Goal: Task Accomplishment & Management: Manage account settings

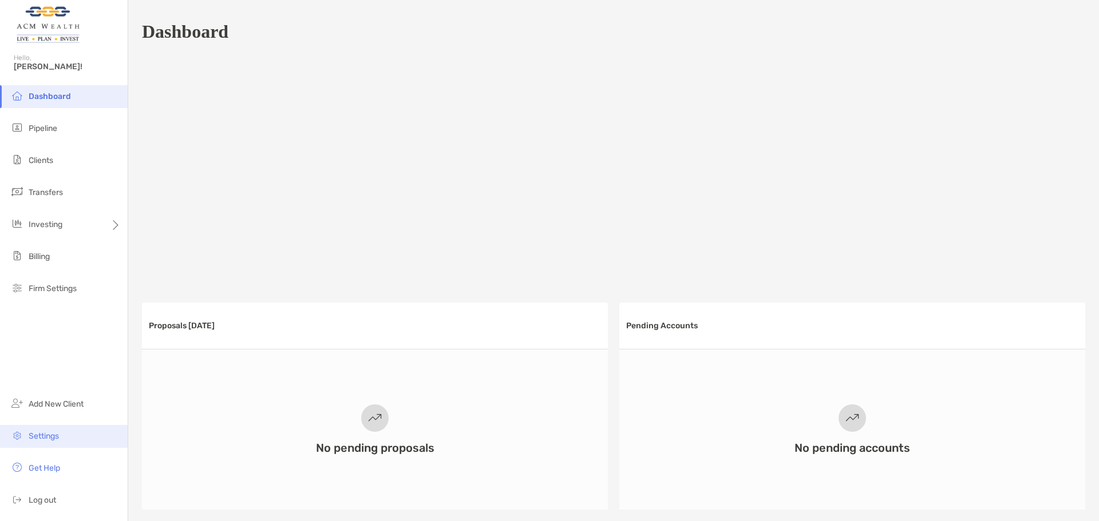
click at [55, 444] on li "Settings" at bounding box center [64, 436] width 128 height 23
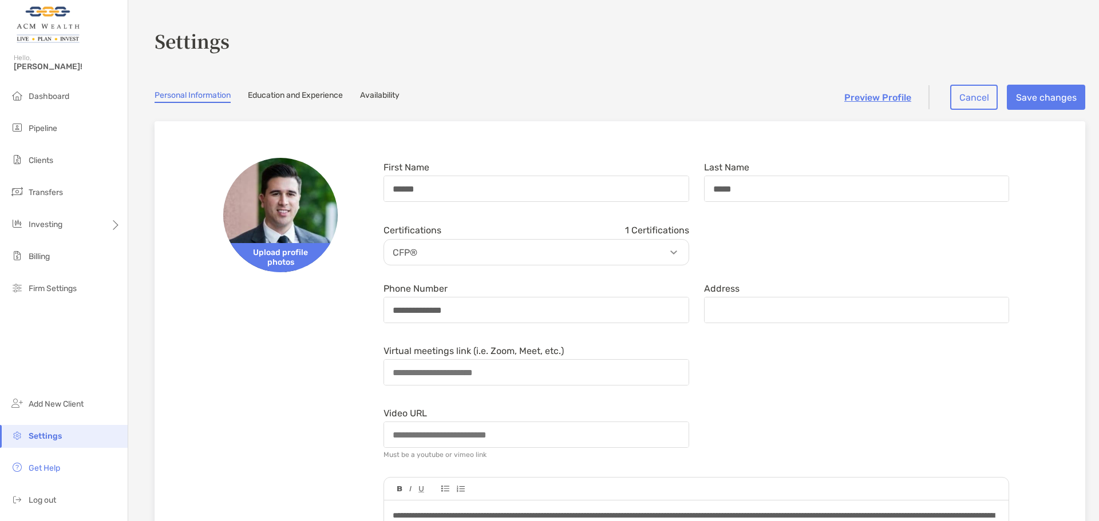
click at [385, 94] on link "Availability" at bounding box center [379, 96] width 39 height 13
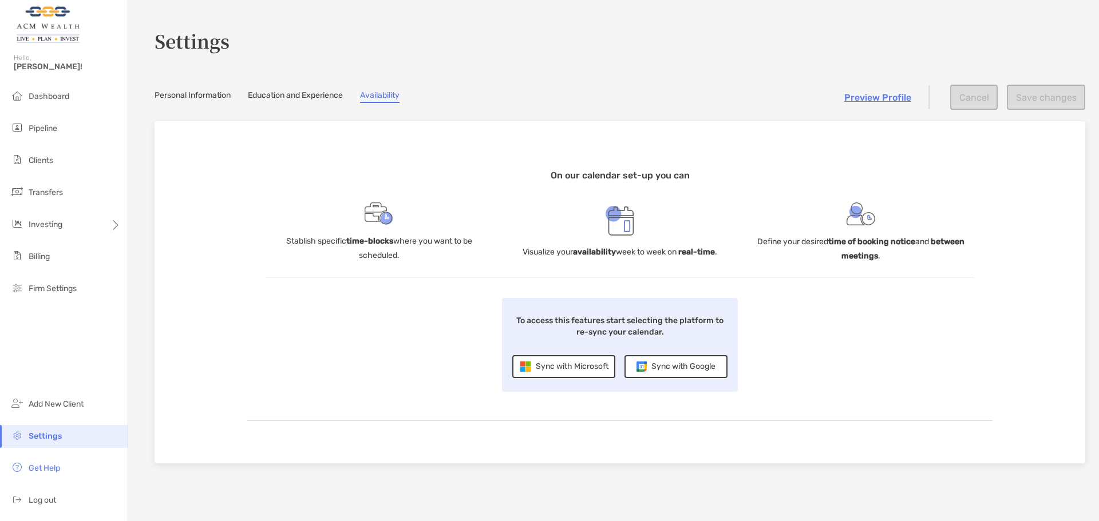
click at [575, 365] on div "Sync with Microsoft" at bounding box center [563, 366] width 103 height 23
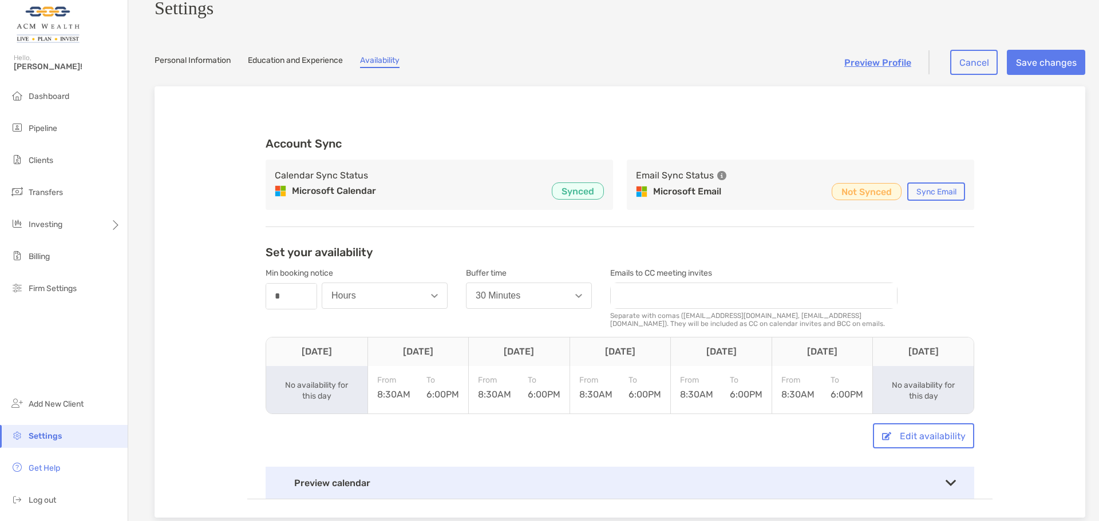
scroll to position [30, 0]
drag, startPoint x: 306, startPoint y: 180, endPoint x: 401, endPoint y: 199, distance: 96.9
click at [401, 199] on div "Calendar Sync Status Microsoft Calendar Synced" at bounding box center [439, 184] width 347 height 50
click at [401, 199] on div "Microsoft Calendar Synced" at bounding box center [439, 190] width 329 height 17
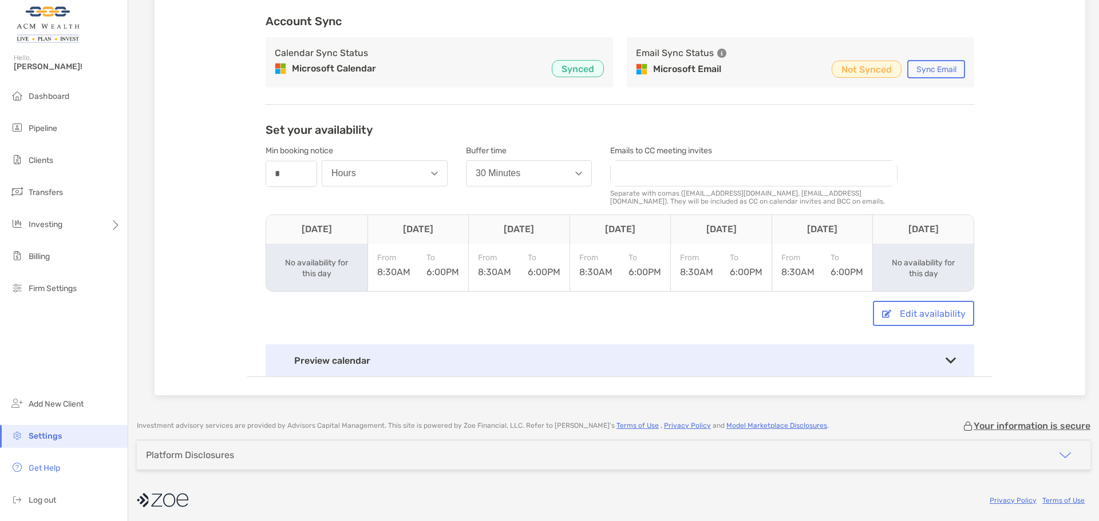
scroll to position [161, 0]
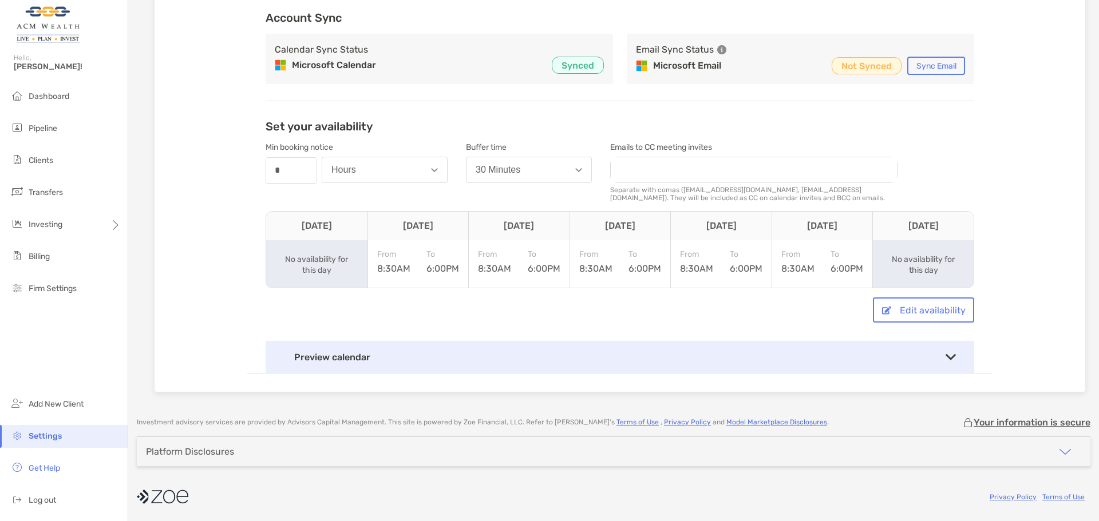
click at [946, 364] on div "Preview calendar" at bounding box center [620, 357] width 709 height 32
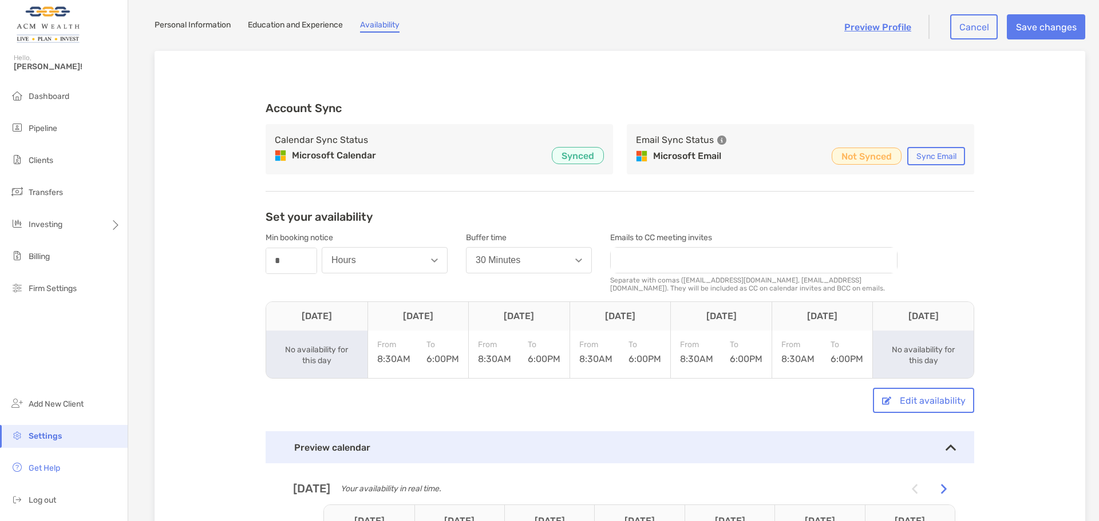
scroll to position [101, 0]
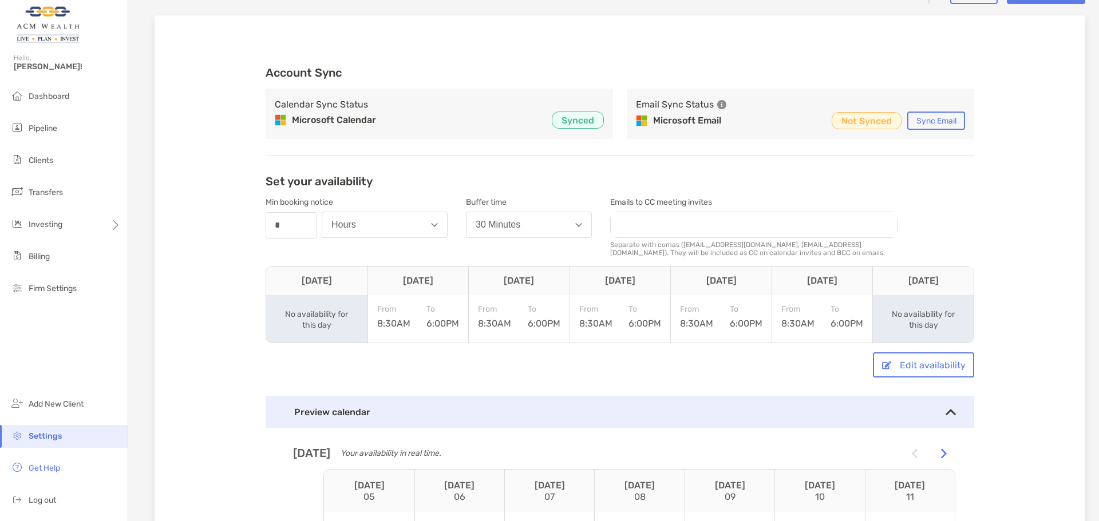
click at [919, 357] on div "Set your availability Min booking notice number * Hours Buffer time 30 Minutes …" at bounding box center [620, 462] width 709 height 575
click at [923, 371] on button "Edit availability" at bounding box center [923, 365] width 101 height 25
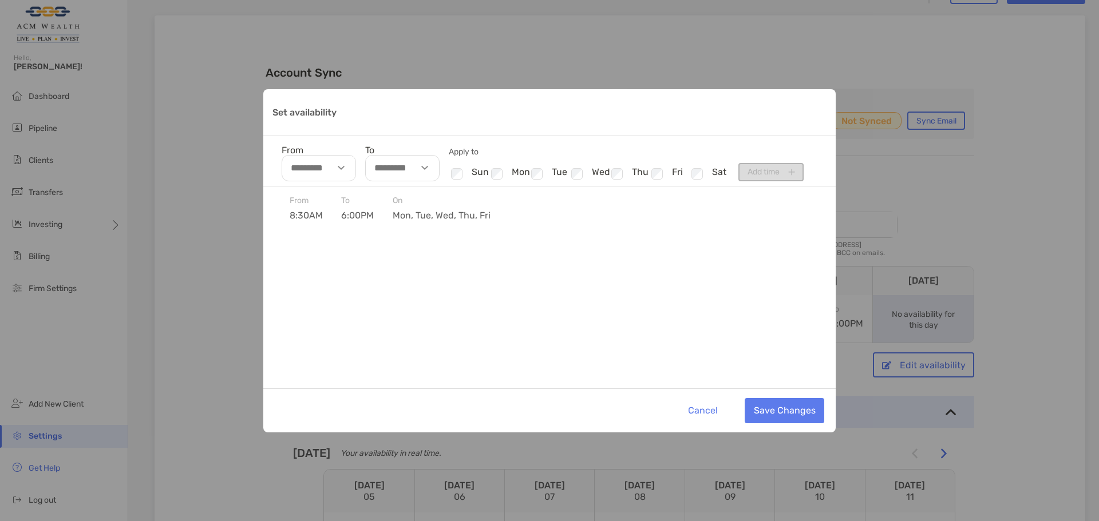
click at [543, 175] on div "Set availability" at bounding box center [538, 174] width 18 height 15
click at [544, 173] on div "Set availability" at bounding box center [538, 174] width 18 height 15
click at [687, 174] on li "Checkbox fri" at bounding box center [669, 174] width 40 height 15
click at [528, 178] on li "Checkbox mon" at bounding box center [509, 174] width 40 height 15
click at [706, 180] on div "Set availability" at bounding box center [698, 174] width 18 height 15
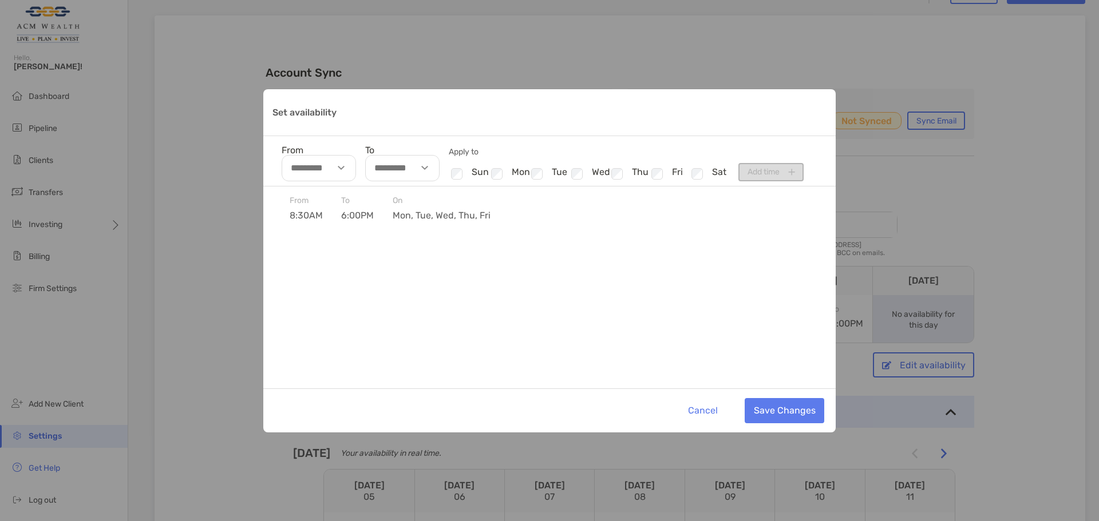
click at [757, 173] on div "From To Apply to Checkbox sun Checkbox mon Checkbox tue Checkbox wed Checkbox t…" at bounding box center [549, 161] width 572 height 50
click at [346, 172] on div "Set availability" at bounding box center [343, 168] width 26 height 26
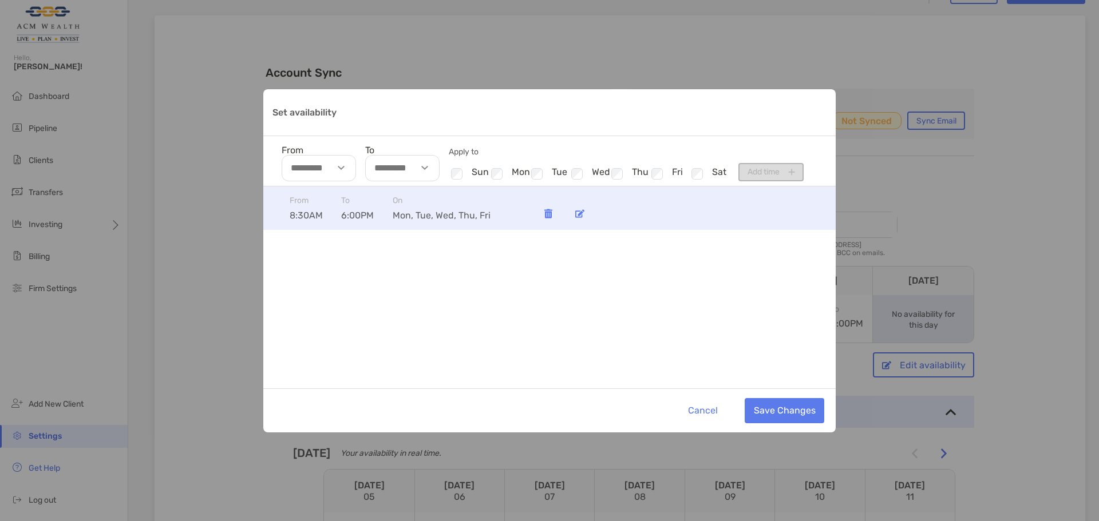
click at [580, 211] on img "Set availability" at bounding box center [579, 213] width 9 height 9
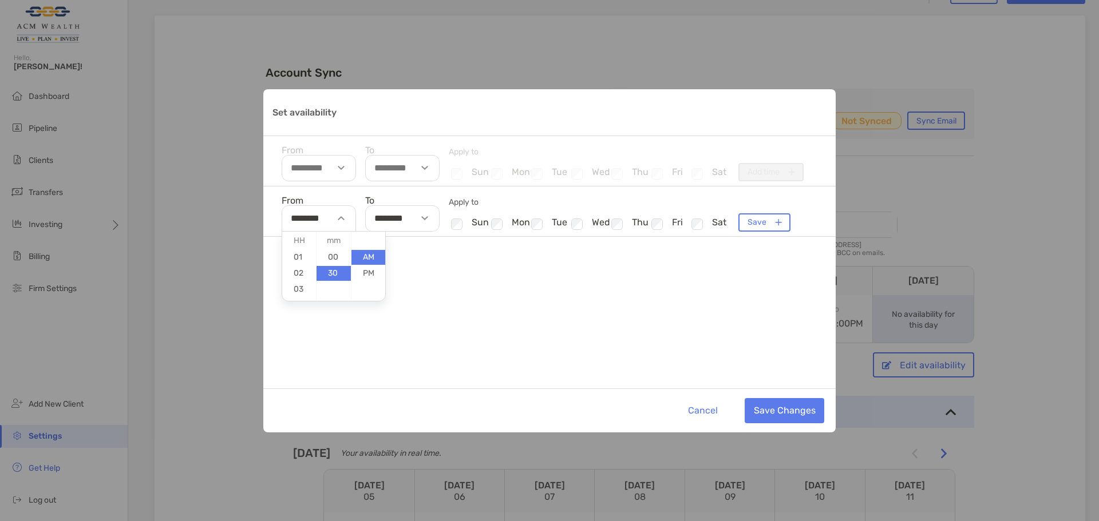
click at [348, 221] on div "Set availability" at bounding box center [343, 218] width 26 height 26
click at [344, 223] on div "Set availability" at bounding box center [343, 218] width 26 height 26
click at [341, 219] on img "Set availability" at bounding box center [341, 218] width 7 height 4
click at [301, 219] on input "********" at bounding box center [319, 218] width 74 height 26
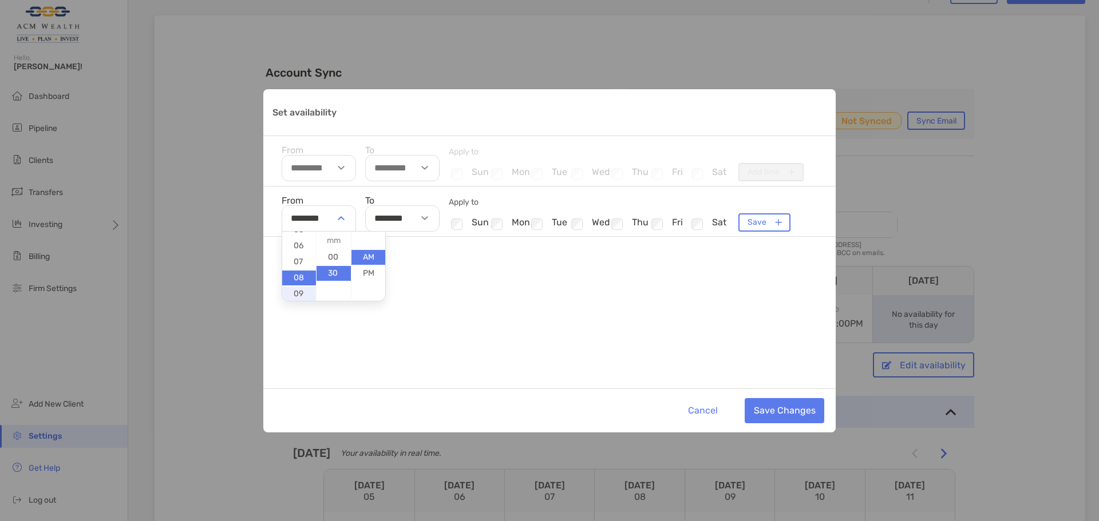
click at [298, 290] on li "09" at bounding box center [299, 294] width 34 height 15
type input "********"
click at [433, 219] on div "Set availability" at bounding box center [426, 218] width 26 height 26
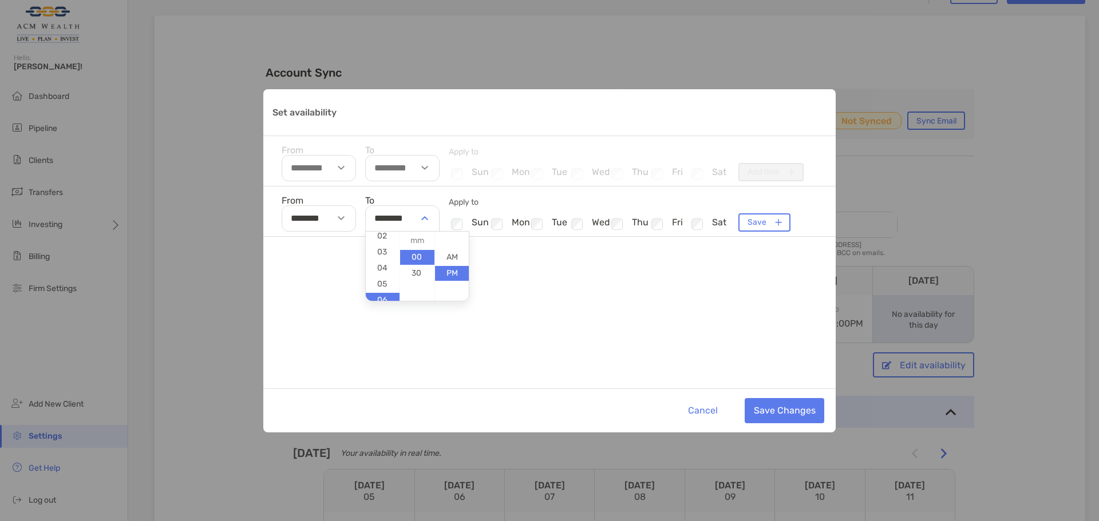
scroll to position [50, 0]
click at [387, 259] on li "04" at bounding box center [383, 255] width 34 height 15
click at [411, 271] on li "30" at bounding box center [417, 273] width 34 height 15
type input "********"
click at [787, 411] on button "Save Changes" at bounding box center [785, 410] width 80 height 25
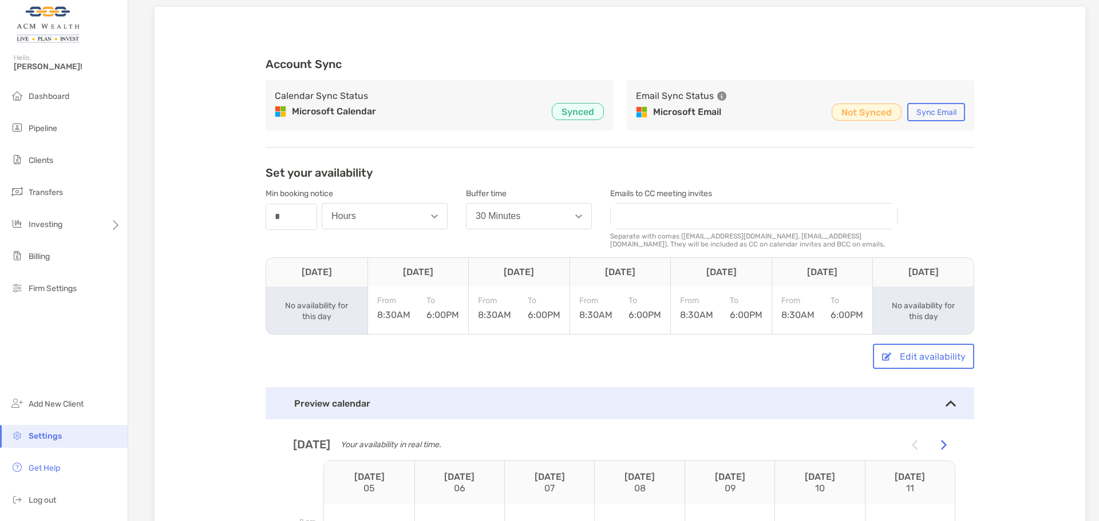
scroll to position [101, 0]
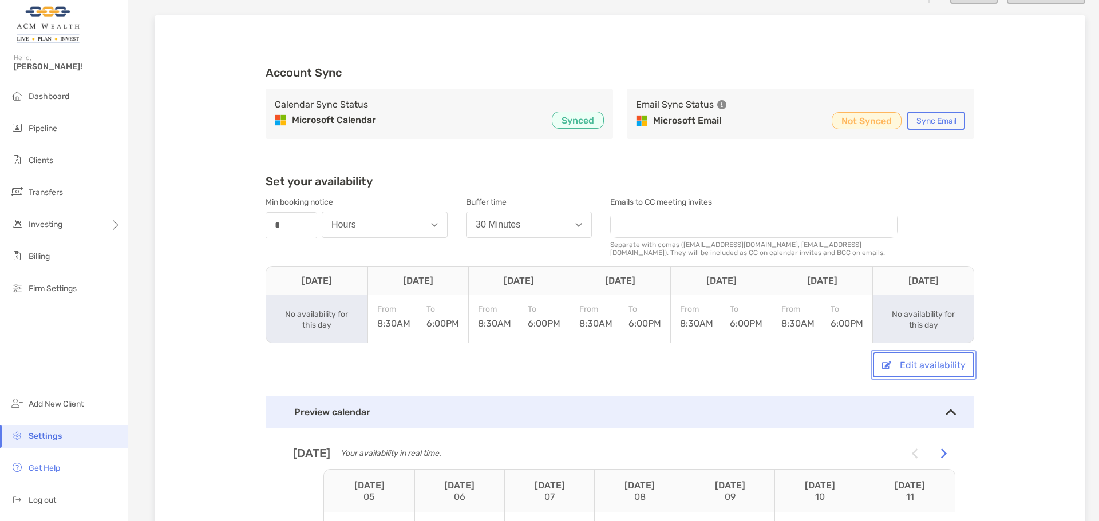
click at [909, 374] on button "Edit availability" at bounding box center [923, 365] width 101 height 25
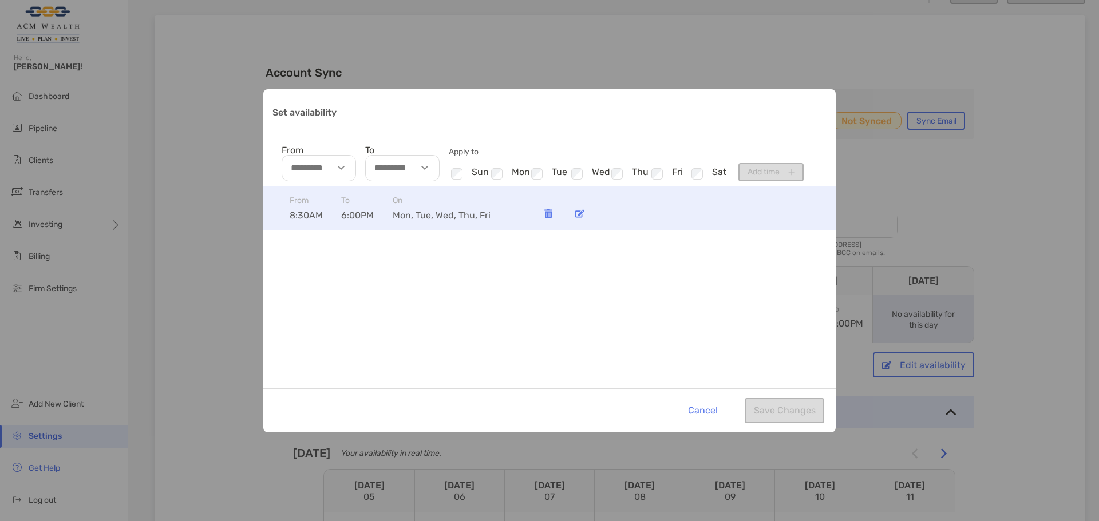
click at [576, 219] on div "Set availability" at bounding box center [579, 214] width 23 height 23
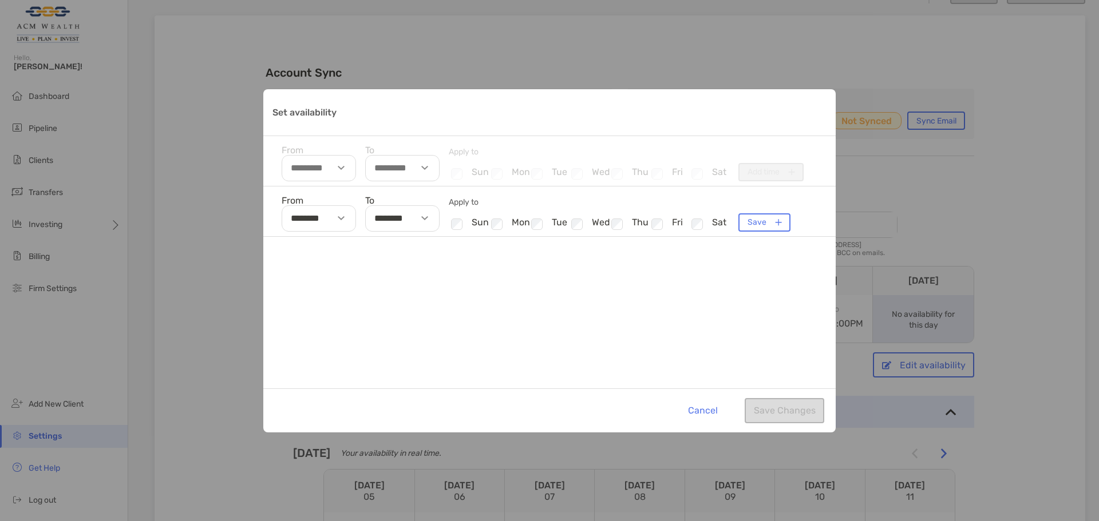
click at [351, 217] on div "Set availability" at bounding box center [343, 218] width 26 height 26
click at [303, 270] on li "09" at bounding box center [299, 271] width 34 height 15
type input "********"
click at [332, 272] on li "30" at bounding box center [333, 273] width 34 height 15
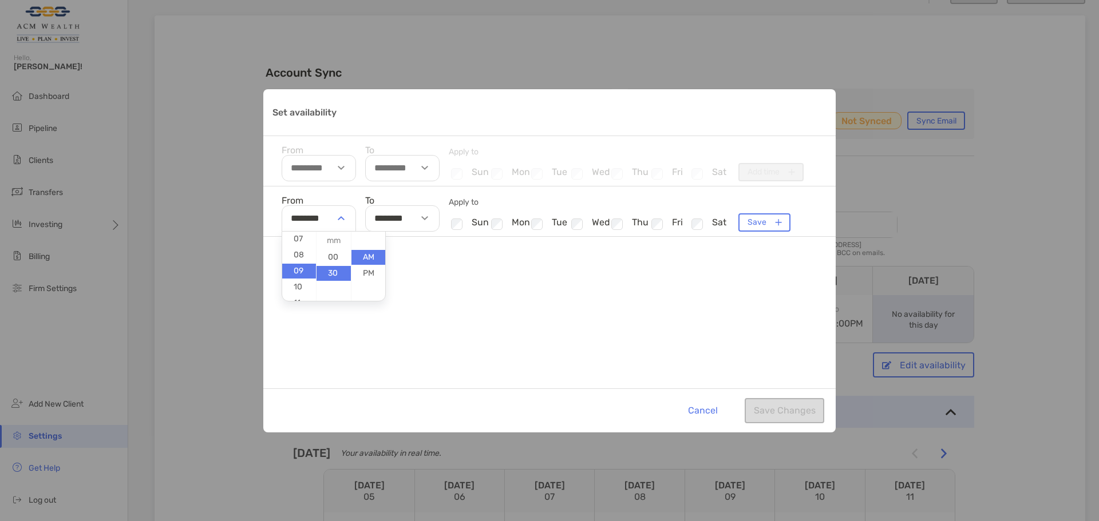
click at [470, 271] on div "From ******** 01 02 03 04 05 06 07 08 09 10 11 12 00 30 AM PM To ******** Apply…" at bounding box center [549, 288] width 572 height 202
click at [428, 222] on div "Set availability" at bounding box center [426, 218] width 26 height 26
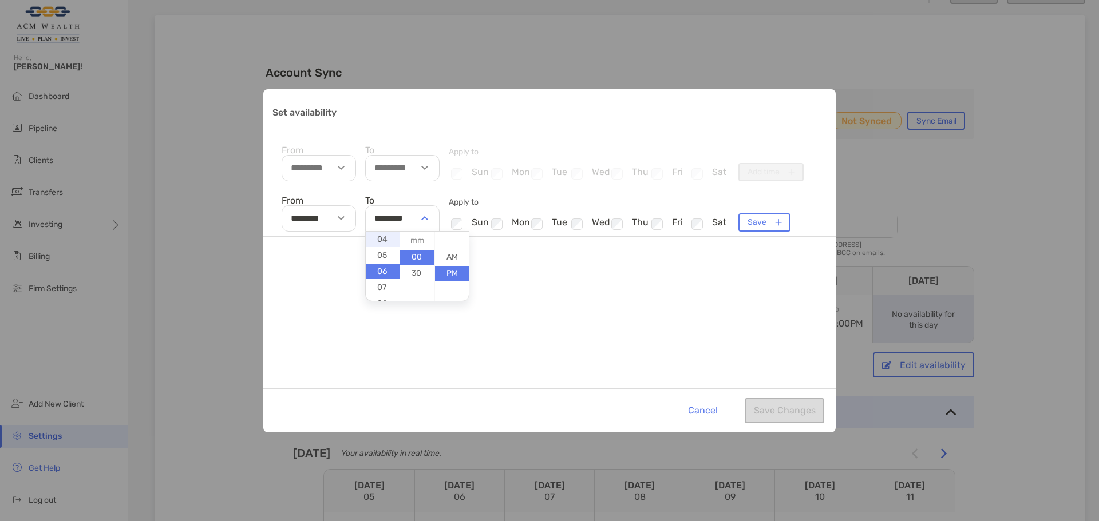
click at [387, 240] on li "04" at bounding box center [383, 239] width 34 height 15
click at [429, 272] on li "30" at bounding box center [417, 273] width 34 height 15
type input "********"
click at [613, 273] on div "From ******** To ******** Apply to Checkbox sun Checkbox mon Checkbox tue Check…" at bounding box center [549, 288] width 572 height 202
click at [732, 281] on div "From ******** To ******** Apply to Checkbox sun Checkbox mon Checkbox tue Check…" at bounding box center [549, 288] width 572 height 202
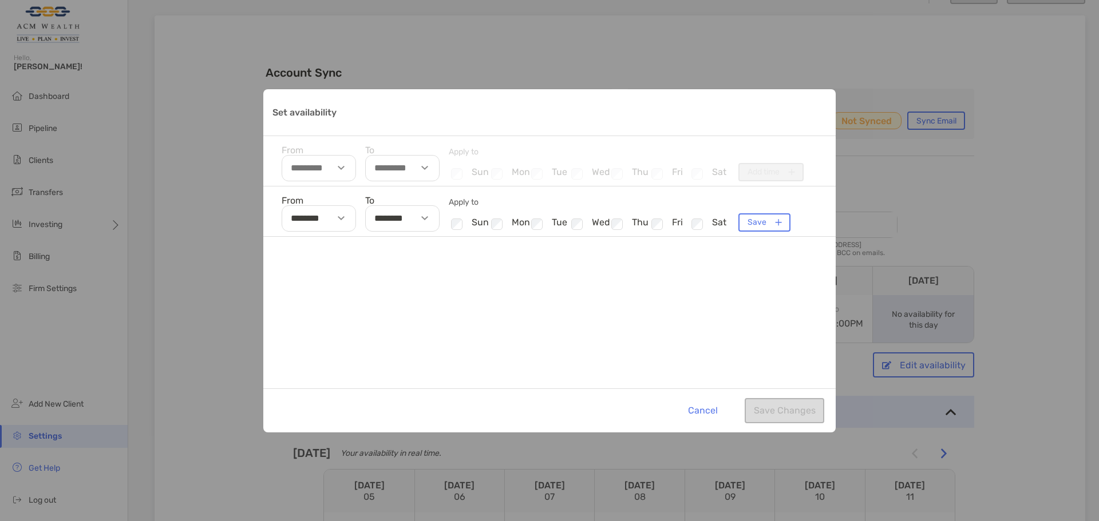
click at [634, 297] on div "From ******** To ******** Apply to Checkbox sun Checkbox mon Checkbox tue Check…" at bounding box center [549, 288] width 572 height 202
click at [781, 409] on div "Cancel Save Changes" at bounding box center [549, 411] width 572 height 44
click at [759, 227] on button "Save" at bounding box center [764, 222] width 52 height 18
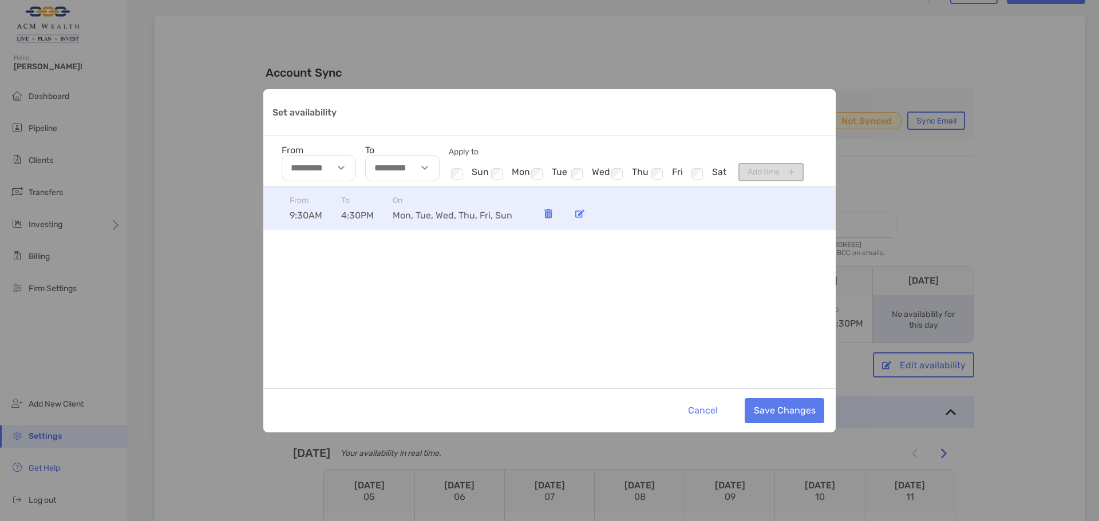
click at [577, 216] on img "Set availability" at bounding box center [579, 213] width 9 height 9
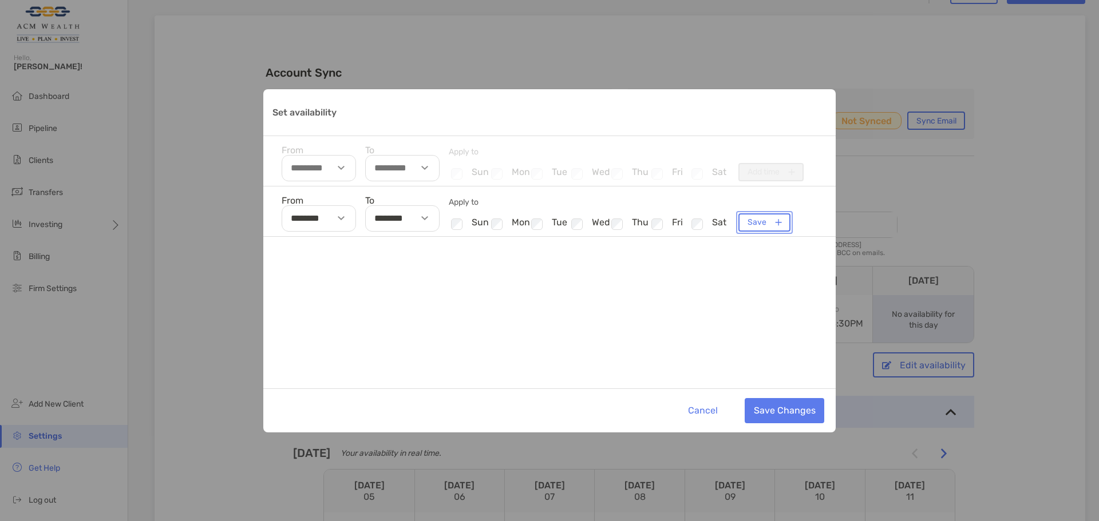
click at [761, 227] on button "Save" at bounding box center [764, 222] width 52 height 18
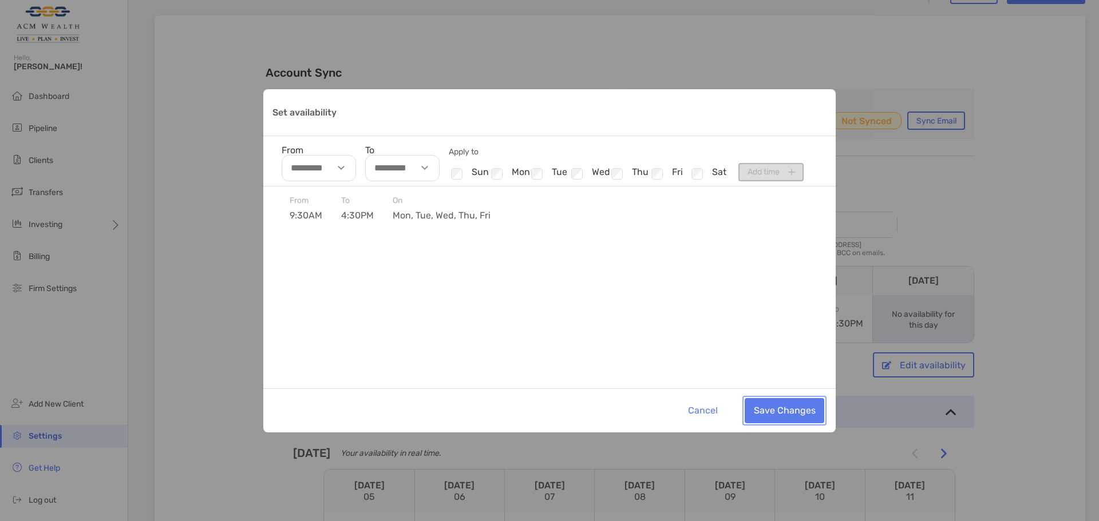
click at [781, 401] on button "Save Changes" at bounding box center [785, 410] width 80 height 25
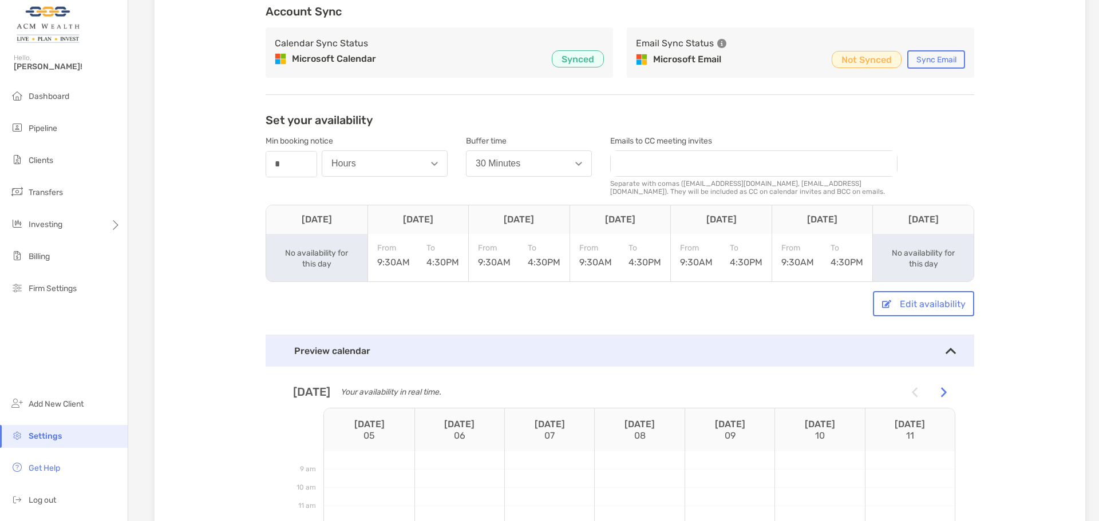
scroll to position [160, 0]
click at [580, 173] on button "30 Minutes" at bounding box center [529, 166] width 126 height 26
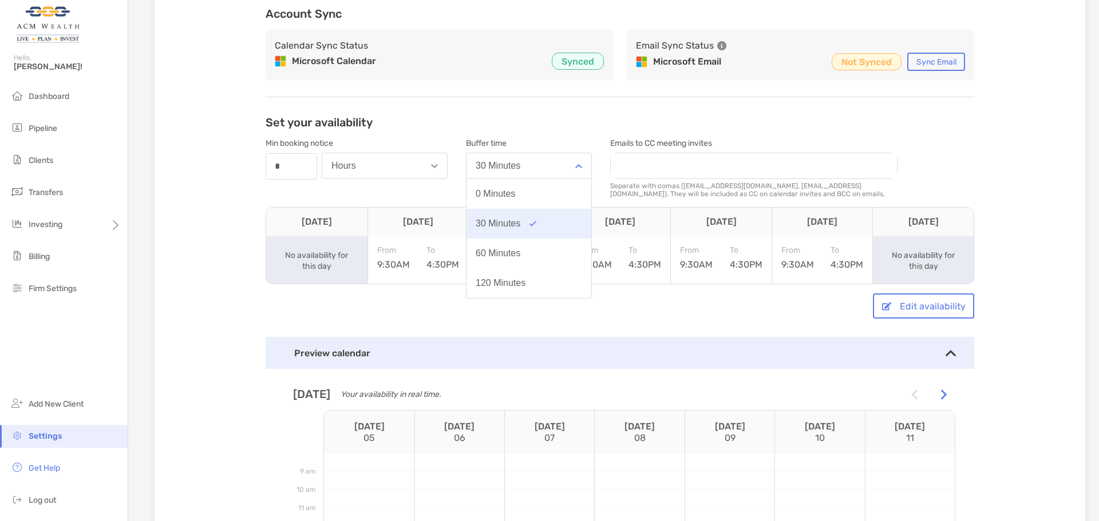
click at [529, 227] on img "button" at bounding box center [532, 224] width 7 height 6
click at [205, 280] on div "Account Sync Calendar Sync Status Microsoft Calendar Synced Email Sync Status M…" at bounding box center [620, 315] width 931 height 717
click at [560, 179] on button "30 Minutes" at bounding box center [529, 166] width 126 height 26
click at [220, 128] on div "Account Sync Calendar Sync Status Microsoft Calendar Synced Email Sync Status M…" at bounding box center [620, 315] width 931 height 717
click at [525, 177] on button "30 Minutes" at bounding box center [529, 166] width 126 height 26
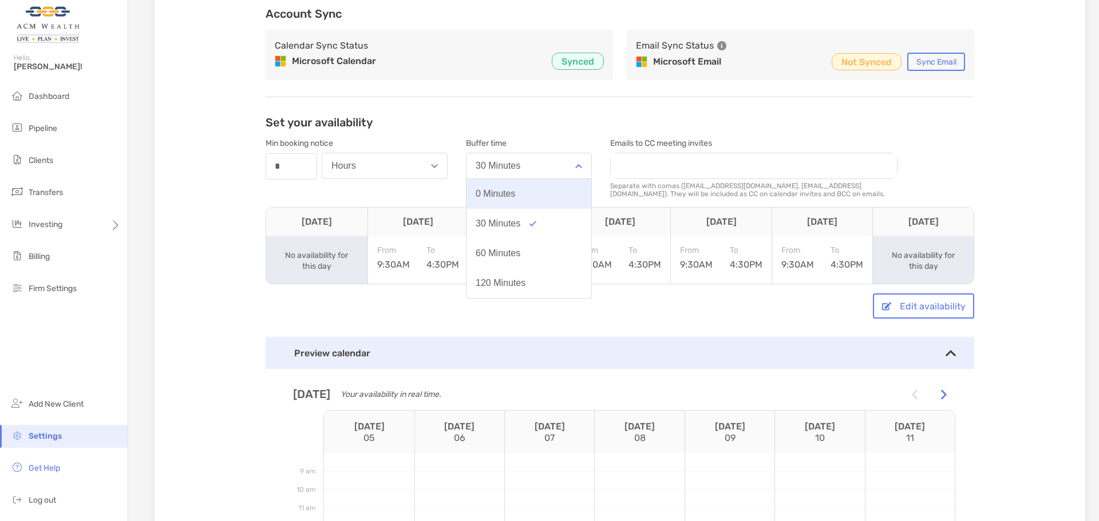
click at [524, 195] on button "0 Minutes" at bounding box center [528, 194] width 125 height 30
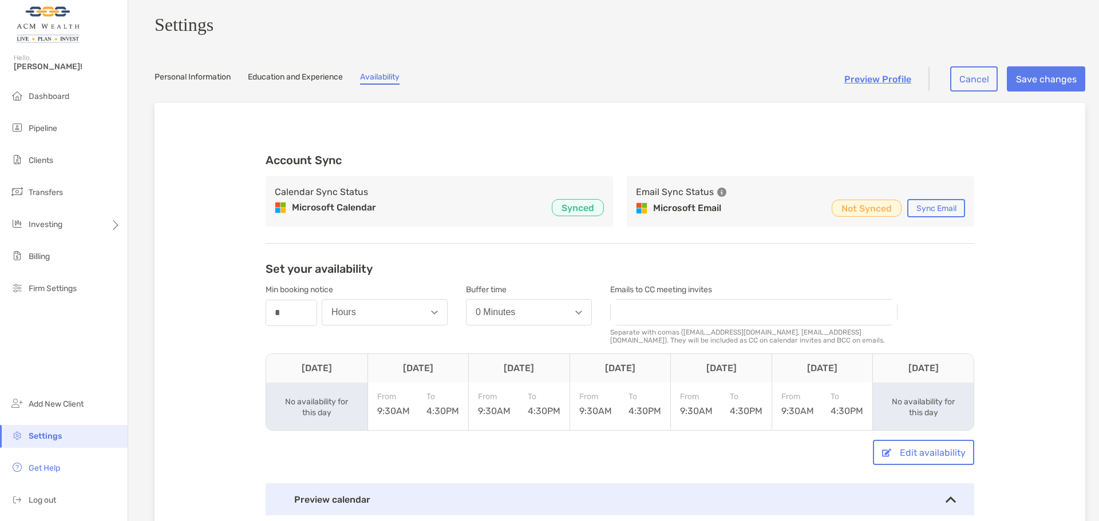
scroll to position [0, 0]
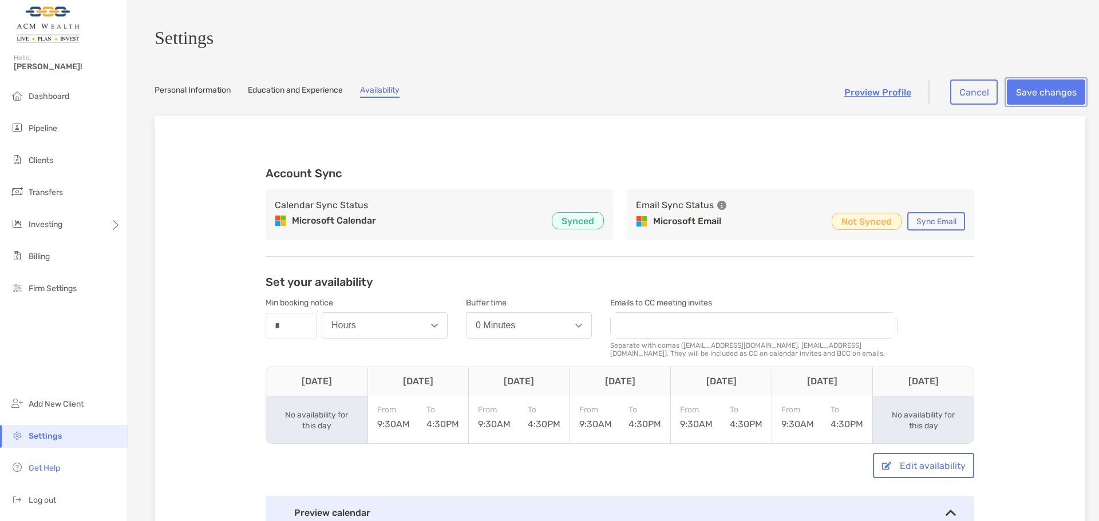
click at [1031, 100] on button "Save changes" at bounding box center [1046, 92] width 78 height 25
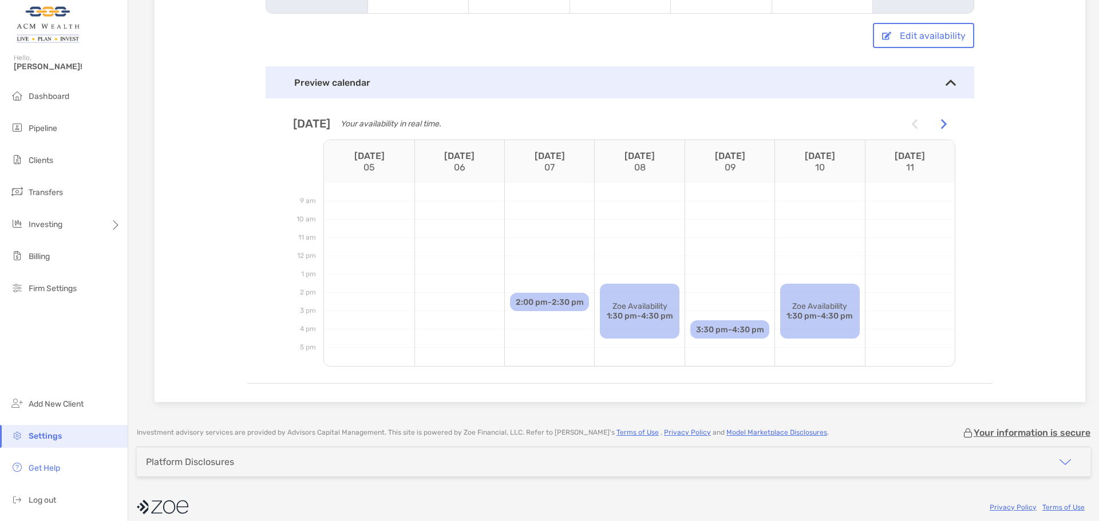
scroll to position [446, 0]
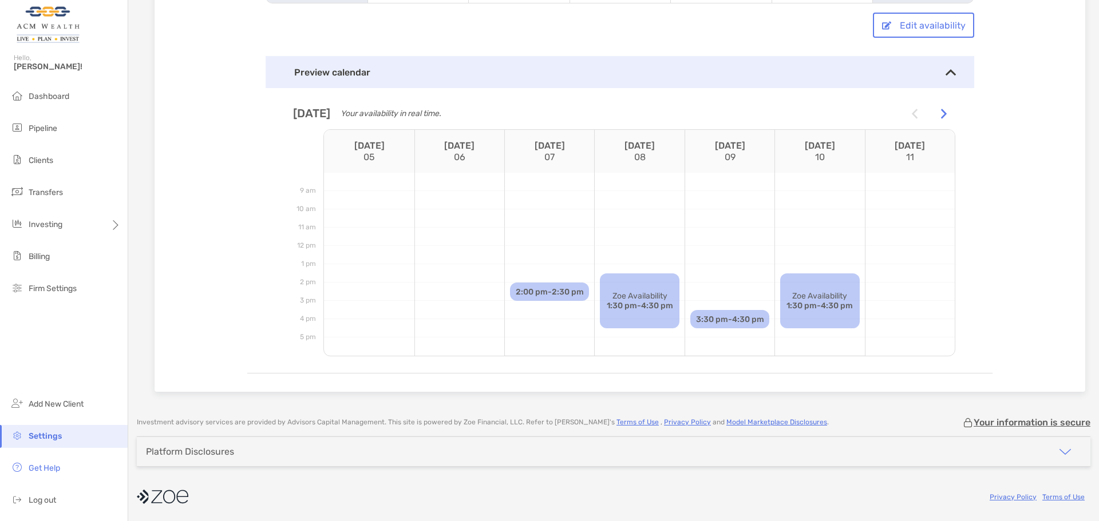
click at [739, 282] on div at bounding box center [729, 273] width 89 height 18
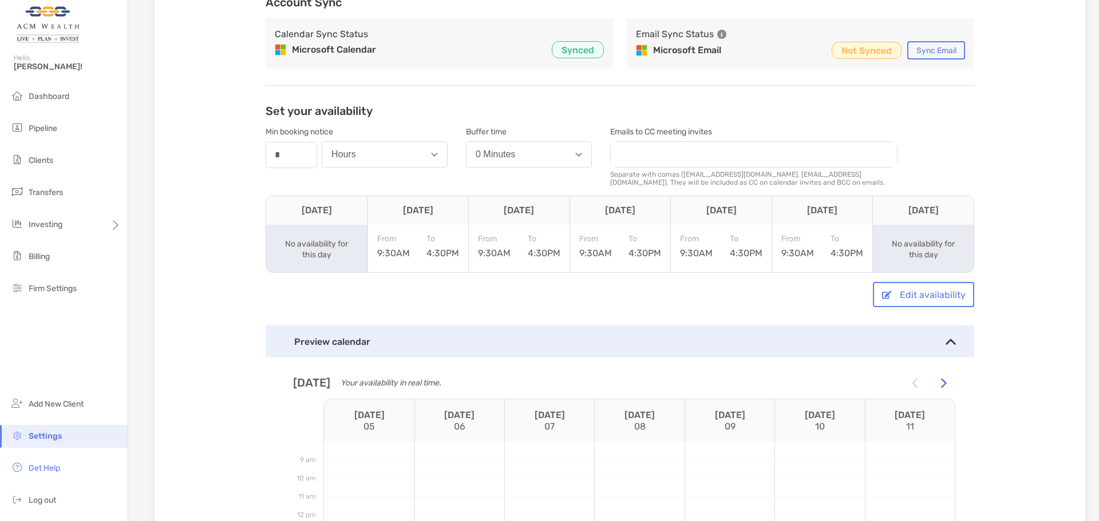
scroll to position [160, 0]
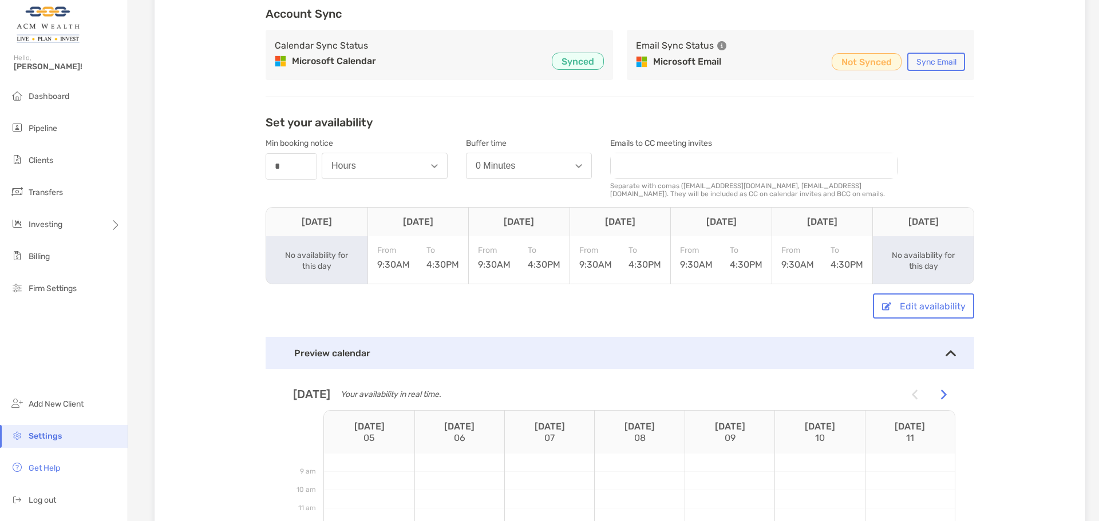
click at [345, 171] on div "Hours" at bounding box center [343, 166] width 25 height 10
click at [281, 173] on input "*" at bounding box center [291, 167] width 49 height 24
click at [302, 208] on div "Set your availability Min booking notice number * Hours Buffer time 0 Minutes E…" at bounding box center [620, 385] width 709 height 539
drag, startPoint x: 291, startPoint y: 175, endPoint x: 133, endPoint y: 174, distance: 158.0
click at [136, 174] on section "Settings Personal Information Education and Experience Availability Preview Pro…" at bounding box center [613, 263] width 971 height 846
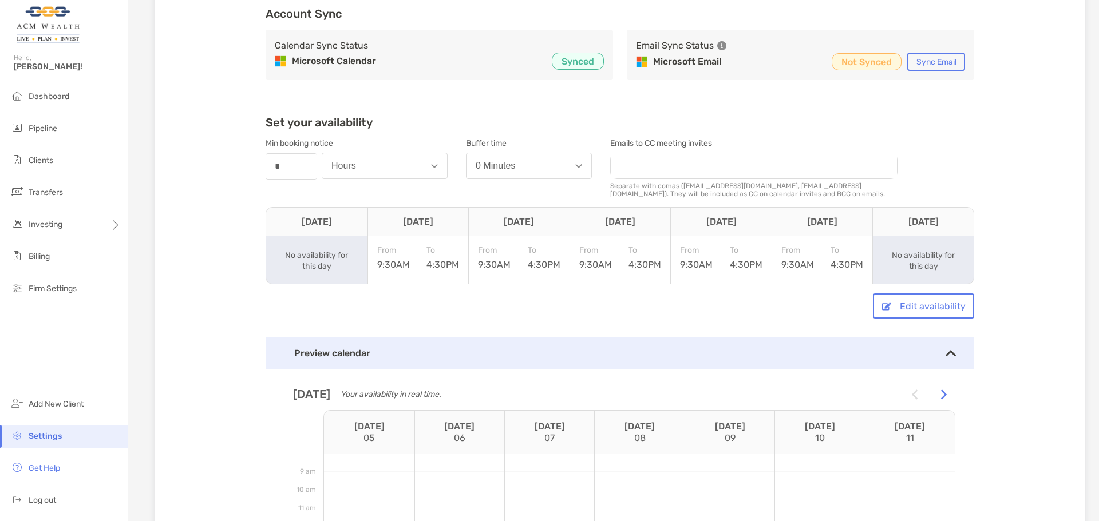
click at [331, 198] on div "Min booking notice number * Hours" at bounding box center [357, 168] width 182 height 69
click at [366, 179] on button "Hours" at bounding box center [385, 166] width 126 height 26
click at [354, 219] on button "Days" at bounding box center [384, 224] width 125 height 30
click at [349, 203] on div "Min booking notice number * Days" at bounding box center [357, 168] width 182 height 69
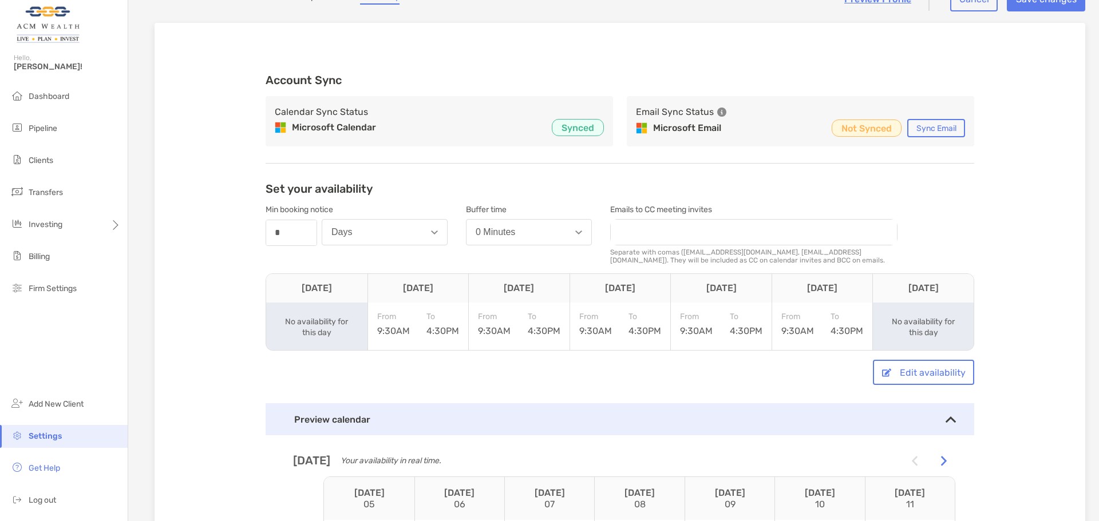
scroll to position [0, 0]
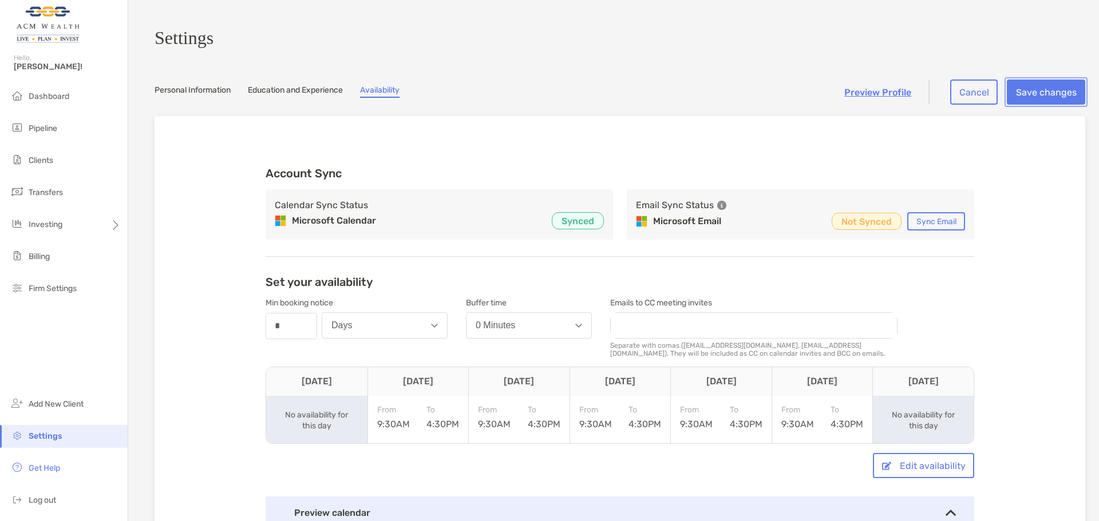
click at [1026, 97] on button "Save changes" at bounding box center [1046, 92] width 78 height 25
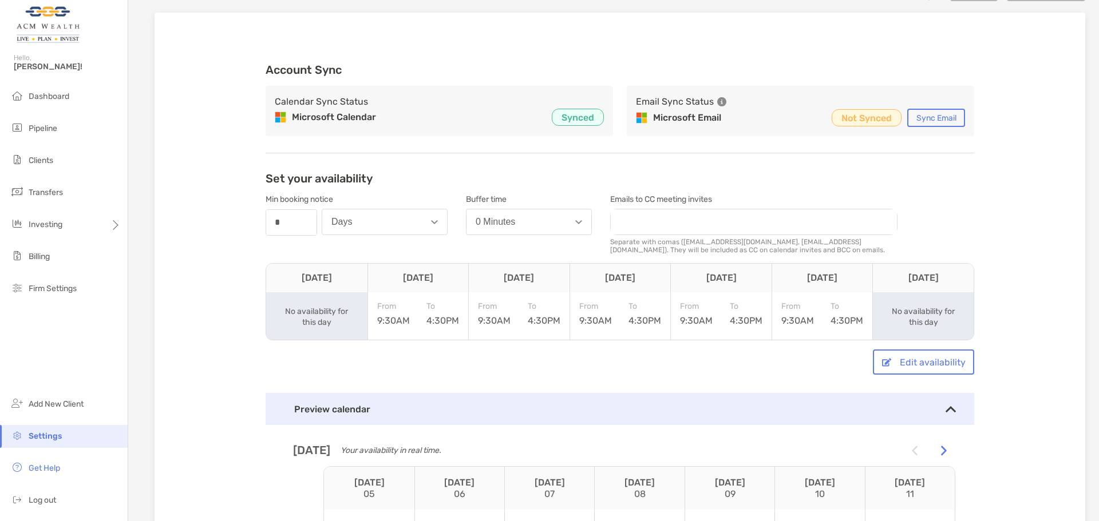
scroll to position [96, 0]
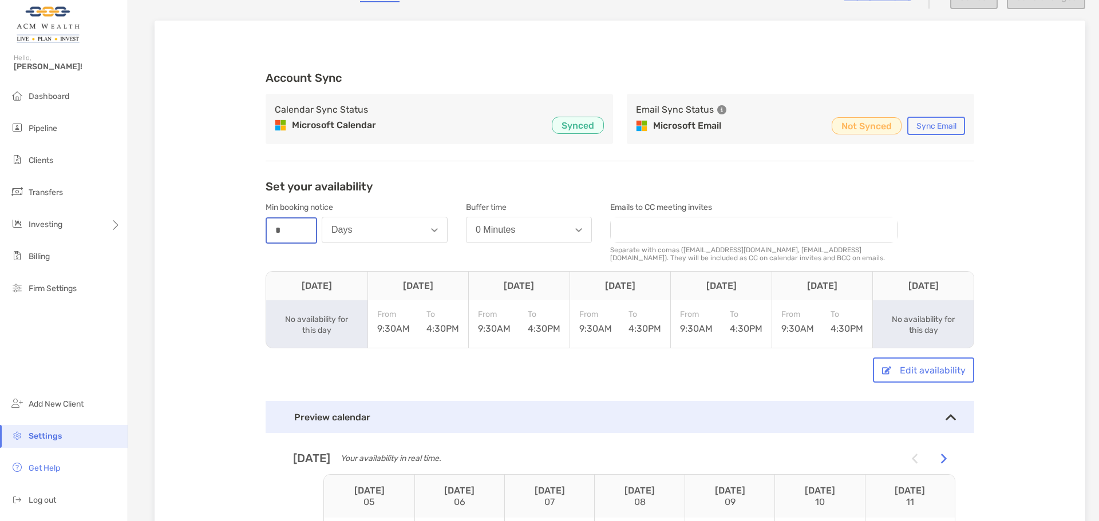
click at [302, 236] on input "*" at bounding box center [291, 231] width 49 height 24
click at [399, 236] on button "Days" at bounding box center [385, 230] width 126 height 26
click at [361, 266] on button "Hours" at bounding box center [384, 258] width 125 height 30
drag, startPoint x: 296, startPoint y: 239, endPoint x: 129, endPoint y: 232, distance: 167.3
click at [131, 232] on section "Settings Personal Information Education and Experience Availability Preview Pro…" at bounding box center [613, 327] width 971 height 846
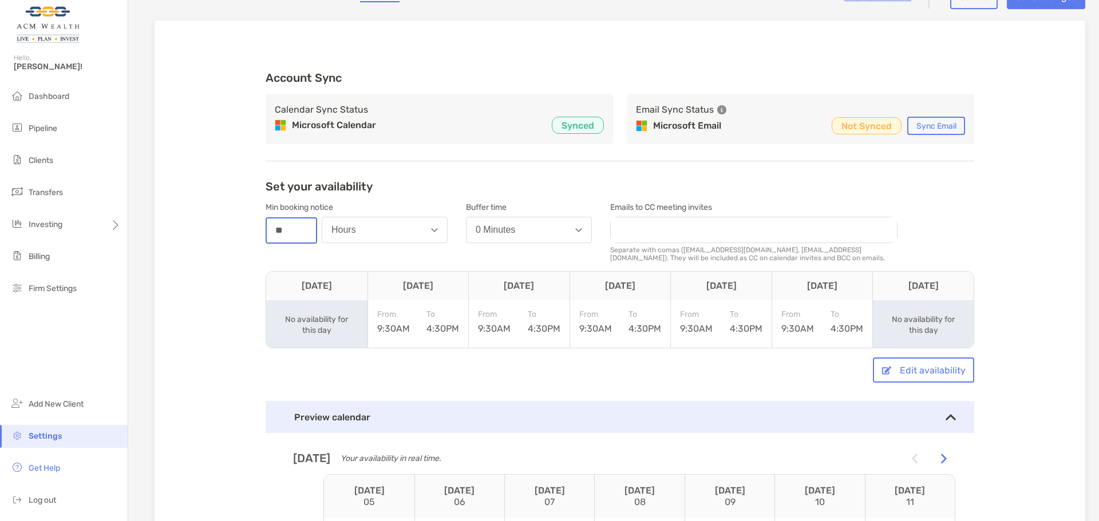
type input "**"
click at [211, 205] on div "Account Sync Calendar Sync Status Microsoft Calendar Synced Email Sync Status M…" at bounding box center [620, 379] width 931 height 717
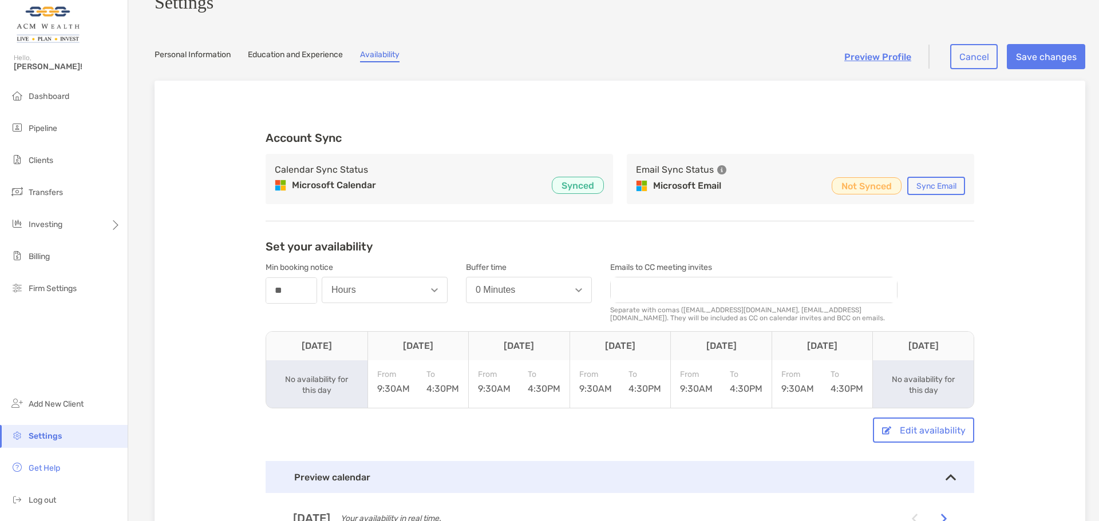
scroll to position [0, 0]
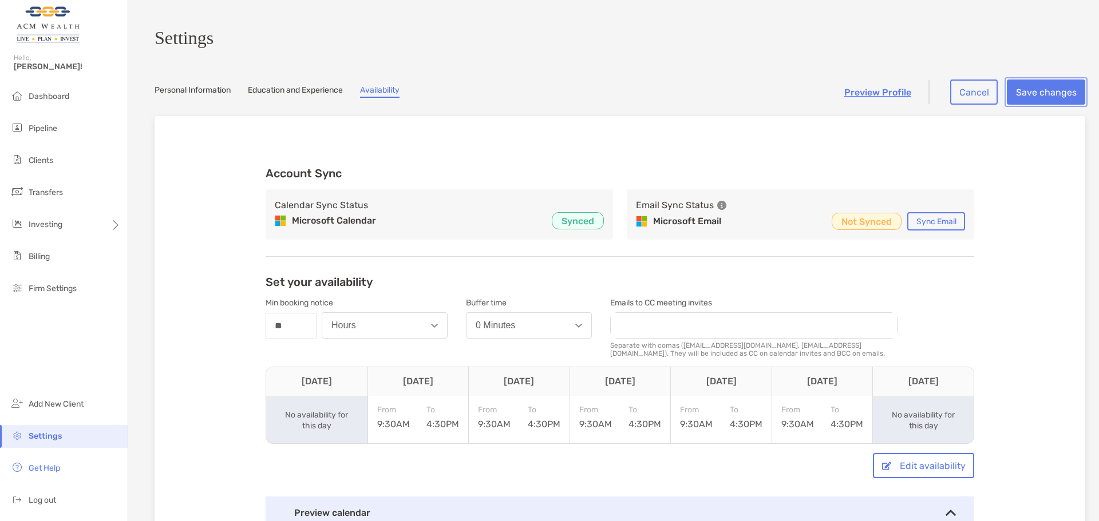
click at [1038, 102] on button "Save changes" at bounding box center [1046, 92] width 78 height 25
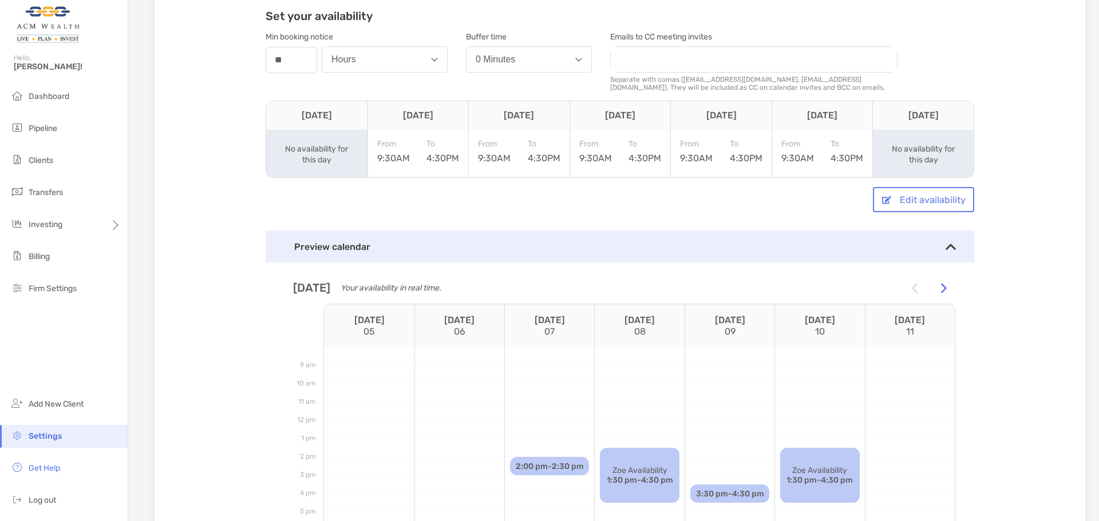
scroll to position [255, 0]
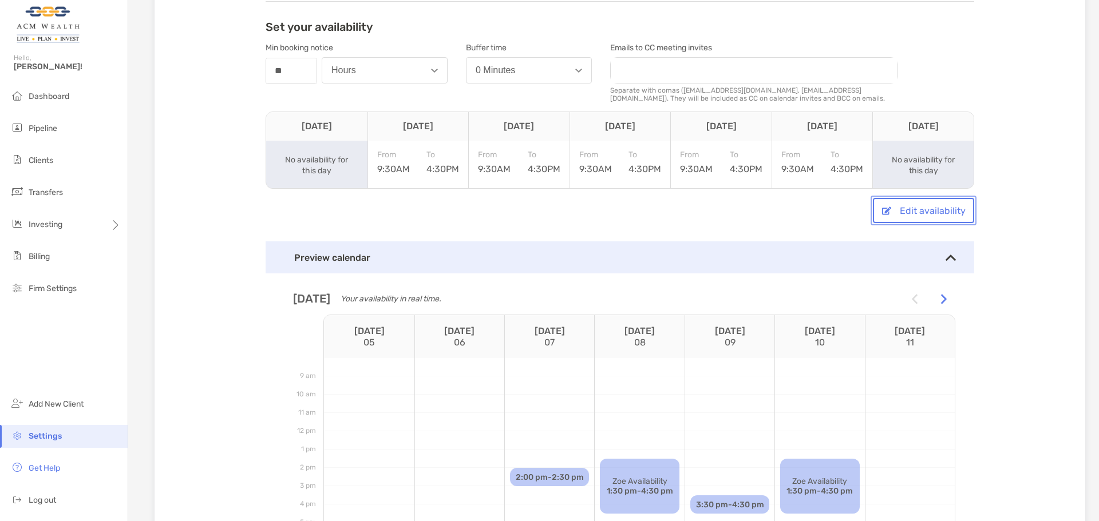
click at [923, 215] on button "Edit availability" at bounding box center [923, 210] width 101 height 25
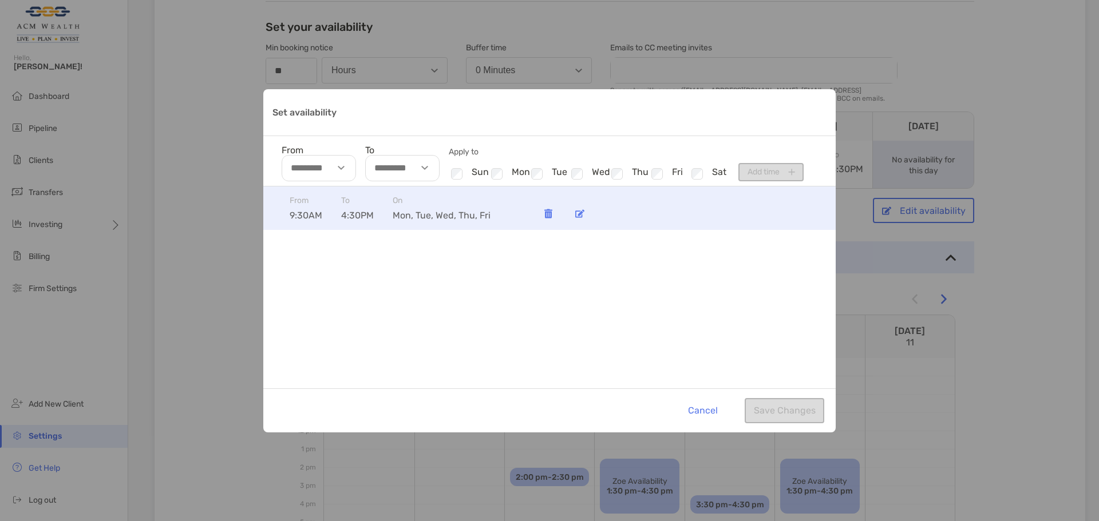
click at [579, 215] on img "Set availability" at bounding box center [579, 213] width 9 height 9
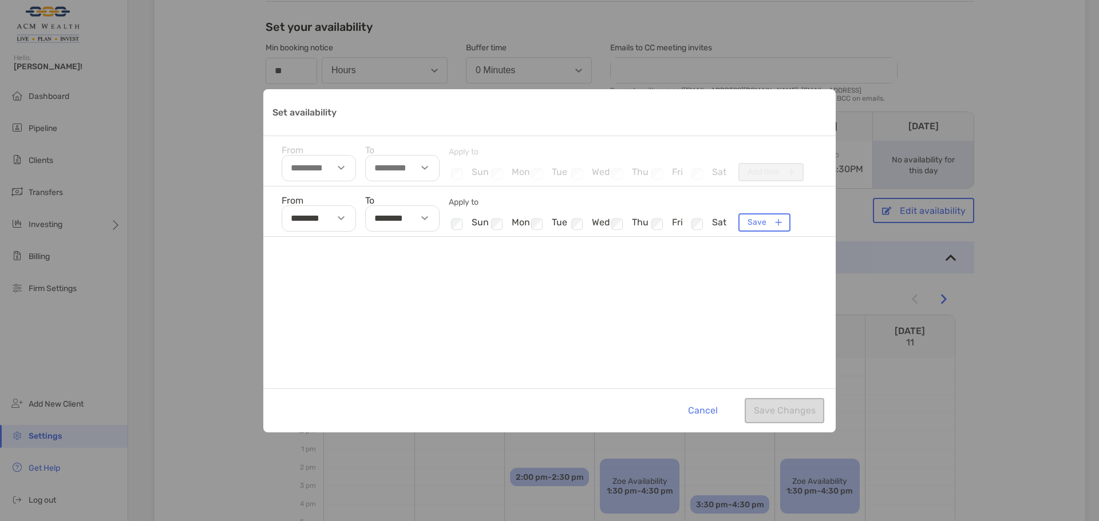
click at [433, 221] on div "Set availability" at bounding box center [426, 218] width 26 height 26
click at [418, 259] on li "00" at bounding box center [417, 257] width 34 height 15
click at [385, 252] on li "05" at bounding box center [383, 249] width 34 height 15
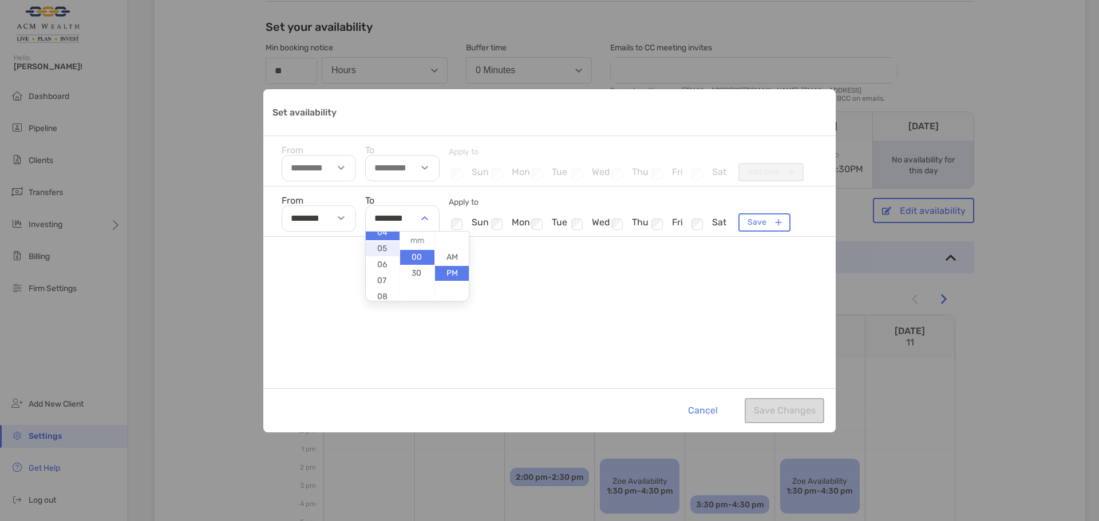
type input "********"
click at [750, 225] on button "Save" at bounding box center [764, 222] width 52 height 18
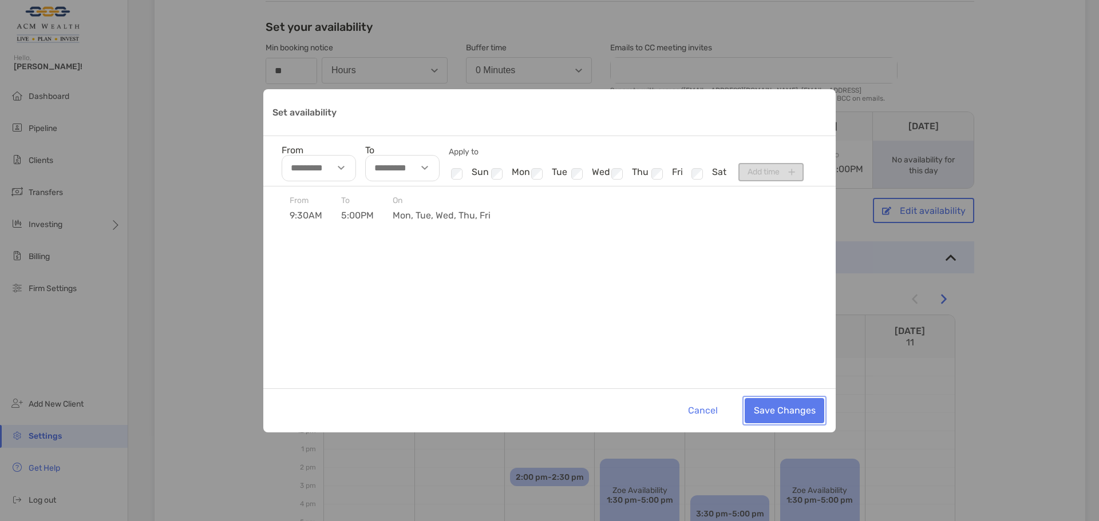
click at [800, 410] on button "Save Changes" at bounding box center [785, 410] width 80 height 25
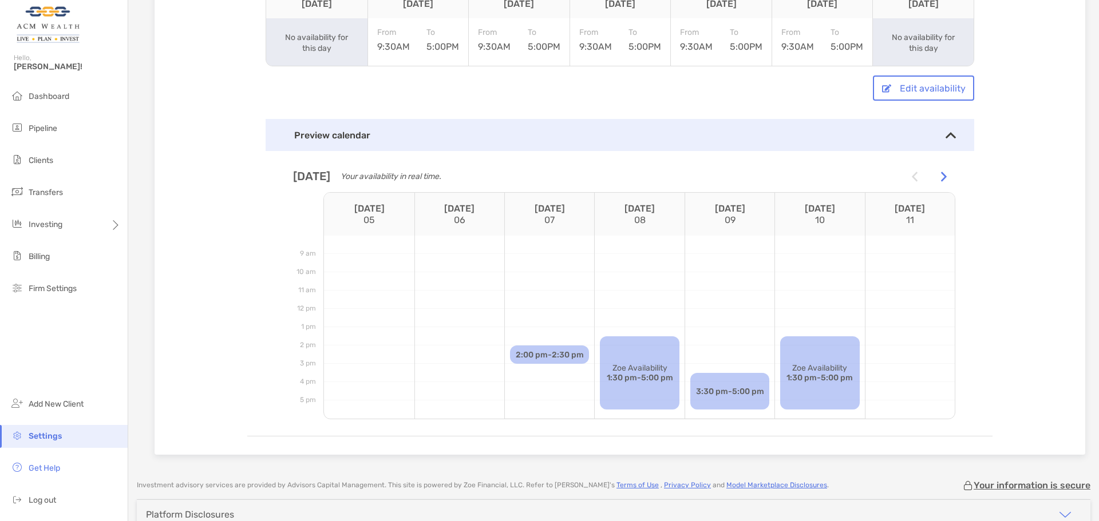
scroll to position [382, 0]
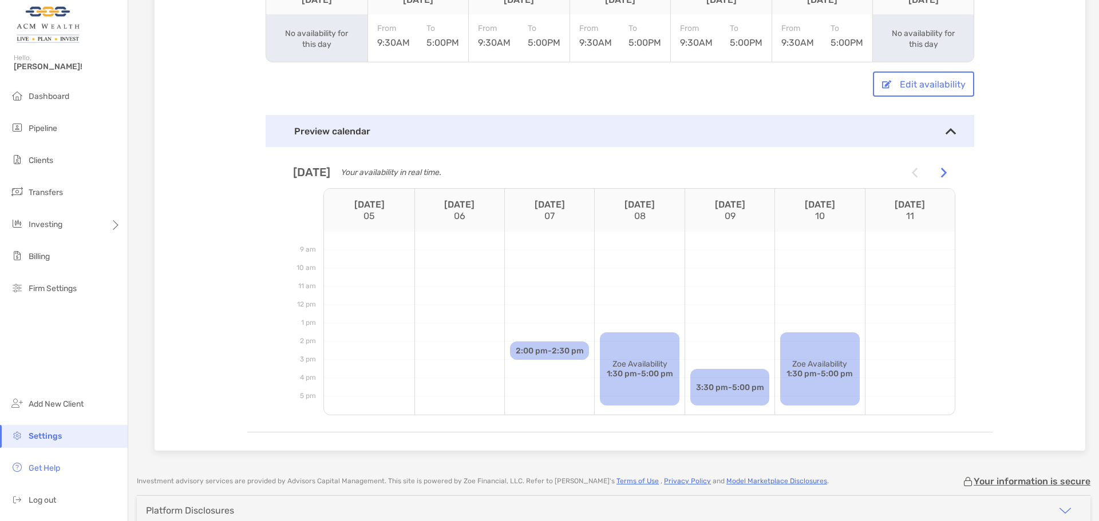
click at [721, 334] on div at bounding box center [729, 332] width 89 height 18
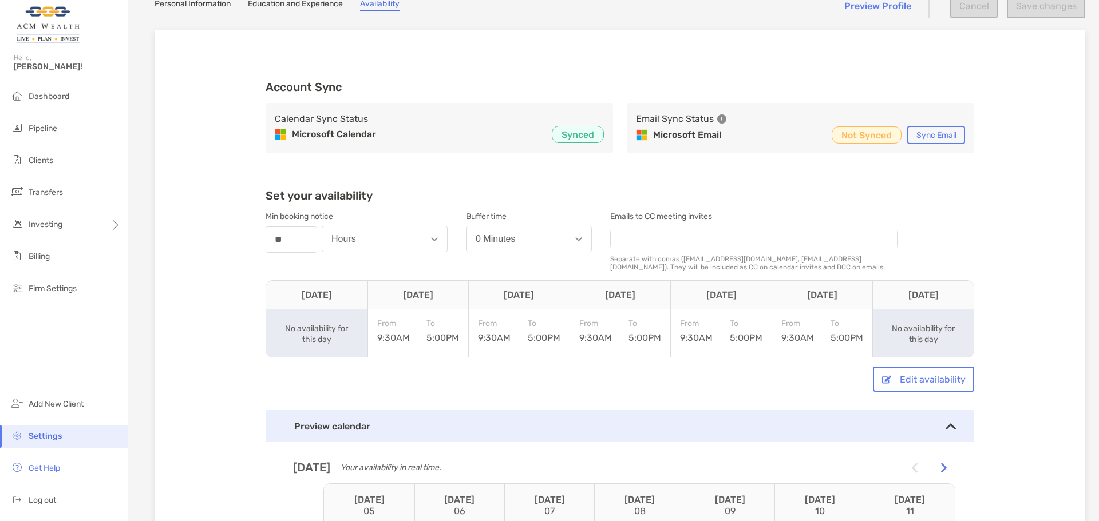
scroll to position [0, 0]
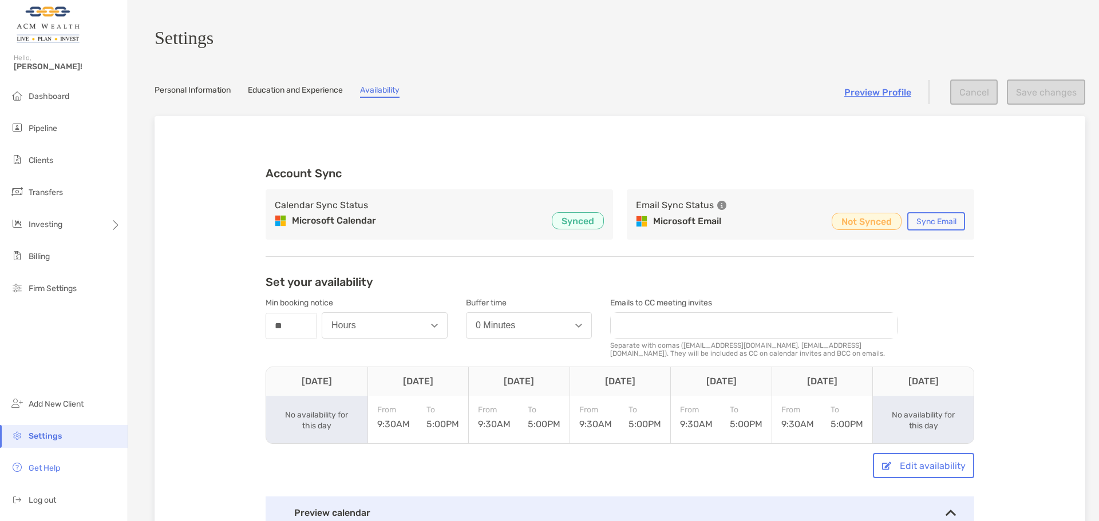
click at [1007, 293] on div "Account Sync Calendar Sync Status Microsoft Calendar Synced Email Sync Status M…" at bounding box center [620, 474] width 931 height 717
click at [1051, 87] on div "Preview Profile Cancel Save changes" at bounding box center [964, 92] width 241 height 25
click at [853, 91] on div "Preview Profile Cancel Save changes" at bounding box center [964, 92] width 241 height 25
click at [853, 95] on link "Preview Profile" at bounding box center [877, 92] width 67 height 11
click at [1040, 252] on div "Account Sync Calendar Sync Status Microsoft Calendar Synced Email Sync Status M…" at bounding box center [620, 474] width 931 height 717
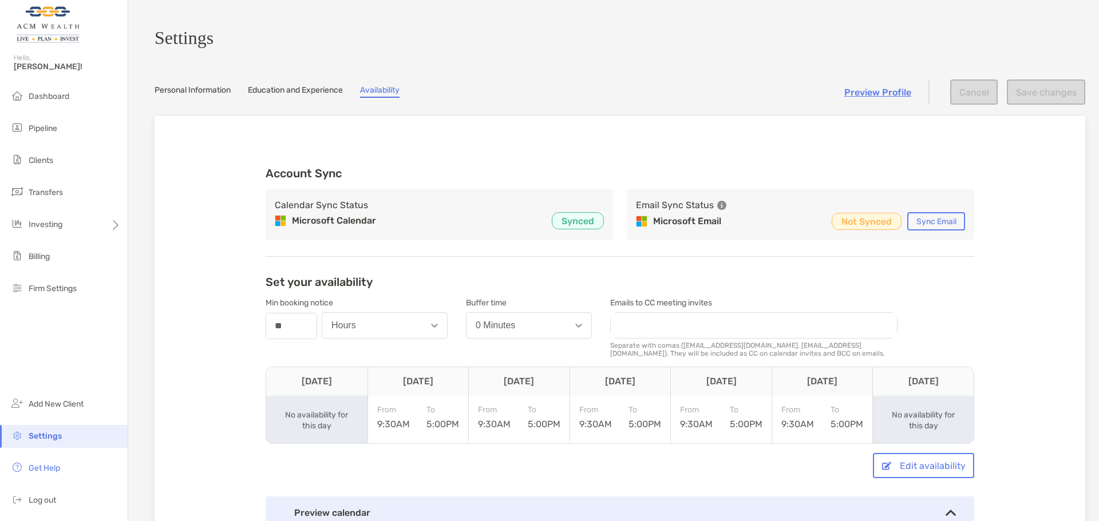
click at [51, 438] on span "Settings" at bounding box center [45, 437] width 33 height 10
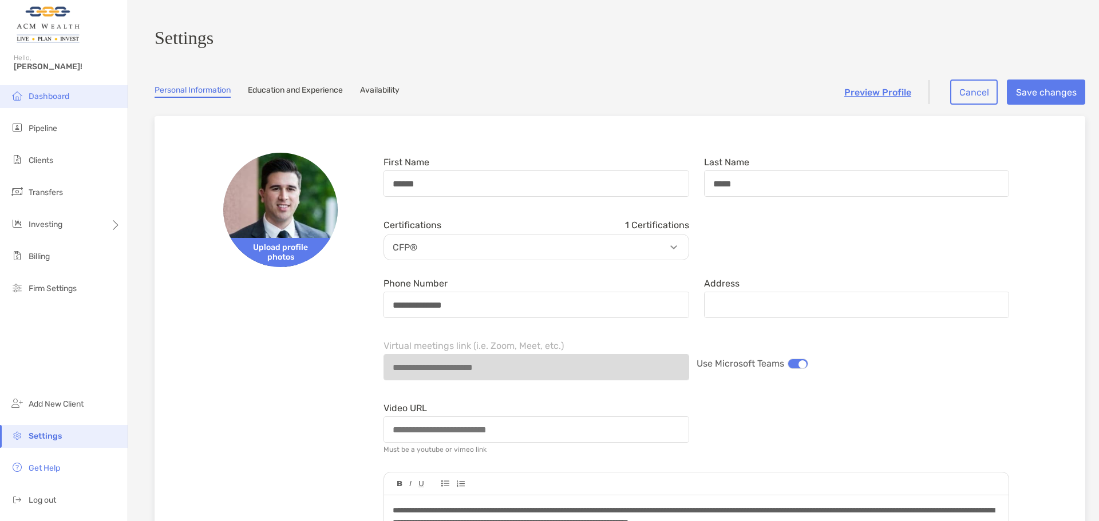
click at [71, 94] on li "Dashboard" at bounding box center [64, 96] width 128 height 23
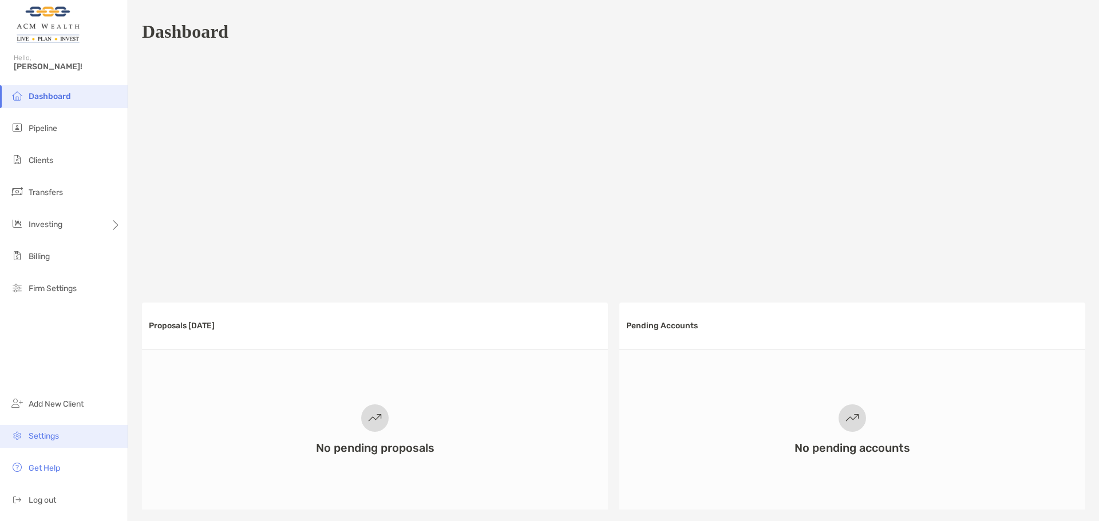
click at [50, 436] on span "Settings" at bounding box center [44, 437] width 30 height 10
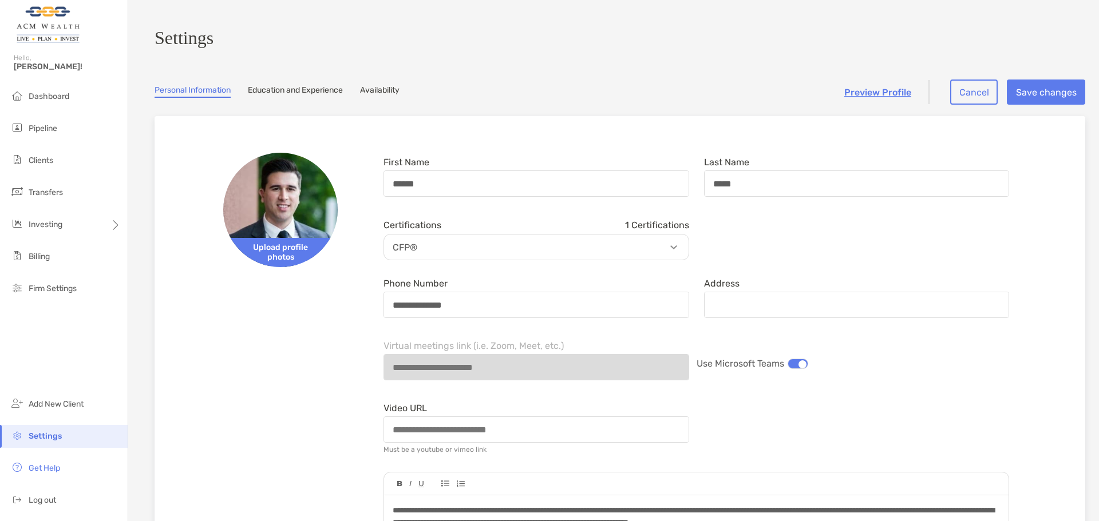
click at [300, 95] on link "Education and Experience" at bounding box center [295, 91] width 95 height 13
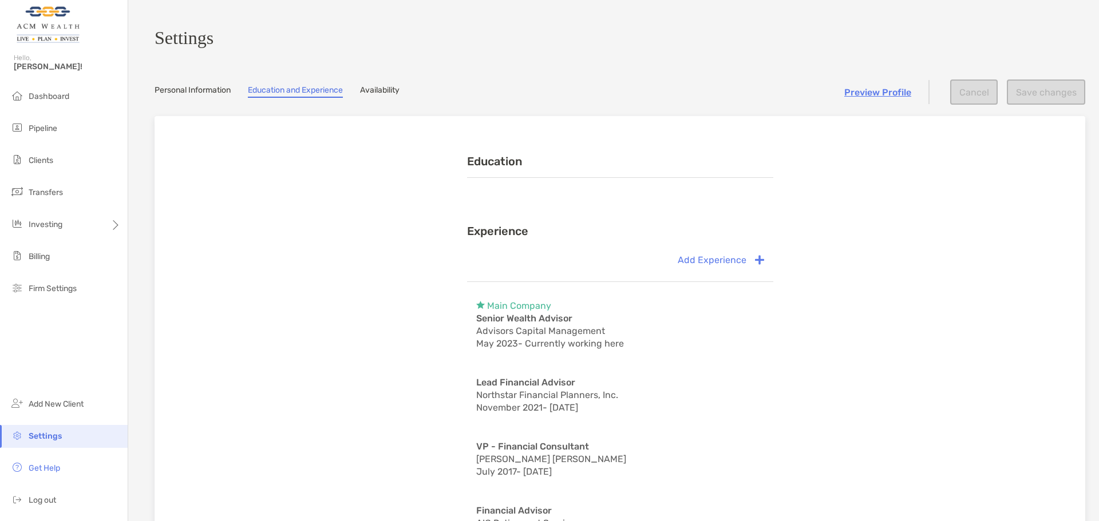
click at [370, 95] on link "Availability" at bounding box center [379, 91] width 39 height 13
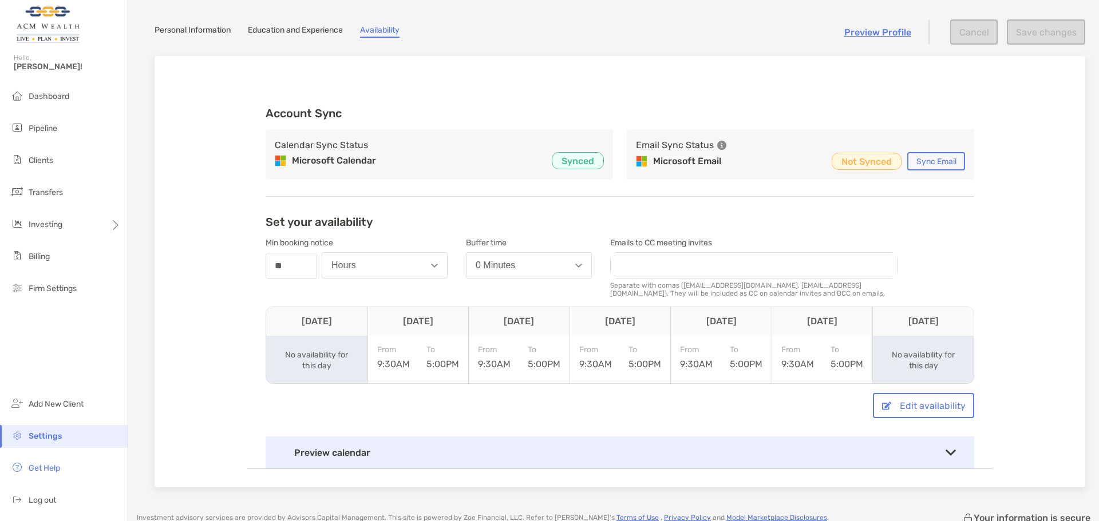
scroll to position [96, 0]
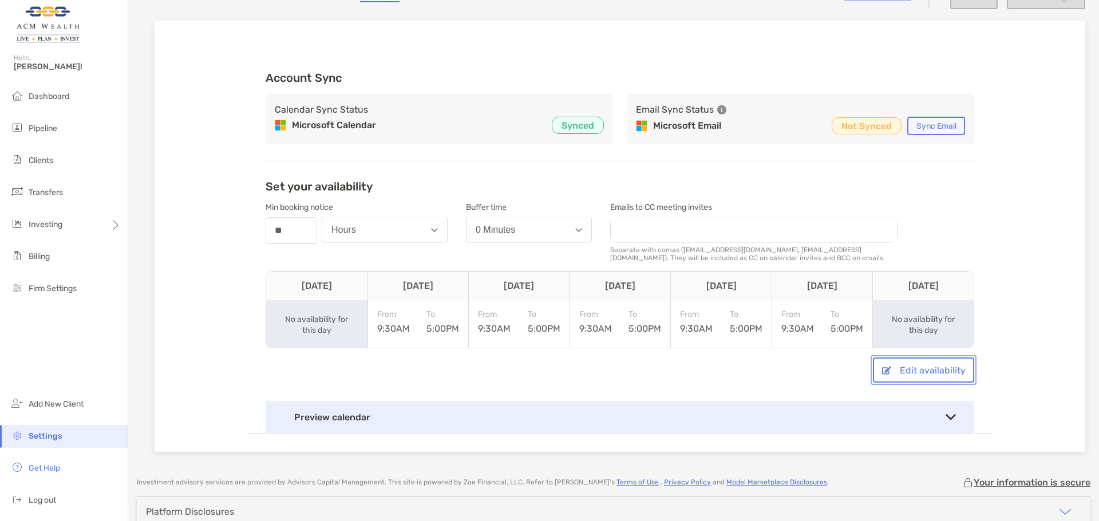
click at [915, 371] on button "Edit availability" at bounding box center [923, 370] width 101 height 25
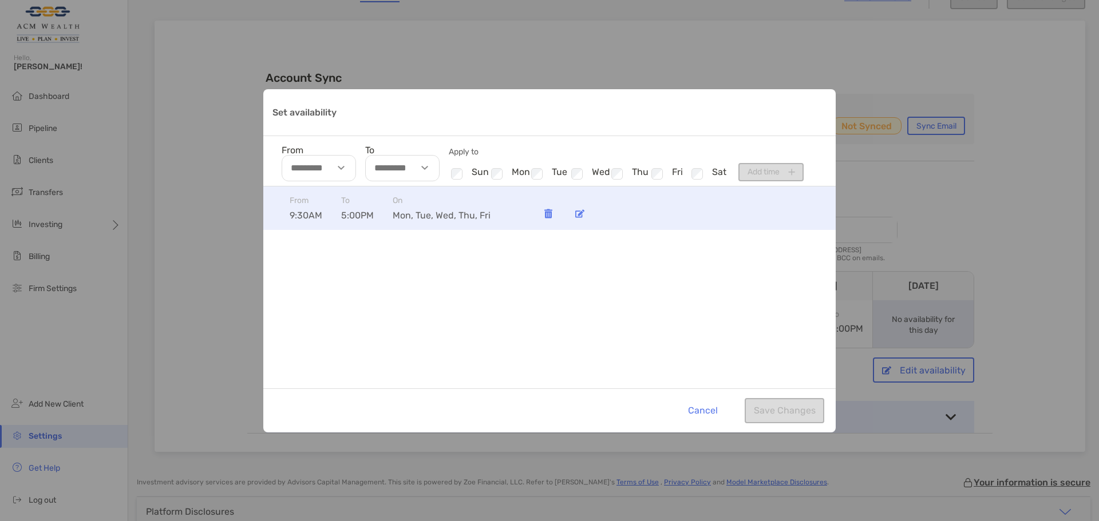
click at [585, 213] on div "Set availability" at bounding box center [579, 214] width 23 height 23
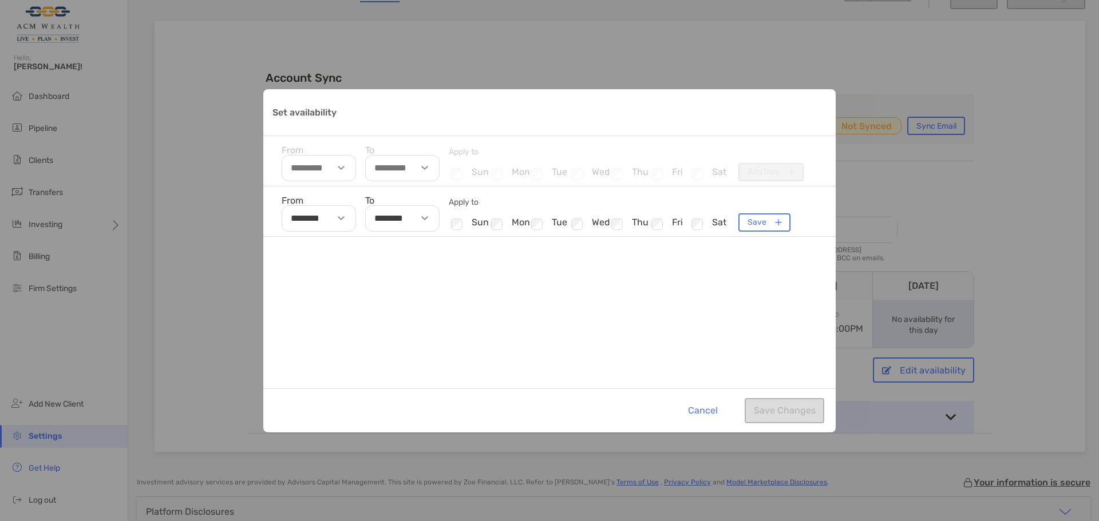
click at [300, 117] on p "Set availability" at bounding box center [304, 112] width 64 height 14
click at [699, 407] on button "Cancel" at bounding box center [703, 410] width 48 height 25
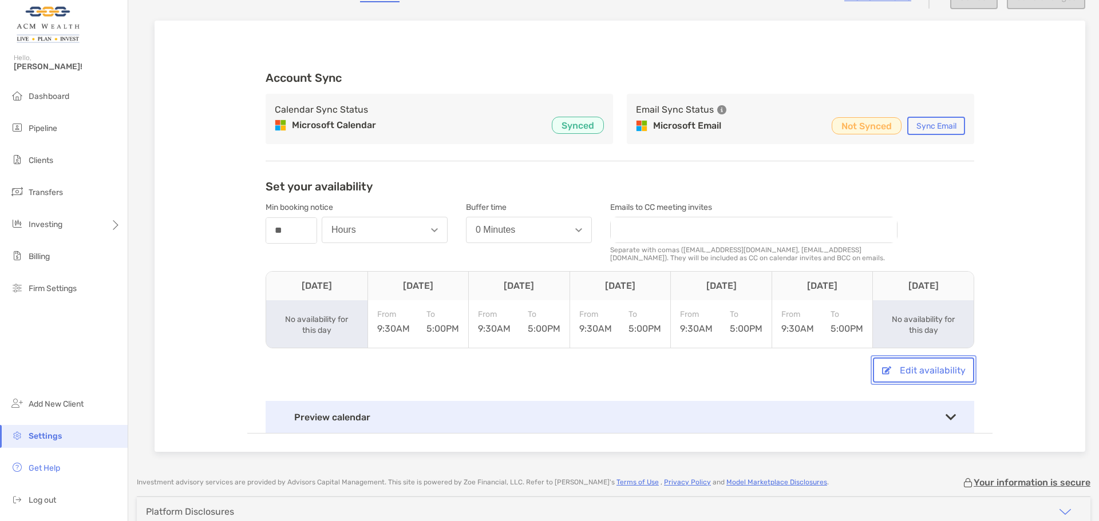
click at [951, 378] on button "Edit availability" at bounding box center [923, 370] width 101 height 25
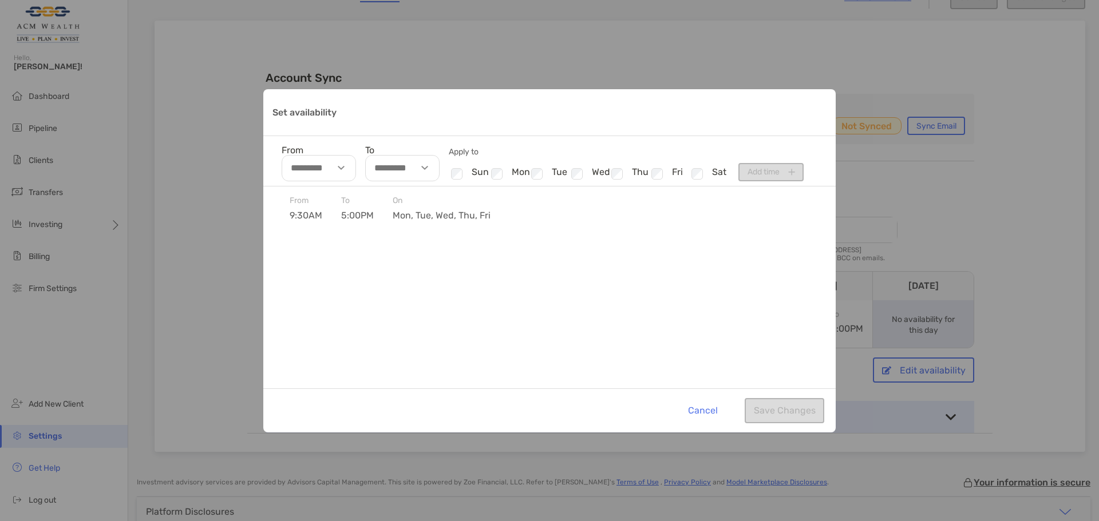
click at [413, 167] on div "Set availability" at bounding box center [426, 168] width 26 height 26
click at [438, 168] on div "Set availability" at bounding box center [426, 168] width 26 height 26
click at [411, 168] on input "To" at bounding box center [402, 168] width 74 height 26
click at [710, 347] on div "From 9:30AM To 5:00PM On mon, tue, wed, thu, fri" at bounding box center [549, 288] width 572 height 202
click at [711, 414] on button "Cancel" at bounding box center [703, 410] width 48 height 25
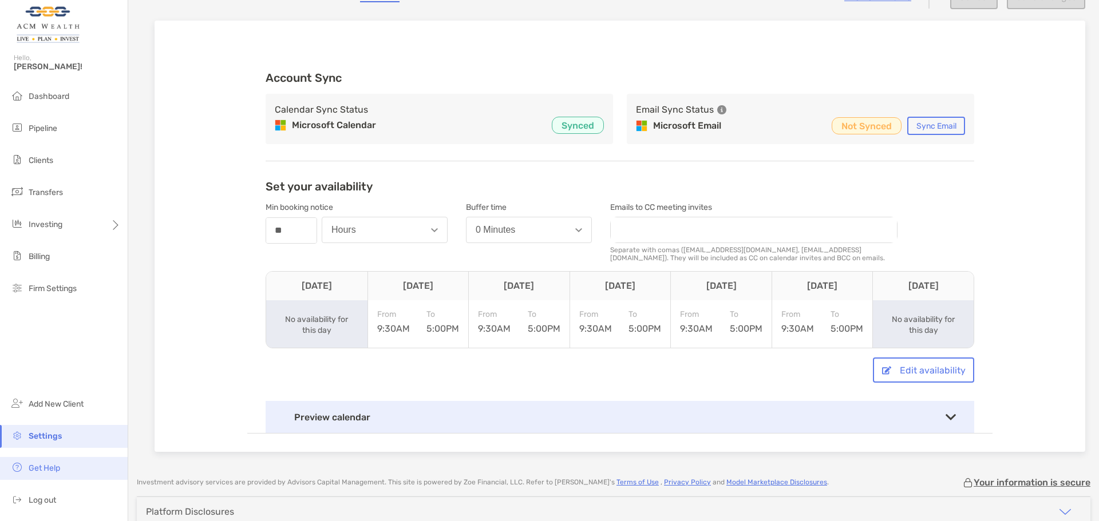
click at [49, 463] on li "Get Help" at bounding box center [64, 468] width 128 height 23
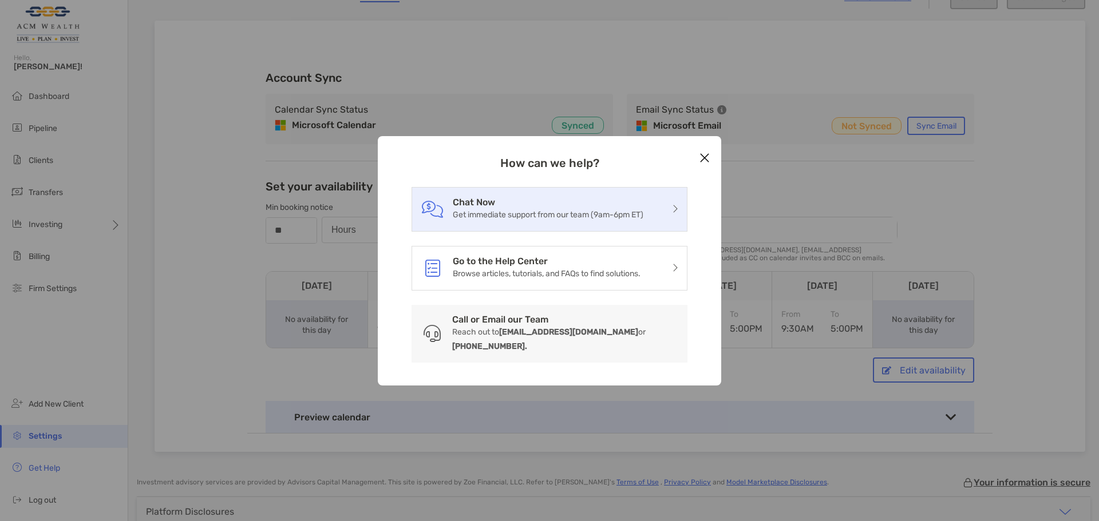
click at [553, 222] on p "Get immediate support from our team (9am-6pm ET)" at bounding box center [548, 215] width 191 height 14
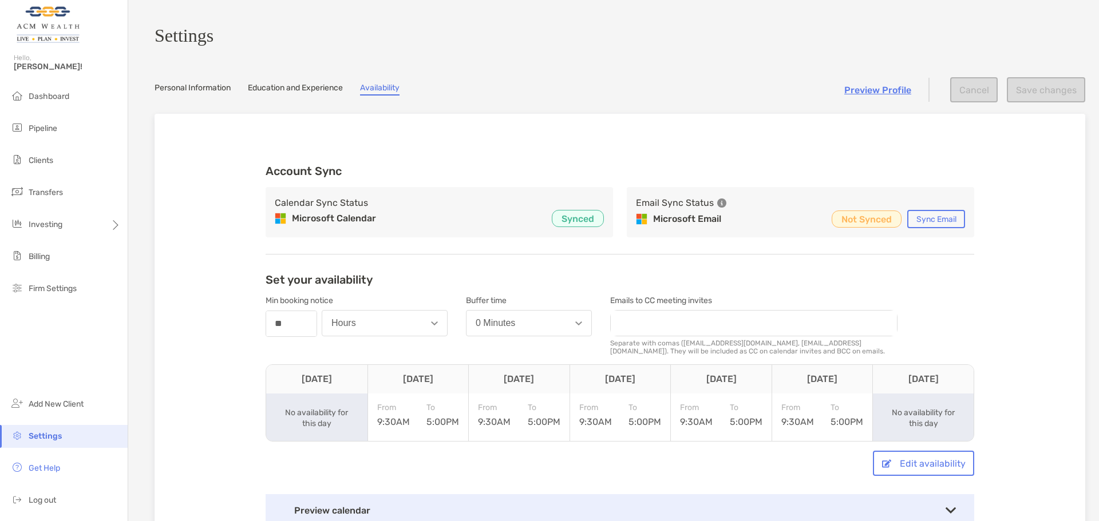
scroll to position [0, 0]
click at [38, 466] on span "Get Help" at bounding box center [44, 469] width 31 height 10
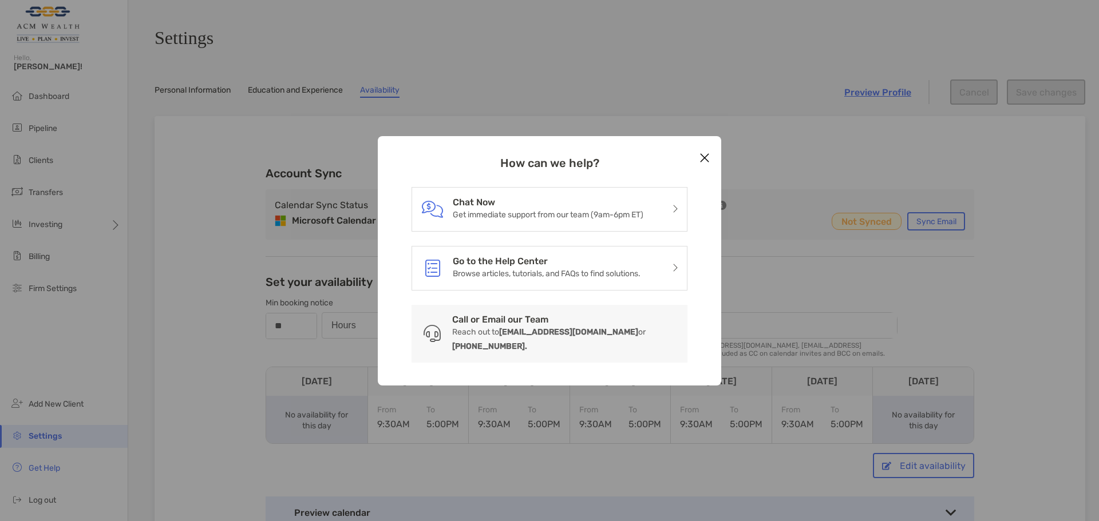
click at [524, 216] on p "Get immediate support from our team (9am-6pm ET)" at bounding box center [548, 215] width 191 height 14
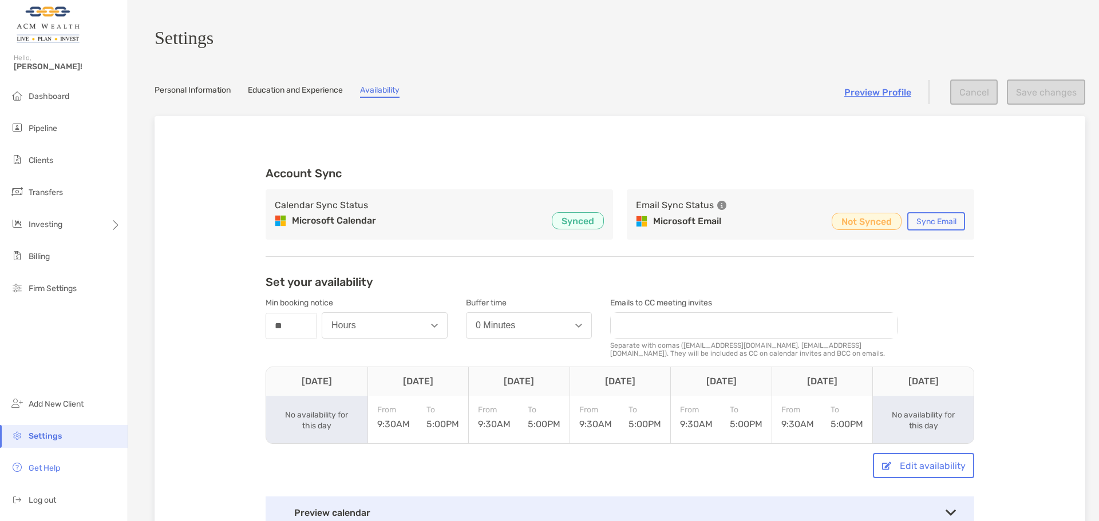
click at [43, 440] on span "Settings" at bounding box center [45, 437] width 33 height 10
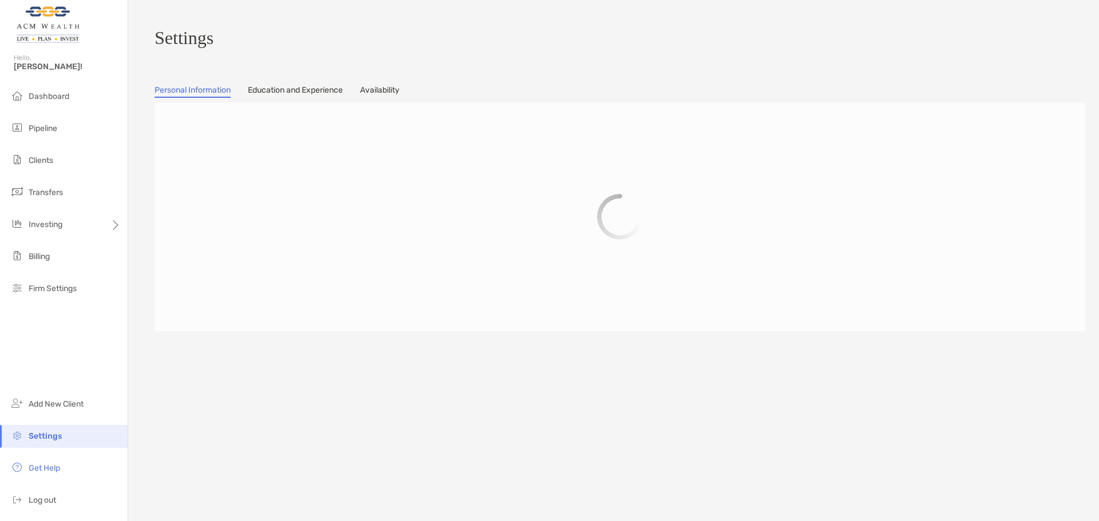
click at [41, 436] on span "Settings" at bounding box center [45, 437] width 33 height 10
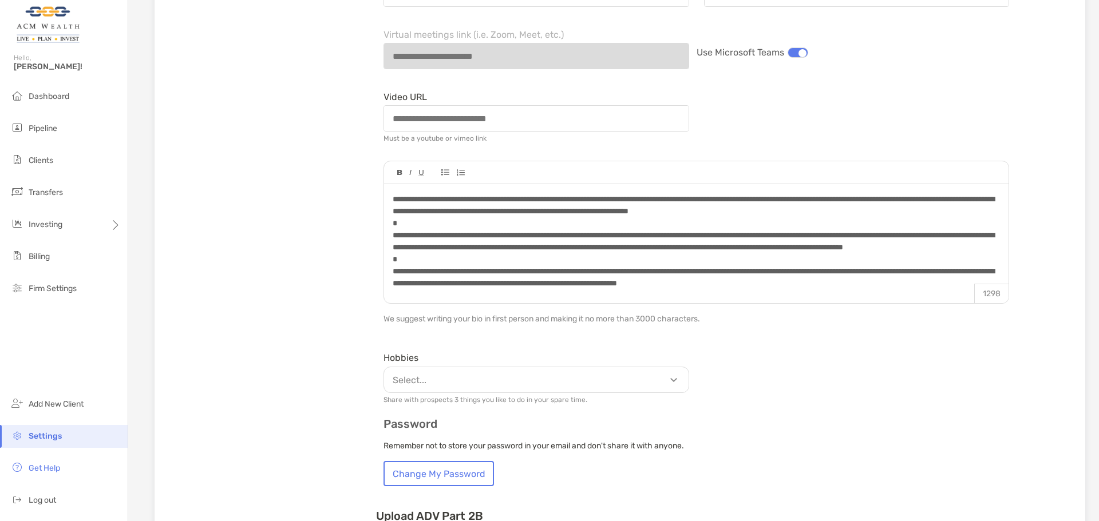
scroll to position [572, 0]
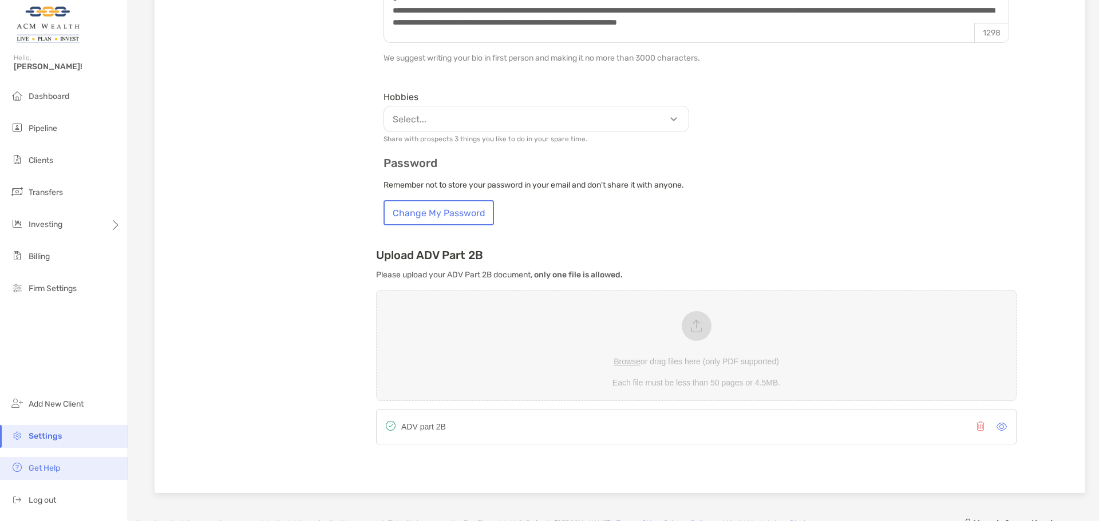
click at [50, 469] on span "Get Help" at bounding box center [44, 469] width 31 height 10
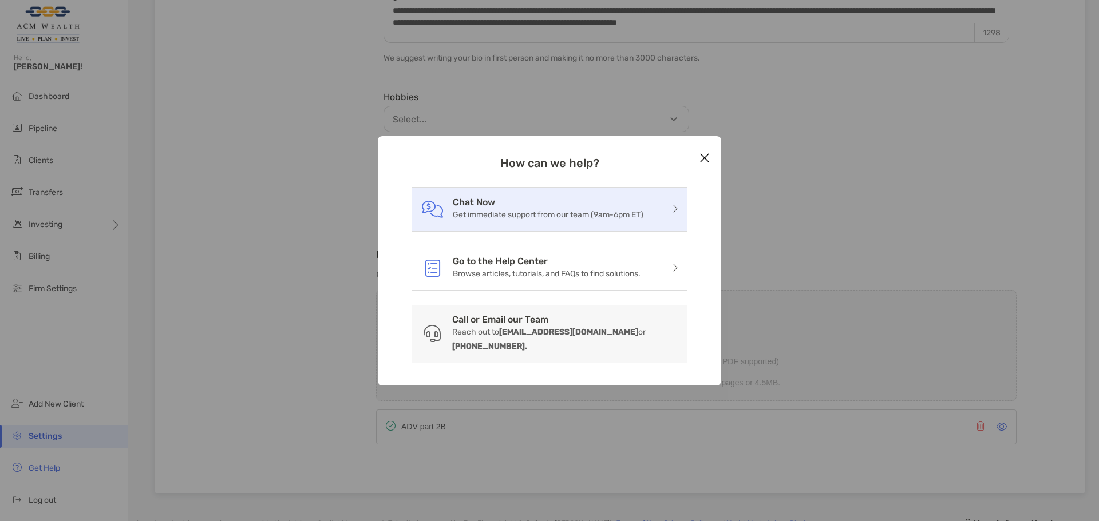
click at [588, 222] on p "Get immediate support from our team (9am-6pm ET)" at bounding box center [548, 215] width 191 height 14
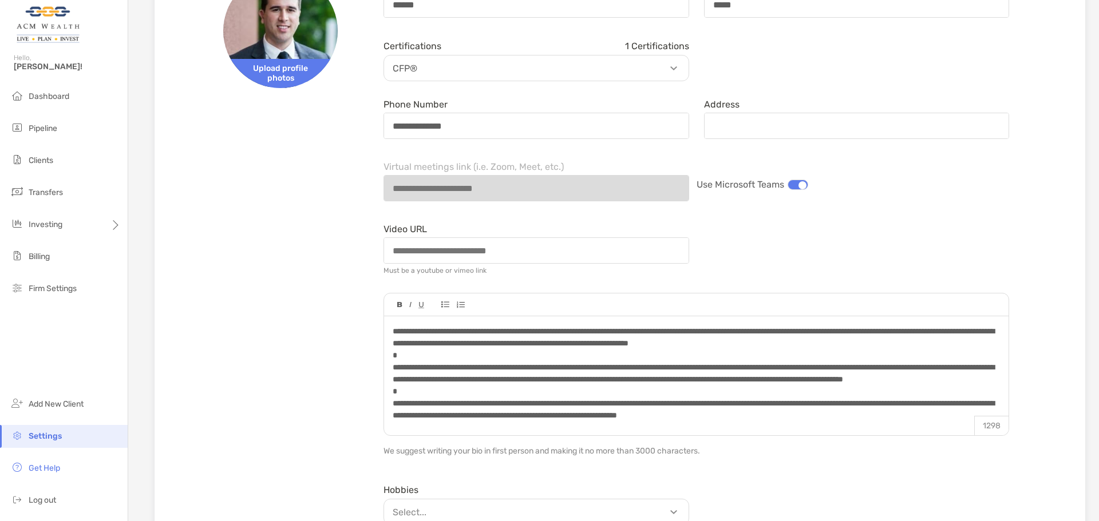
scroll to position [191, 0]
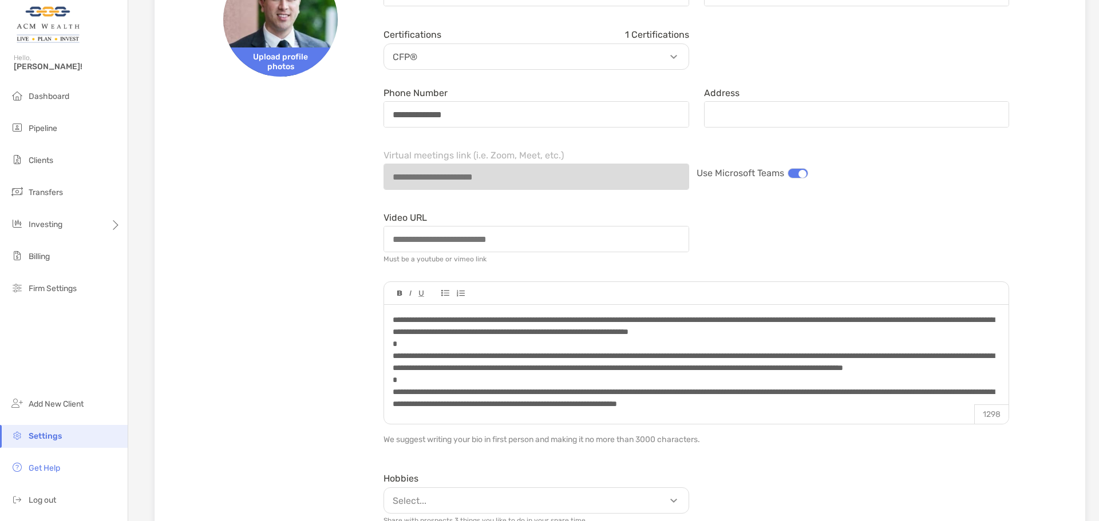
click at [801, 179] on div at bounding box center [798, 173] width 21 height 10
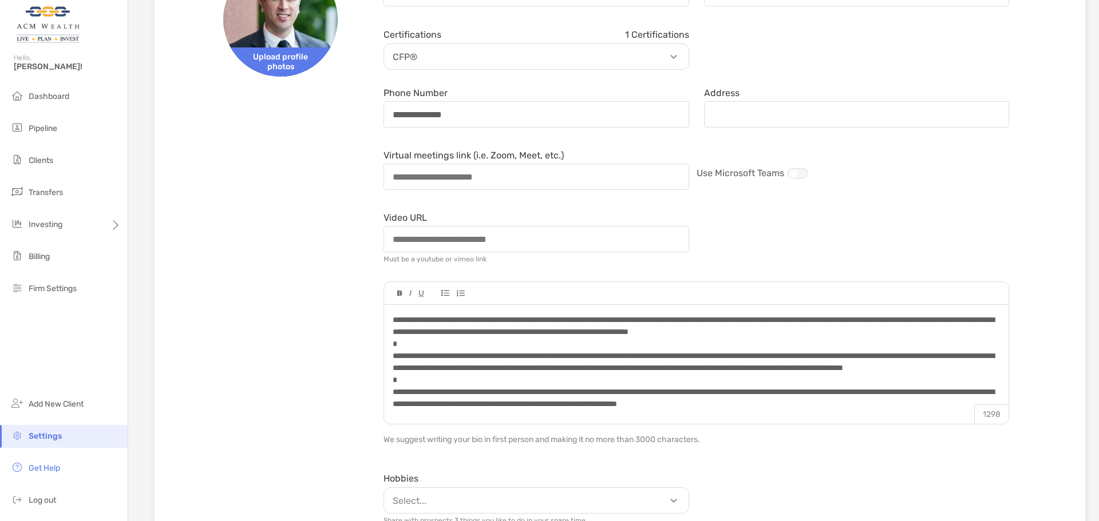
click at [753, 240] on div "Video URL Must be a youtube or vimeo link" at bounding box center [696, 238] width 640 height 60
click at [529, 189] on input "Virtual meetings link (i.e. Zoom, Meet, etc.)" at bounding box center [536, 177] width 303 height 24
click at [577, 215] on div "Video URL Must be a youtube or vimeo link" at bounding box center [536, 238] width 320 height 60
click at [779, 236] on div "Video URL Must be a youtube or vimeo link" at bounding box center [696, 238] width 640 height 60
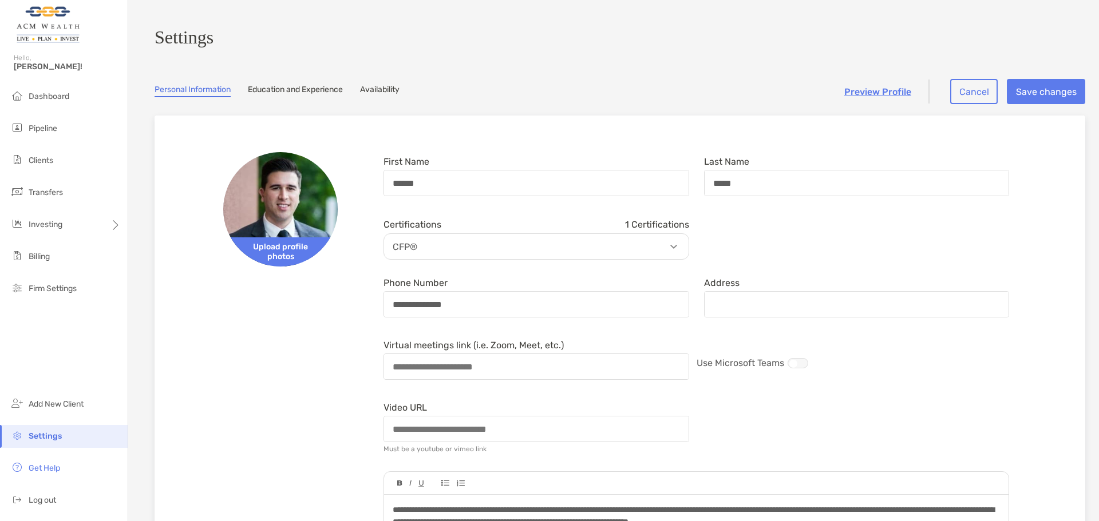
scroll to position [0, 0]
click at [322, 92] on link "Education and Experience" at bounding box center [295, 91] width 95 height 13
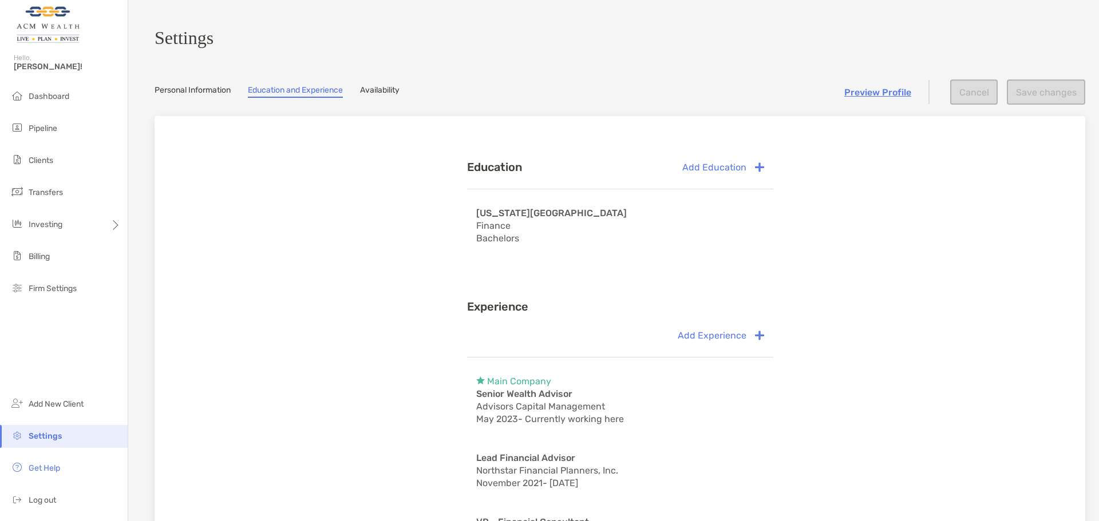
click at [381, 106] on section "Settings Personal Information Education and Experience Availability Preview Pro…" at bounding box center [613, 375] width 971 height 750
click at [382, 94] on link "Availability" at bounding box center [379, 91] width 39 height 13
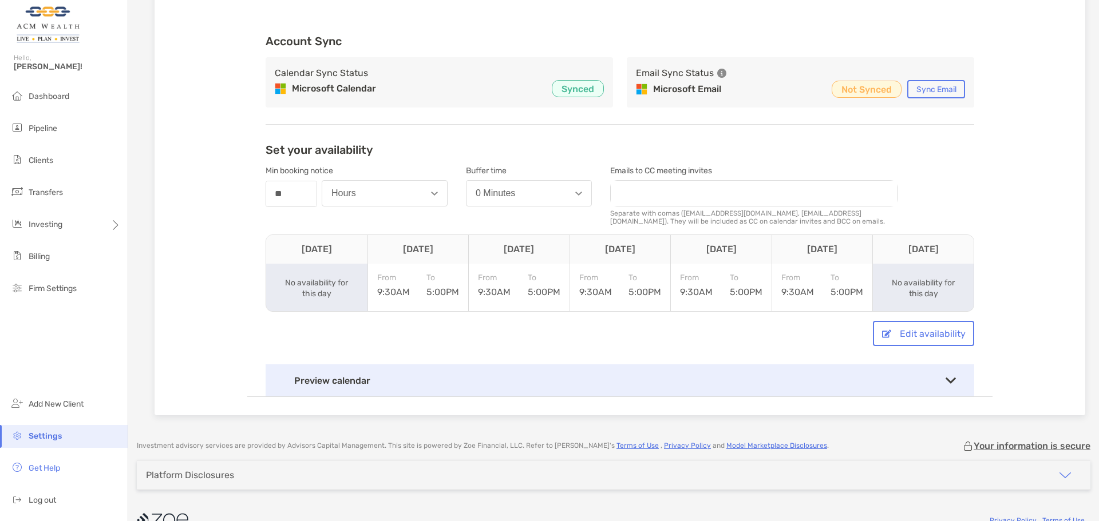
scroll to position [161, 0]
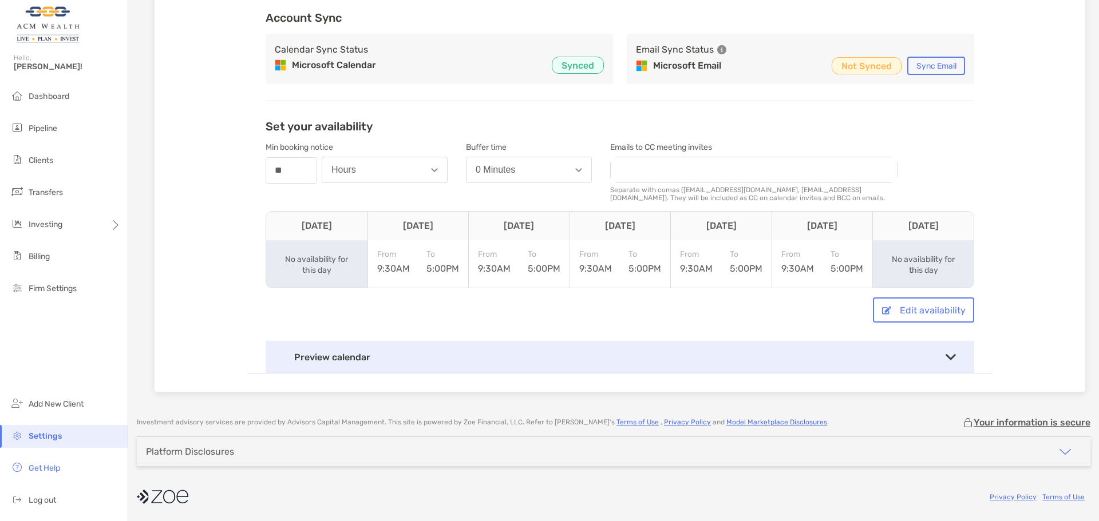
click at [584, 357] on div "Preview calendar" at bounding box center [620, 357] width 709 height 32
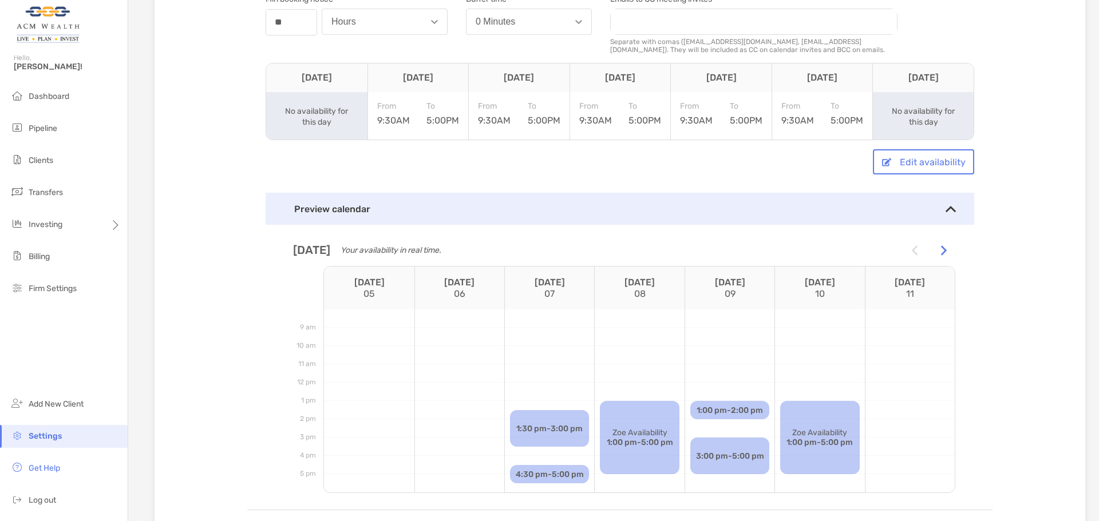
scroll to position [446, 0]
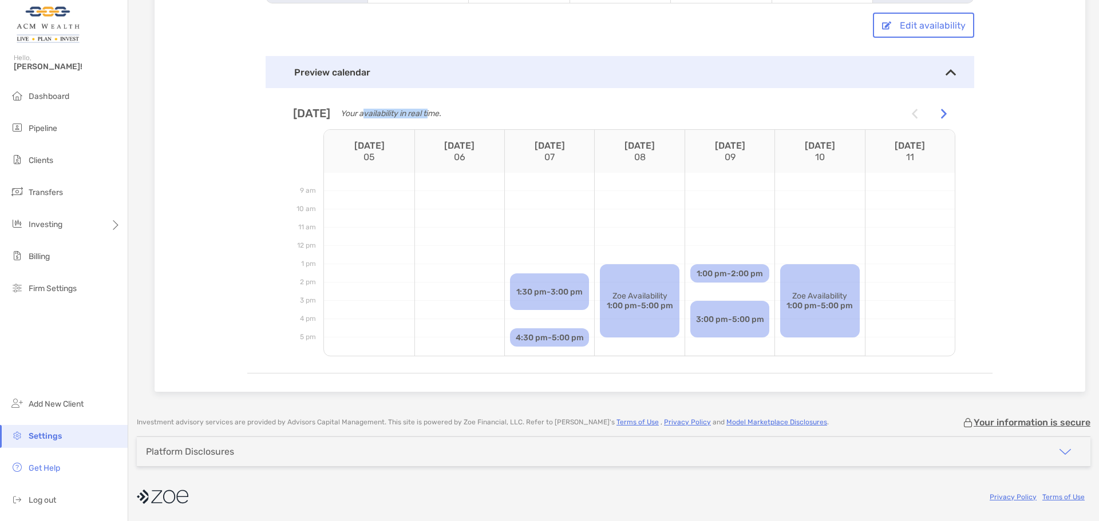
drag, startPoint x: 398, startPoint y: 109, endPoint x: 468, endPoint y: 112, distance: 69.9
click at [441, 112] on span "Your availability in real time." at bounding box center [391, 114] width 101 height 10
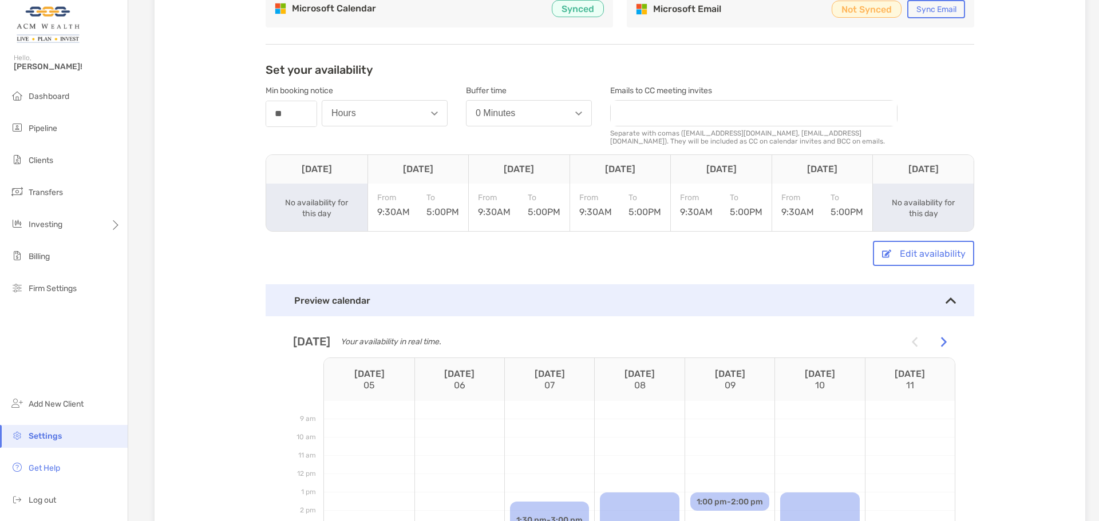
scroll to position [0, 0]
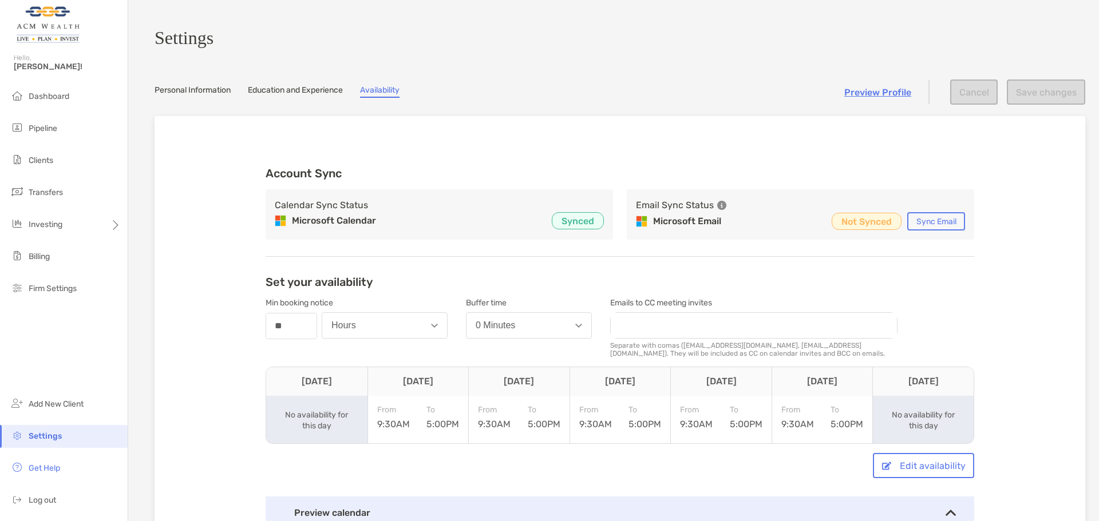
click at [852, 93] on link "Preview Profile" at bounding box center [877, 92] width 67 height 11
click at [209, 93] on link "Personal Information" at bounding box center [193, 91] width 76 height 13
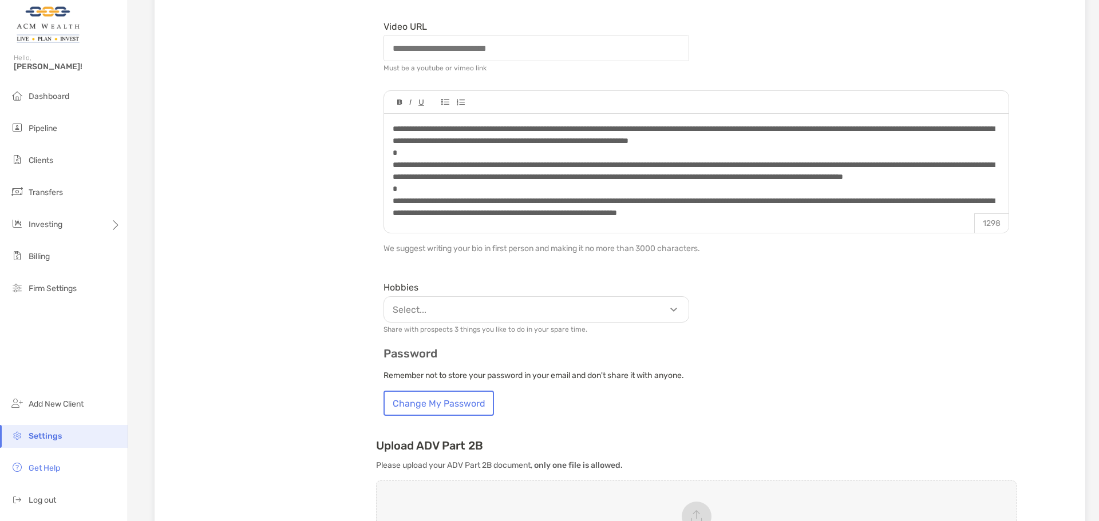
click at [304, 187] on div "**********" at bounding box center [620, 209] width 894 height 913
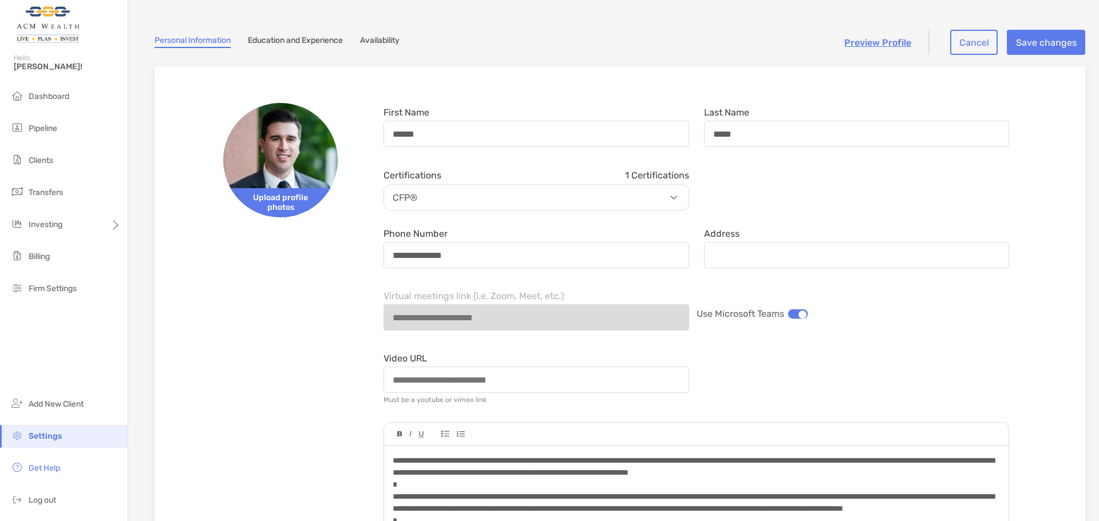
scroll to position [11, 0]
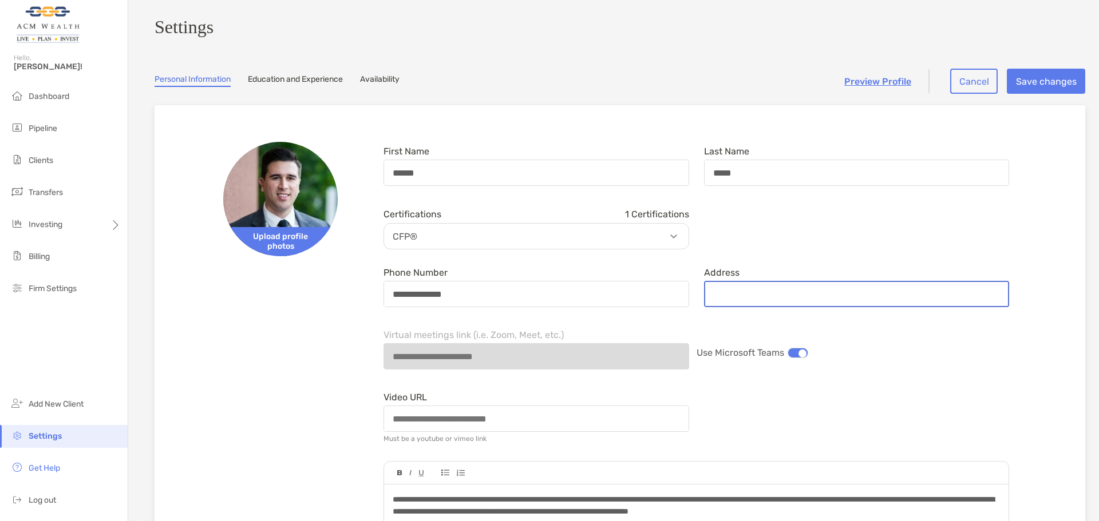
click at [737, 303] on input "Address" at bounding box center [856, 294] width 303 height 24
click at [774, 250] on div "Certifications 1 Certifications CFP®" at bounding box center [696, 226] width 640 height 45
click at [43, 95] on span "Dashboard" at bounding box center [49, 97] width 41 height 10
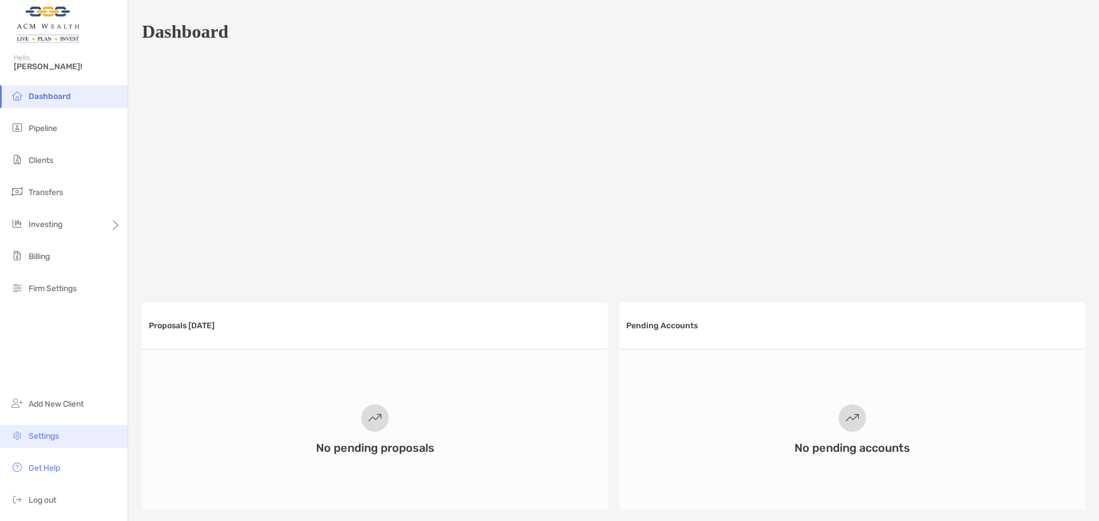
click at [49, 434] on span "Settings" at bounding box center [44, 437] width 30 height 10
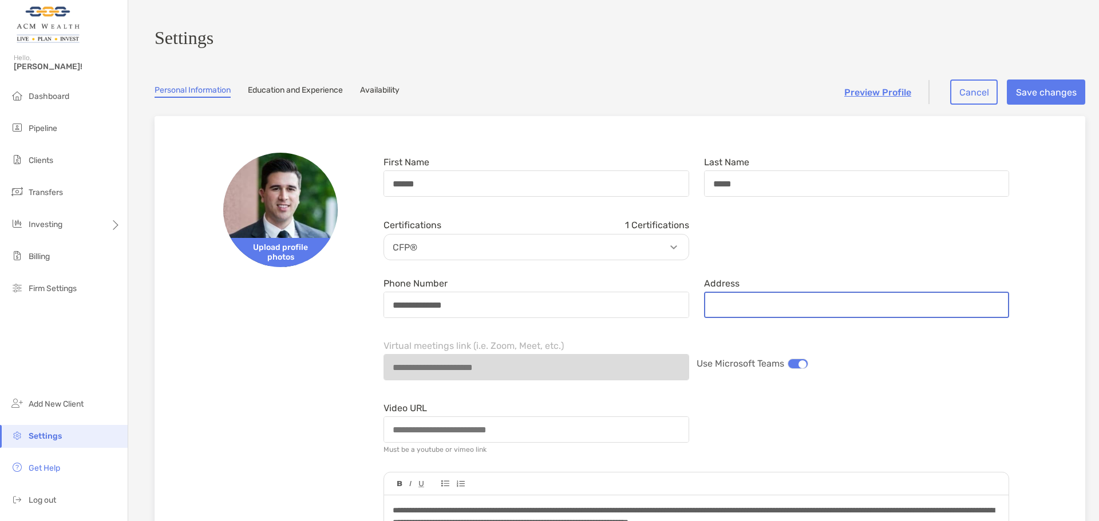
click at [742, 311] on input "Address" at bounding box center [856, 305] width 303 height 24
click at [751, 274] on form "**********" at bounding box center [696, 475] width 640 height 645
drag, startPoint x: 738, startPoint y: 324, endPoint x: 737, endPoint y: 305, distance: 19.0
click at [738, 317] on div "Address" at bounding box center [857, 298] width 320 height 49
click at [737, 302] on input "Address" at bounding box center [856, 305] width 303 height 24
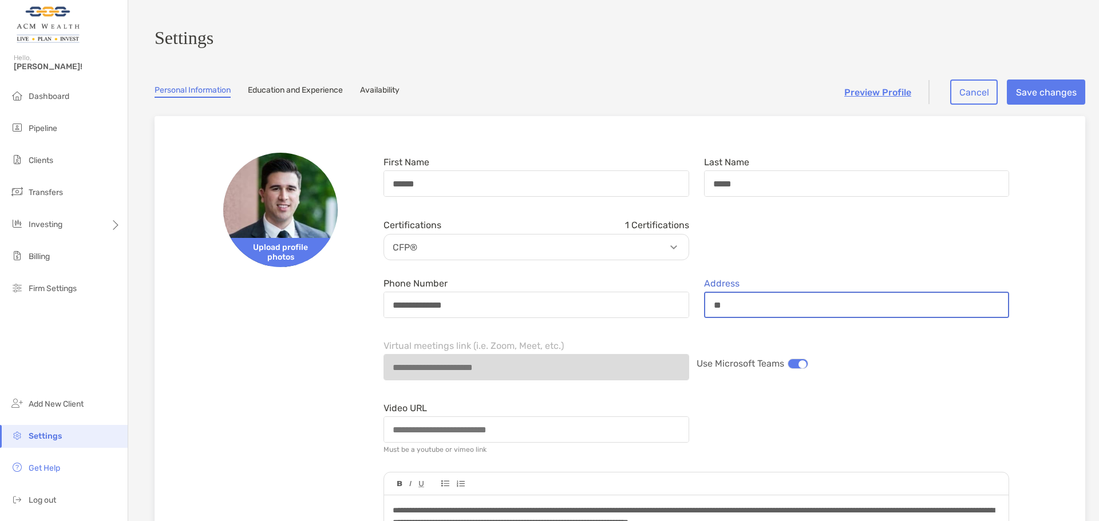
type input "*"
click at [726, 288] on label "Address" at bounding box center [721, 284] width 35 height 10
click at [726, 293] on input "Address" at bounding box center [856, 305] width 303 height 24
click at [723, 312] on input "Address" at bounding box center [856, 305] width 303 height 24
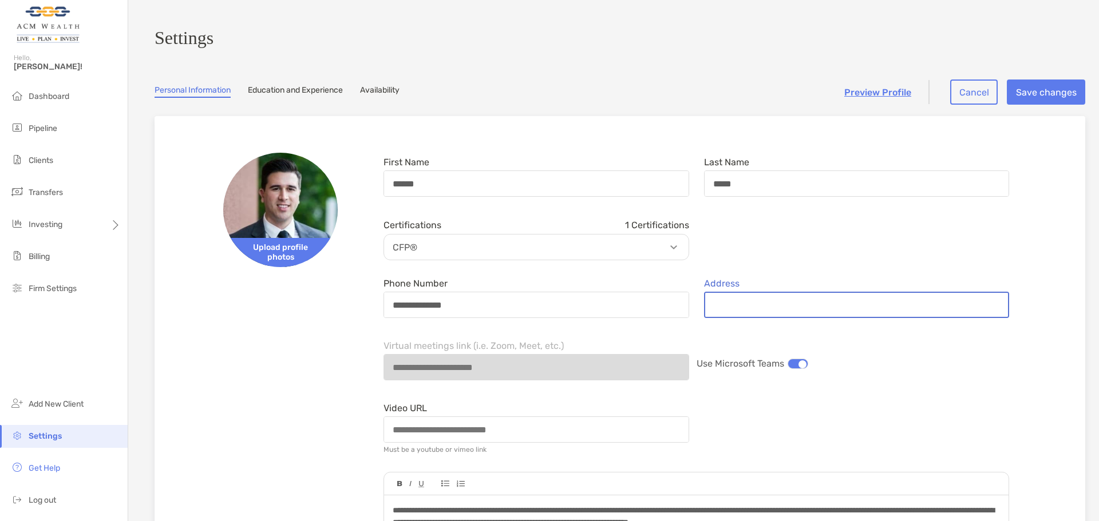
type input "**********"
click at [871, 355] on div "Virtual meetings link (i.e. Zoom, Meet, etc.) Use Microsoft Teams" at bounding box center [696, 361] width 640 height 49
drag, startPoint x: 822, startPoint y: 306, endPoint x: 460, endPoint y: 299, distance: 361.8
click at [460, 299] on div "**********" at bounding box center [696, 298] width 640 height 49
type input "**********"
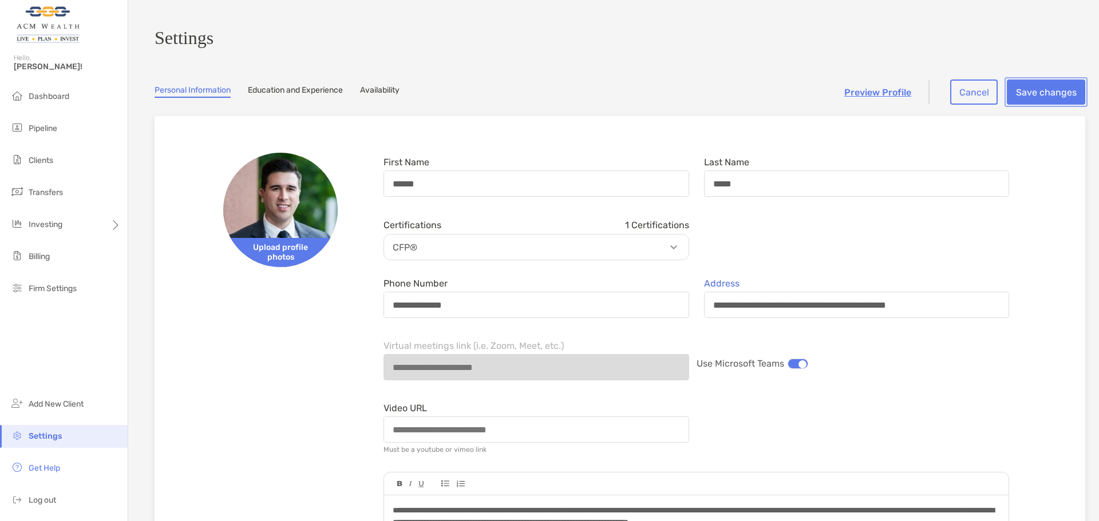
click at [1033, 89] on button "Save changes" at bounding box center [1046, 92] width 78 height 25
click at [1028, 93] on button "Save changes" at bounding box center [1046, 92] width 78 height 25
click at [389, 93] on link "Availability" at bounding box center [379, 91] width 39 height 13
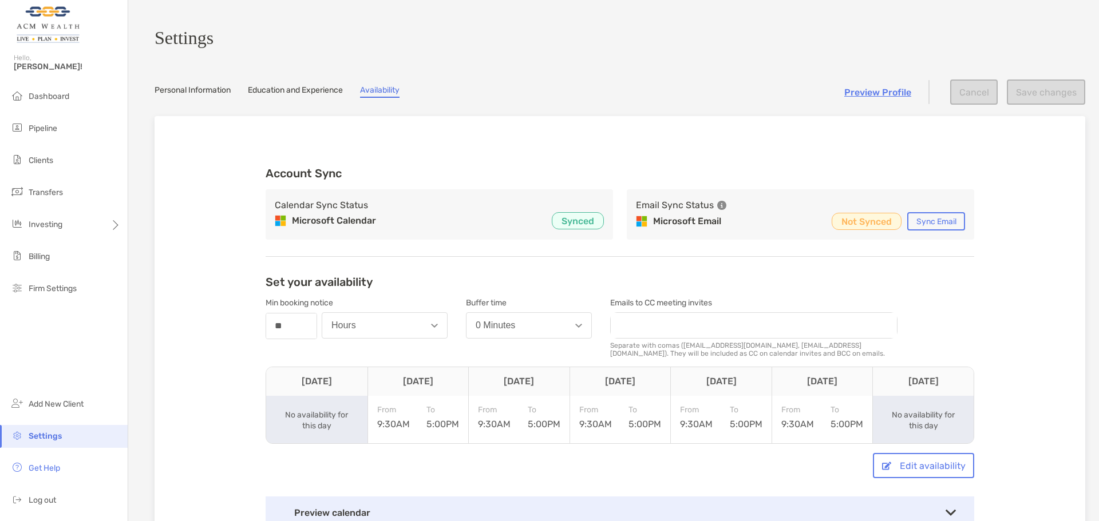
click at [855, 97] on link "Preview Profile" at bounding box center [877, 92] width 67 height 11
drag, startPoint x: 393, startPoint y: 94, endPoint x: 383, endPoint y: 94, distance: 9.7
click at [394, 94] on link "Availability" at bounding box center [379, 91] width 39 height 13
click at [230, 93] on link "Personal Information" at bounding box center [193, 91] width 76 height 13
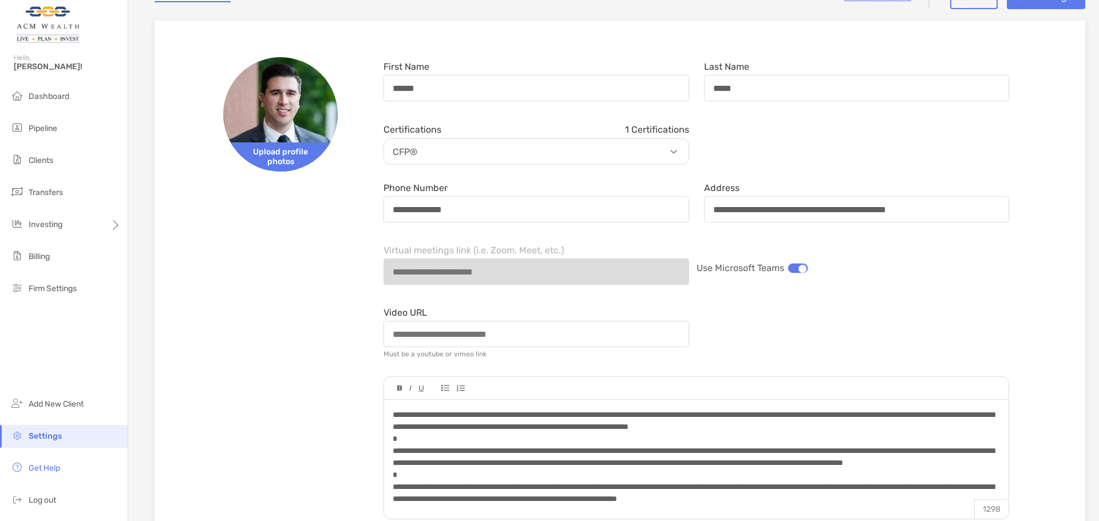
click at [980, 295] on form "**********" at bounding box center [696, 379] width 640 height 645
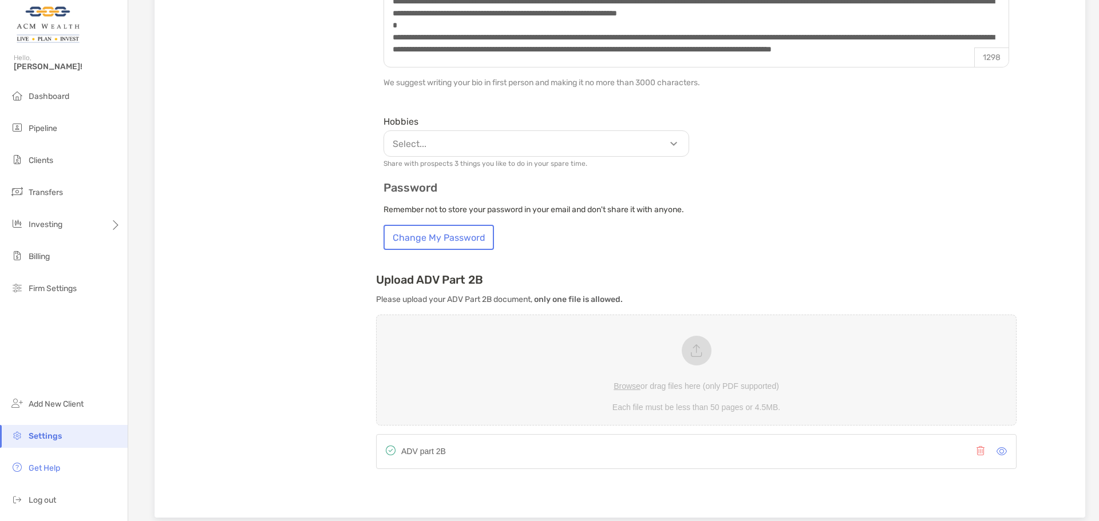
scroll to position [679, 0]
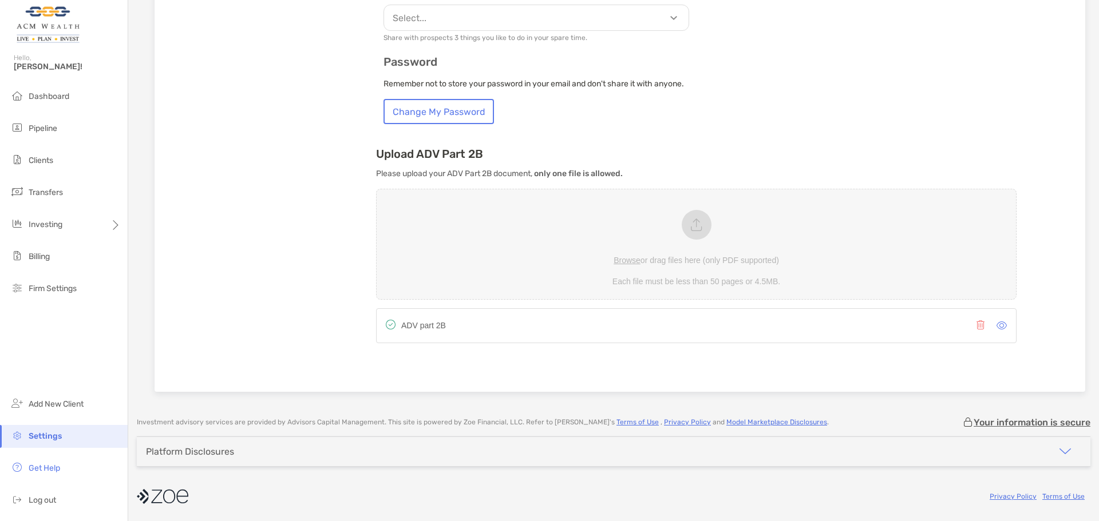
click at [996, 323] on icon at bounding box center [1001, 325] width 10 height 9
click at [48, 470] on span "Get Help" at bounding box center [44, 469] width 31 height 10
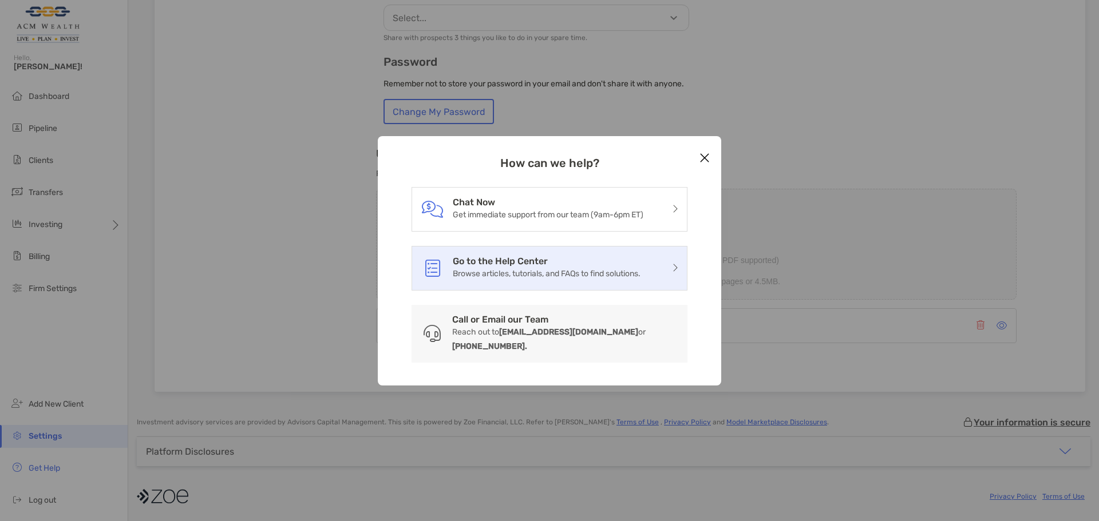
click at [508, 267] on h3 "Go to the Help Center" at bounding box center [547, 261] width 188 height 11
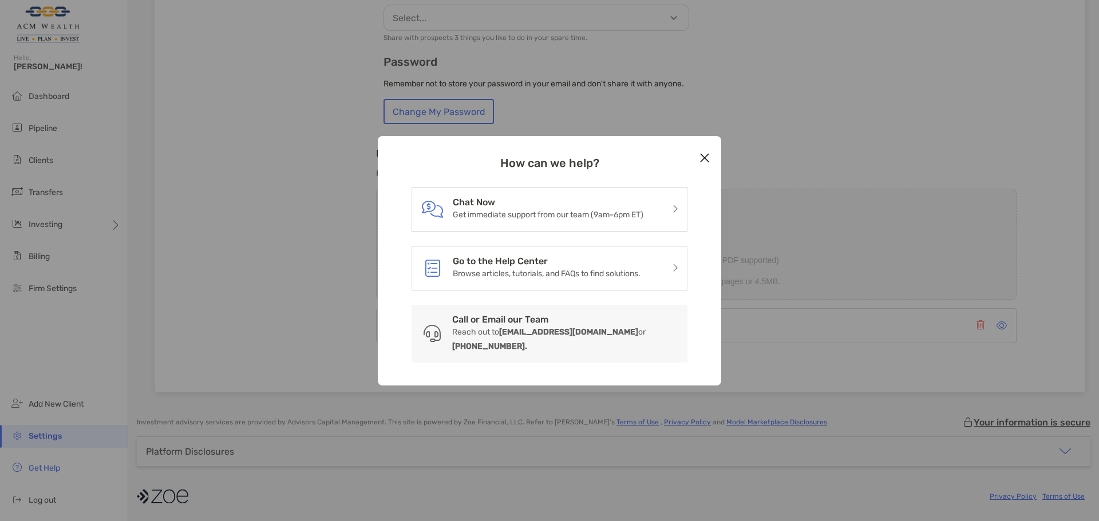
click at [527, 342] on b "646-680-9244." at bounding box center [489, 347] width 75 height 10
click at [496, 336] on p "Reach out to clientsupport@zoefin.com or 646-680-9244." at bounding box center [565, 339] width 226 height 29
click at [512, 320] on div "Call or Email our Team Reach out to clientsupport@zoefin.com or 646-680-9244." at bounding box center [549, 334] width 276 height 58
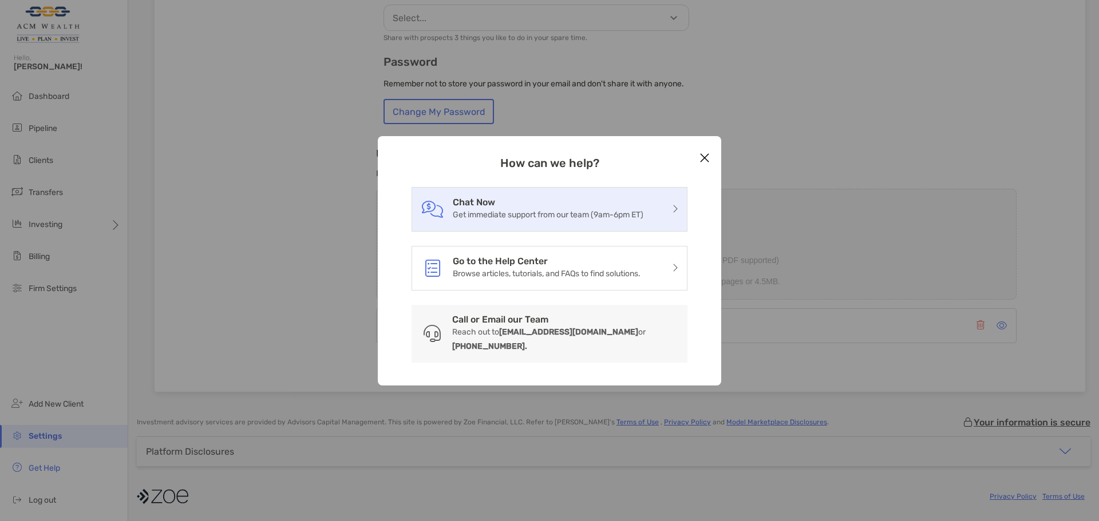
click at [486, 217] on p "Get immediate support from our team (9am-6pm ET)" at bounding box center [548, 215] width 191 height 14
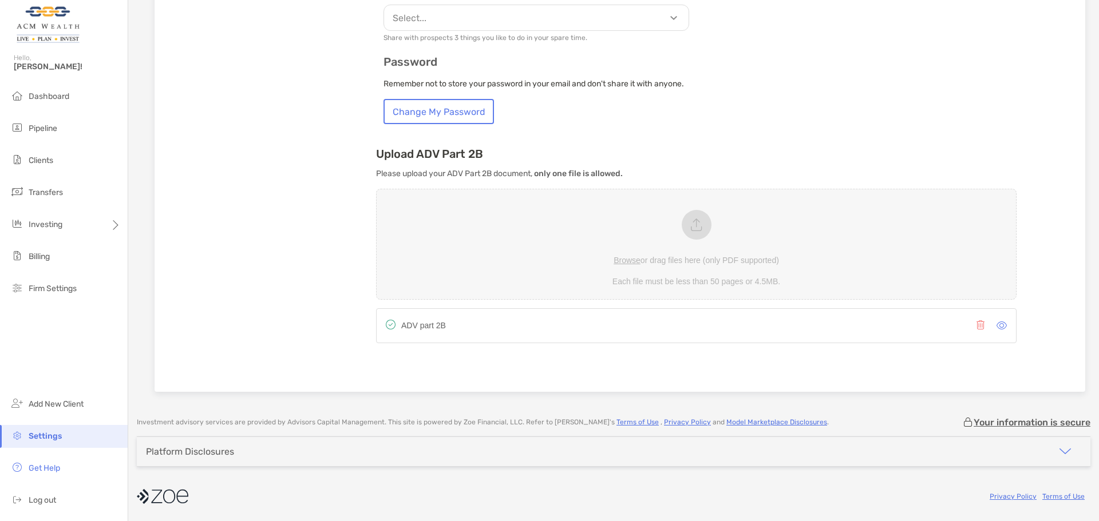
click at [48, 433] on span "Settings" at bounding box center [45, 437] width 33 height 10
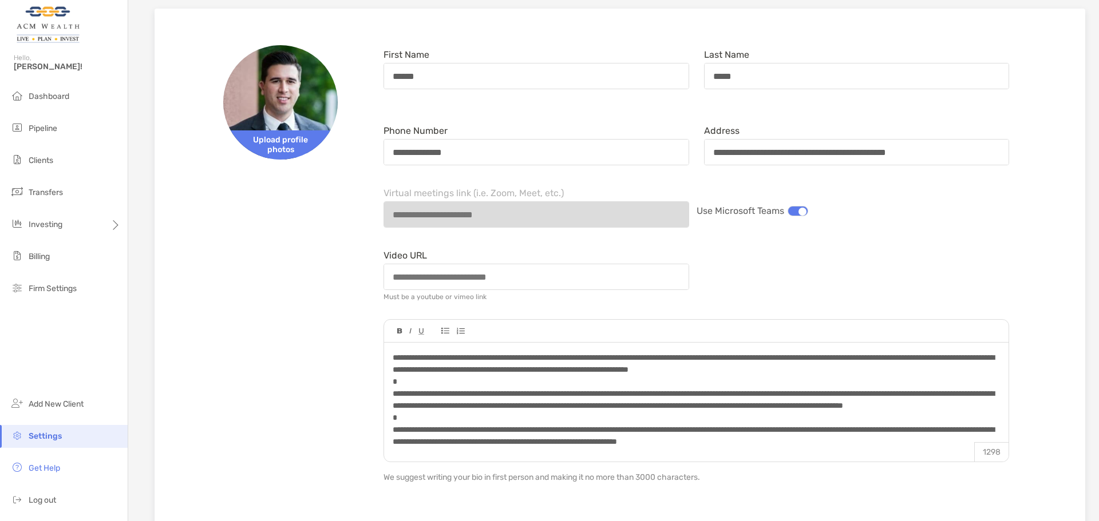
scroll to position [153, 0]
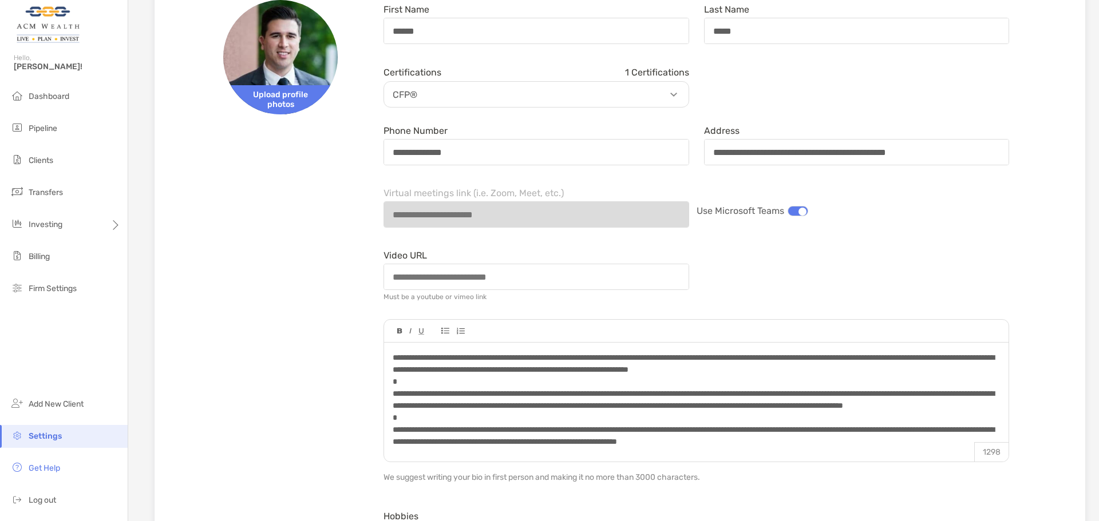
click at [337, 375] on div "**********" at bounding box center [620, 438] width 894 height 913
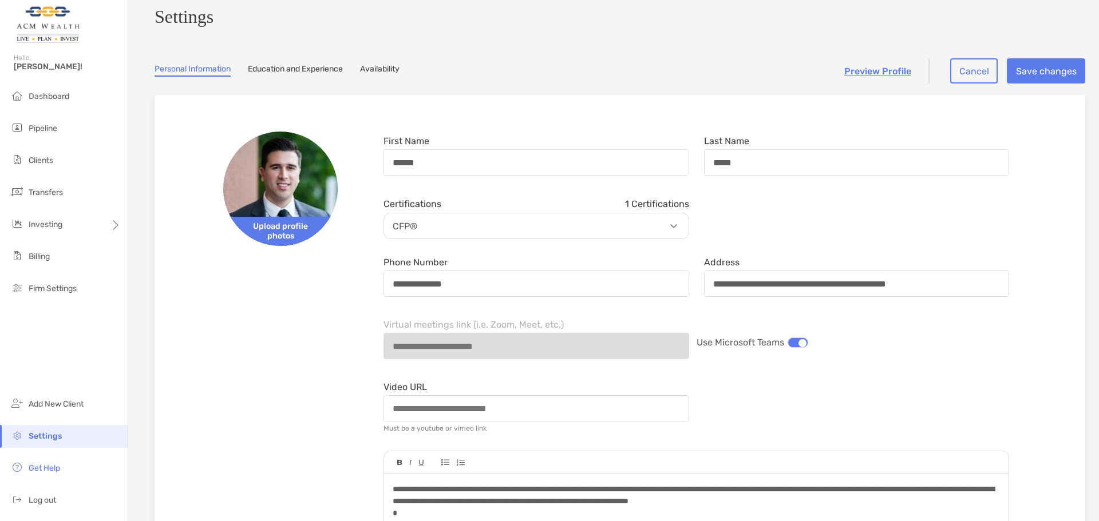
scroll to position [0, 0]
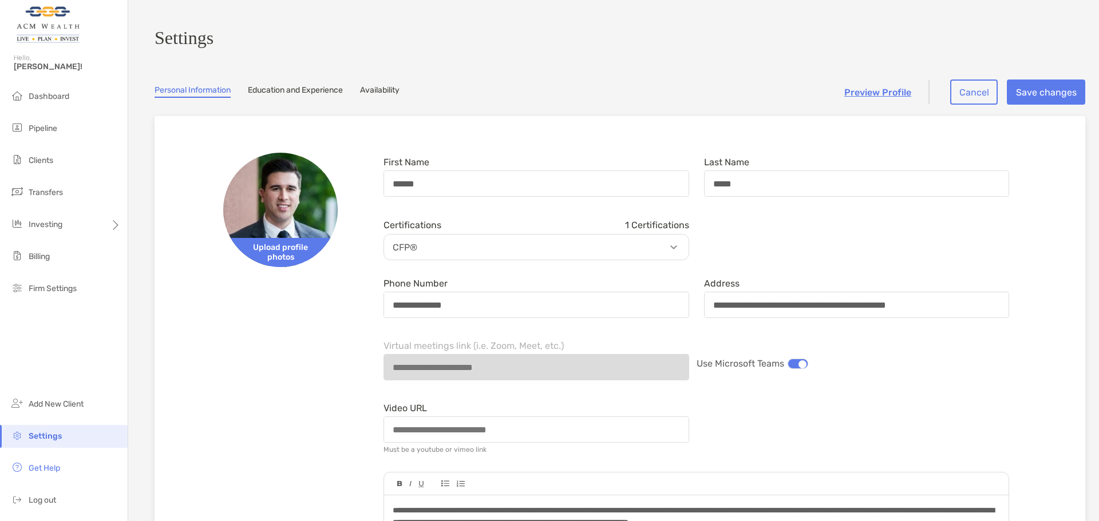
click at [846, 93] on link "Preview Profile" at bounding box center [877, 92] width 67 height 11
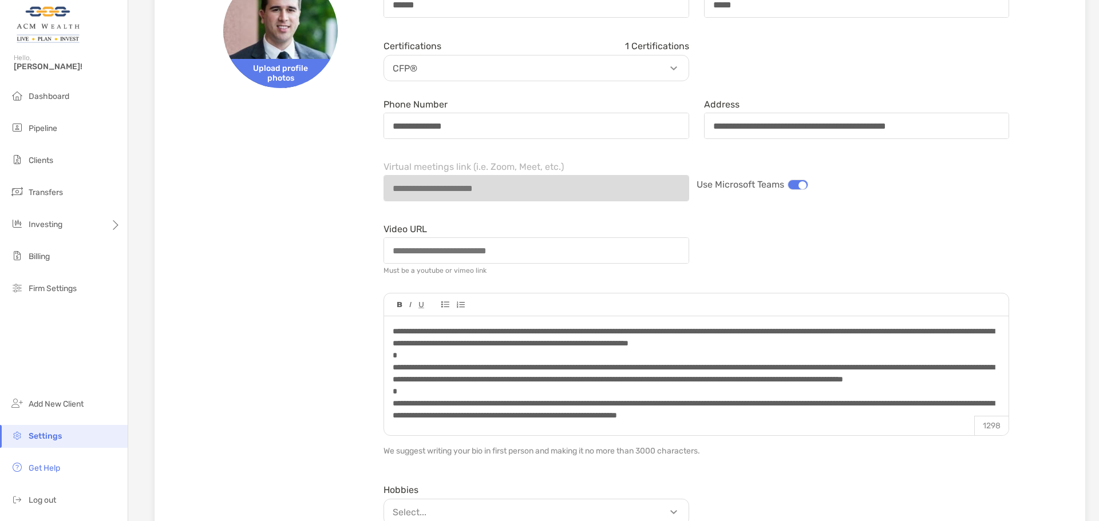
scroll to position [191, 0]
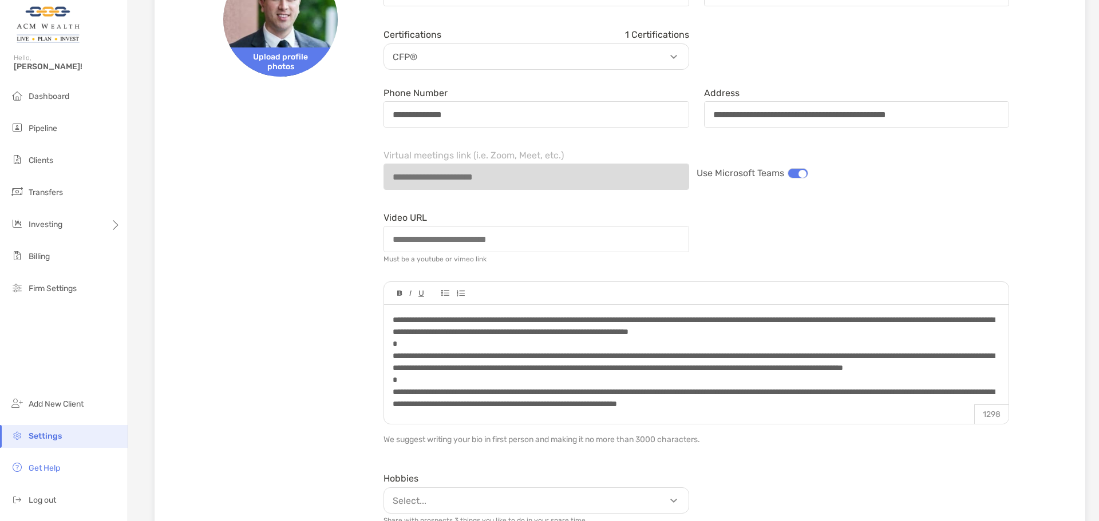
click at [41, 435] on span "Settings" at bounding box center [45, 437] width 33 height 10
click at [49, 433] on span "Settings" at bounding box center [45, 437] width 33 height 10
drag, startPoint x: 45, startPoint y: 440, endPoint x: 39, endPoint y: 440, distance: 5.8
click at [45, 440] on span "Settings" at bounding box center [45, 437] width 33 height 10
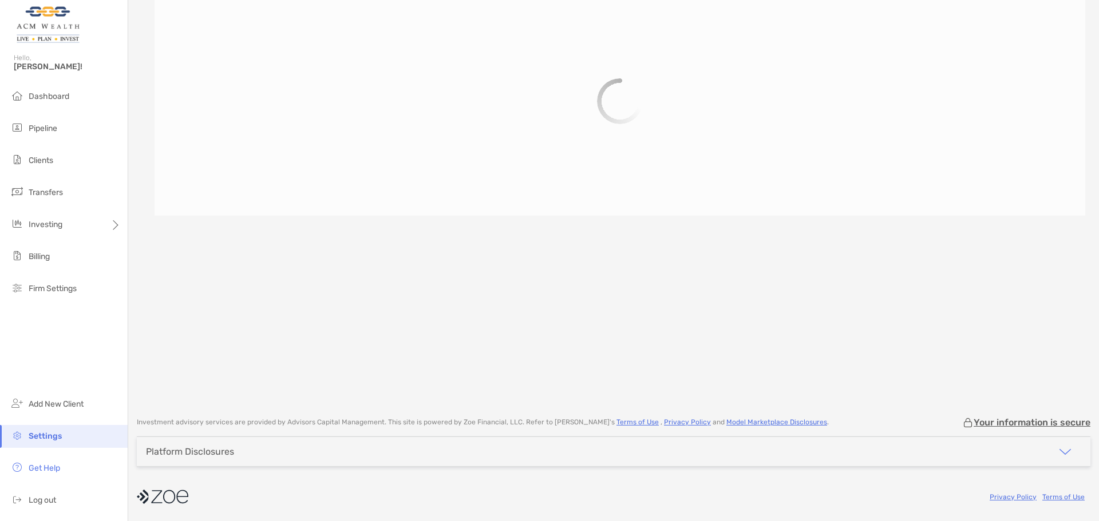
scroll to position [108, 0]
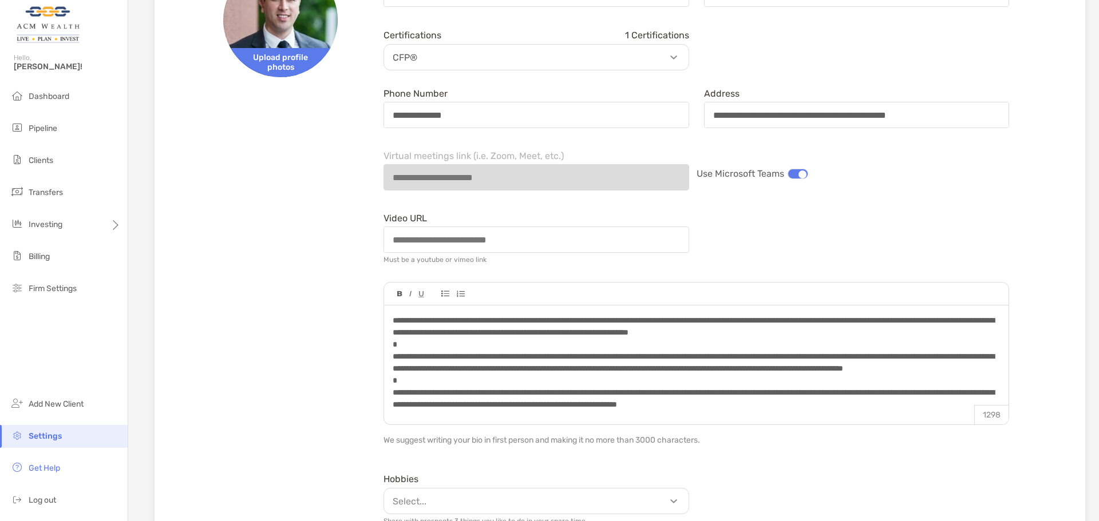
scroll to position [477, 0]
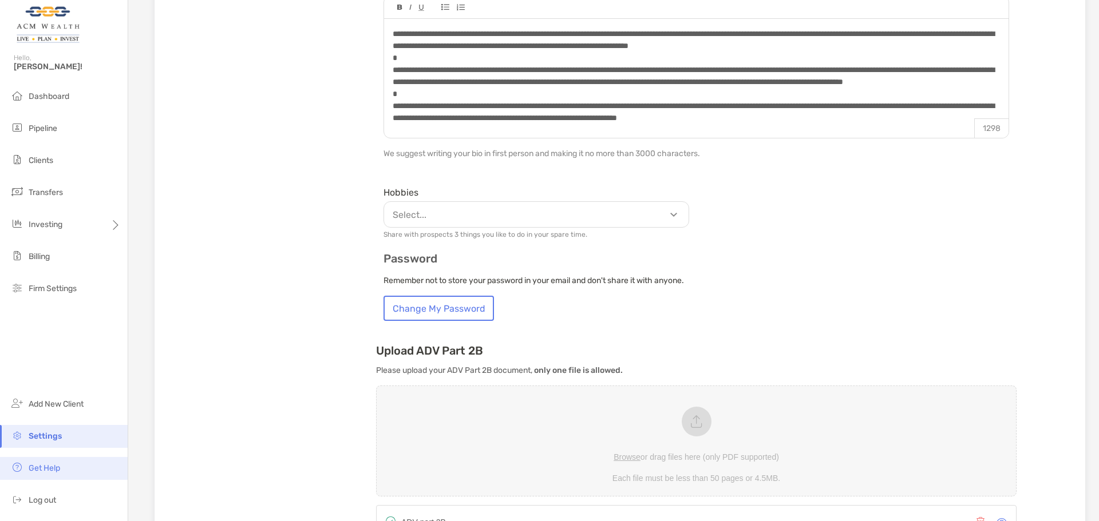
click at [34, 469] on span "Get Help" at bounding box center [44, 469] width 31 height 10
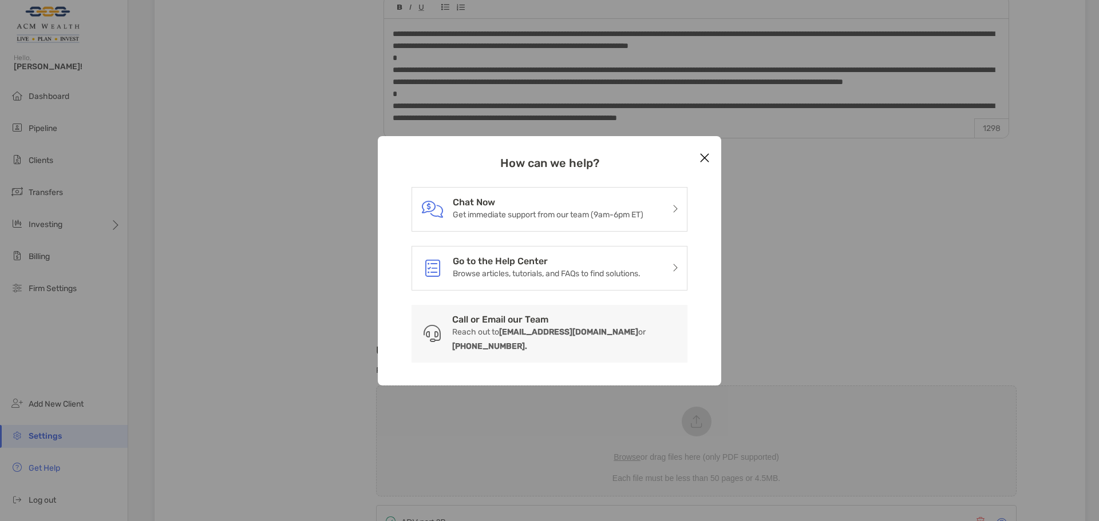
click at [705, 165] on icon "Close modal" at bounding box center [704, 158] width 10 height 14
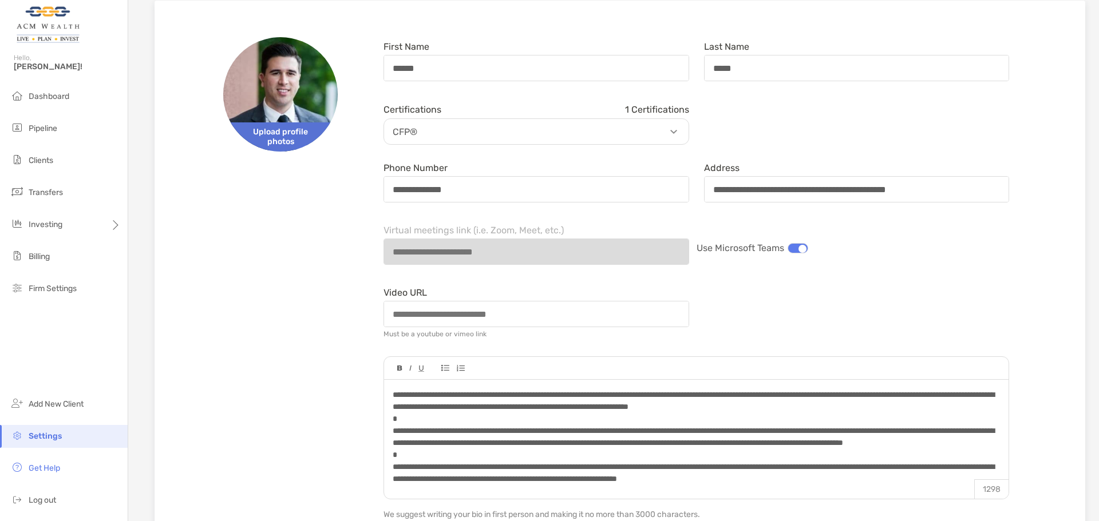
scroll to position [0, 0]
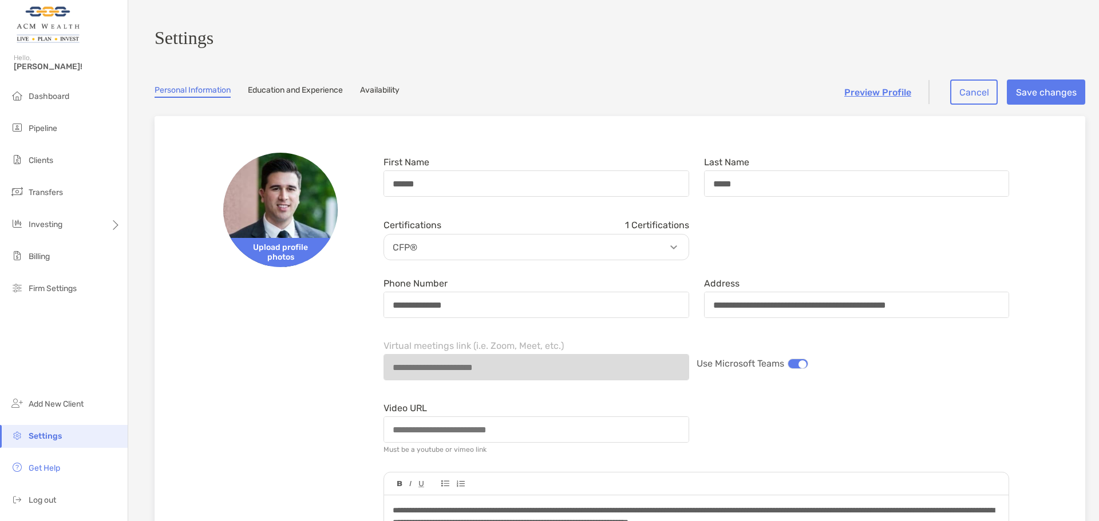
click at [363, 96] on div "Personal Information Education and Experience Availability" at bounding box center [620, 91] width 931 height 13
click at [376, 94] on link "Availability" at bounding box center [379, 91] width 39 height 13
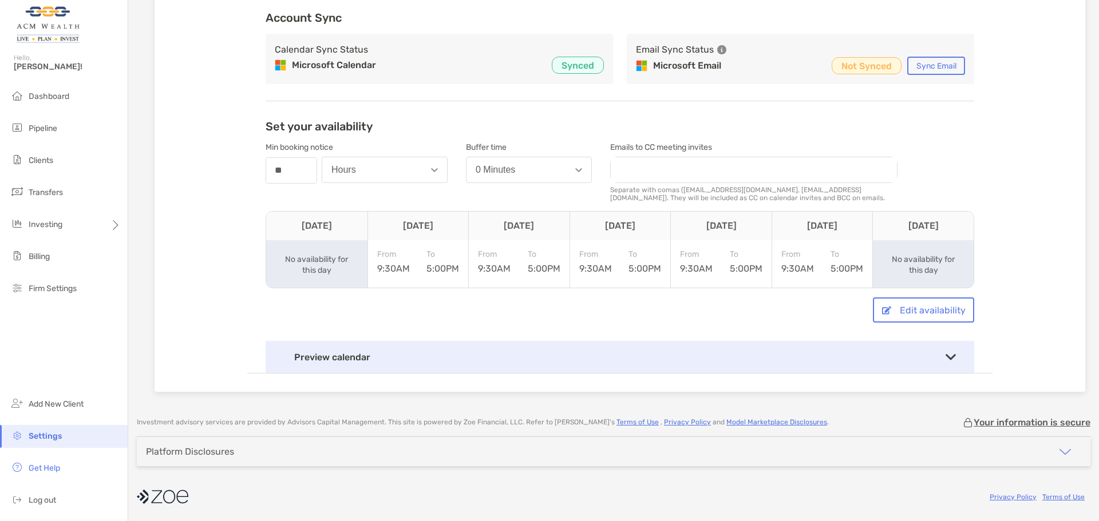
scroll to position [161, 0]
click at [603, 363] on div "Preview calendar" at bounding box center [620, 357] width 709 height 32
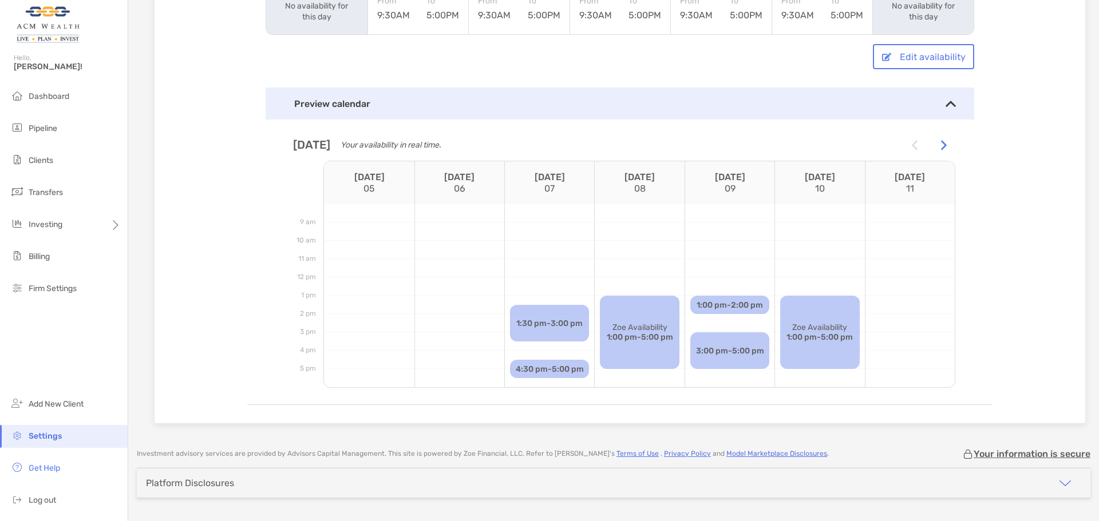
scroll to position [446, 0]
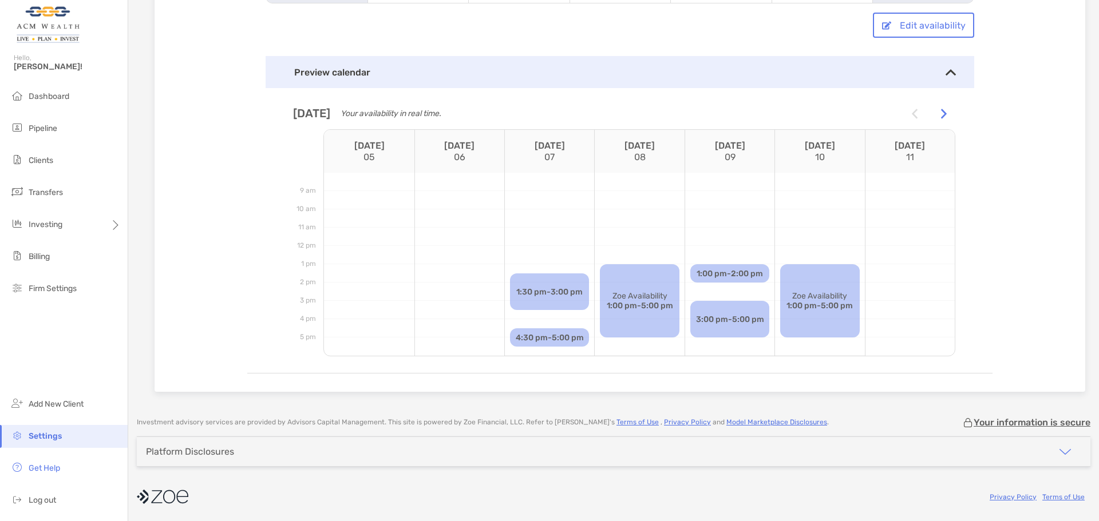
click at [575, 450] on div "Platform Disclosures" at bounding box center [613, 451] width 953 height 29
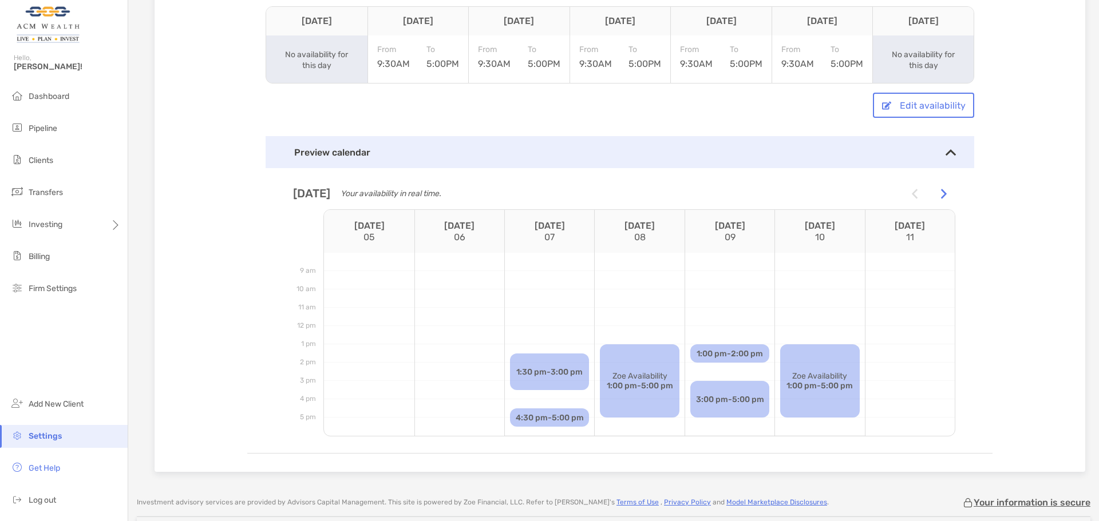
scroll to position [0, 0]
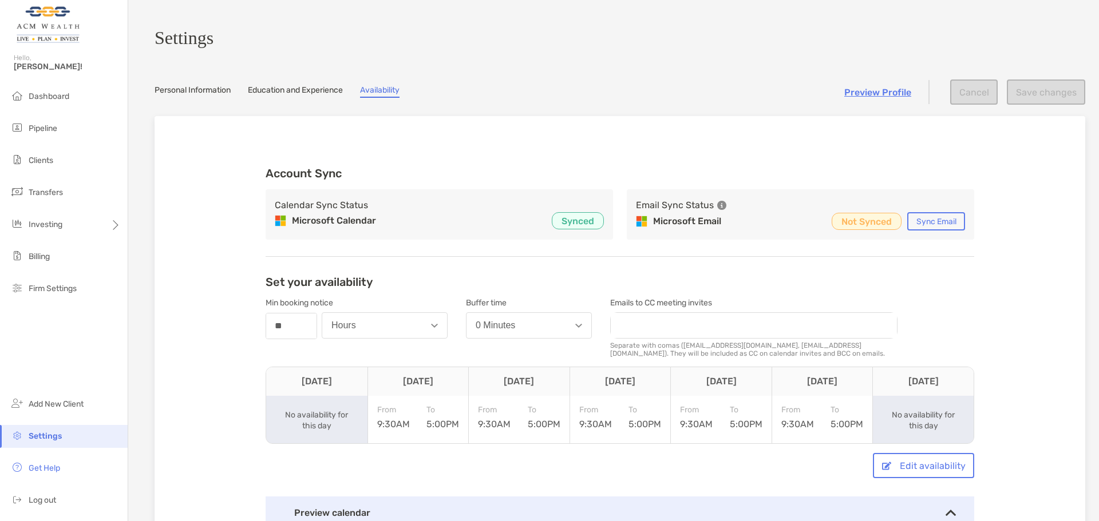
click at [837, 156] on div "Account Sync Calendar Sync Status Microsoft Calendar Synced Email Sync Status M…" at bounding box center [619, 474] width 745 height 680
click at [317, 96] on link "Education and Experience" at bounding box center [295, 91] width 95 height 13
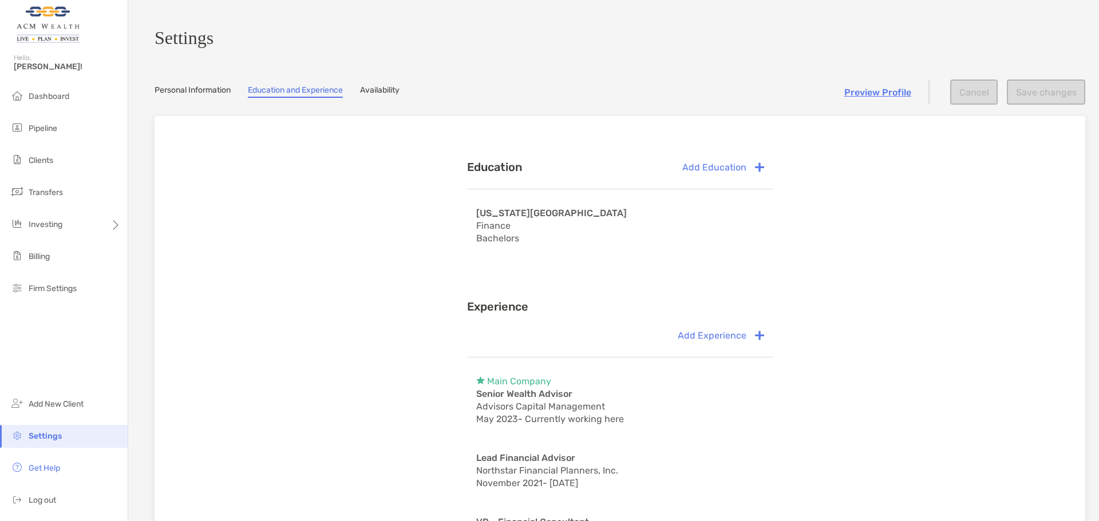
click at [188, 97] on link "Personal Information" at bounding box center [193, 91] width 76 height 13
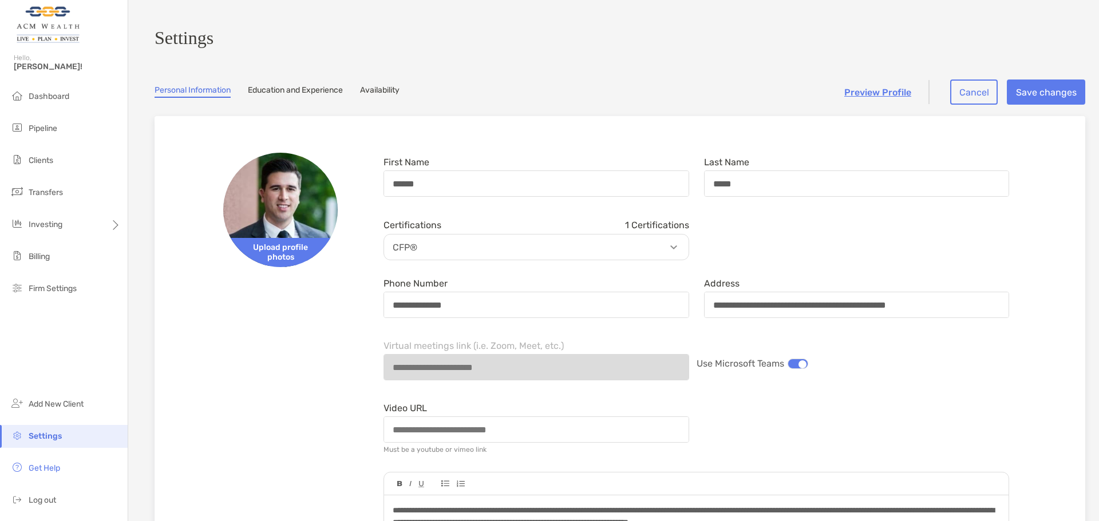
click at [866, 235] on div "Certifications 1 Certifications CFP®" at bounding box center [696, 237] width 640 height 45
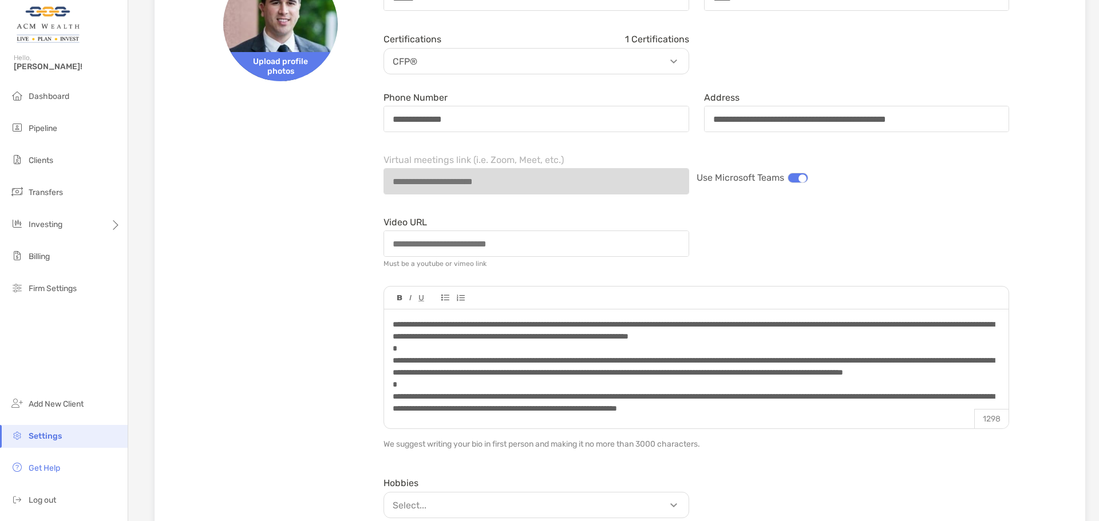
scroll to position [191, 0]
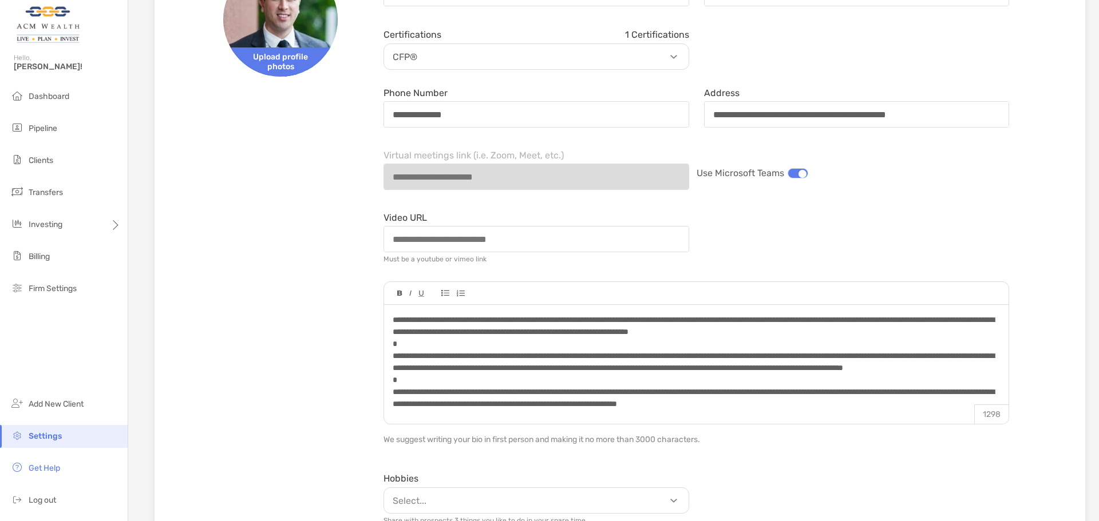
click at [794, 179] on div at bounding box center [798, 173] width 21 height 10
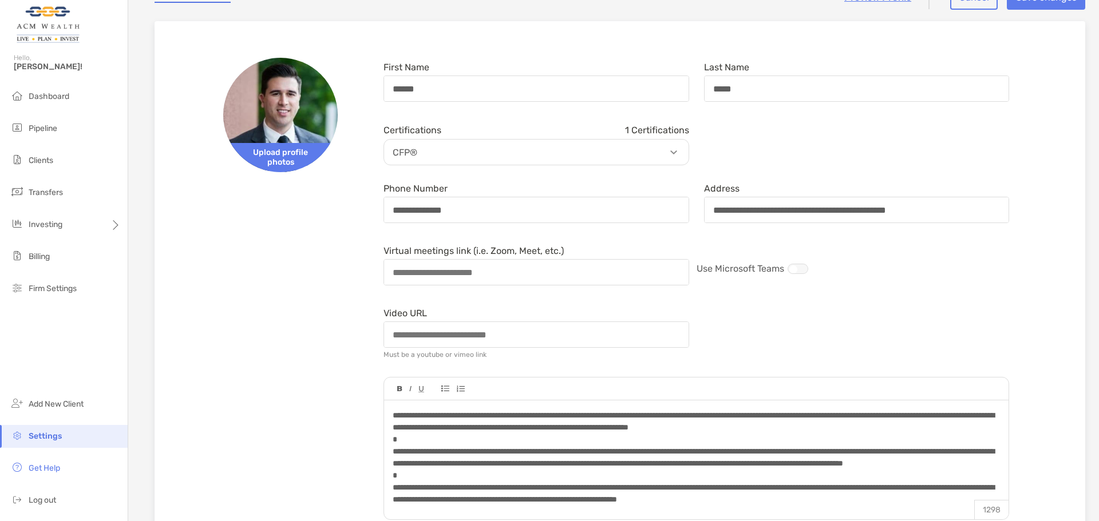
scroll to position [0, 0]
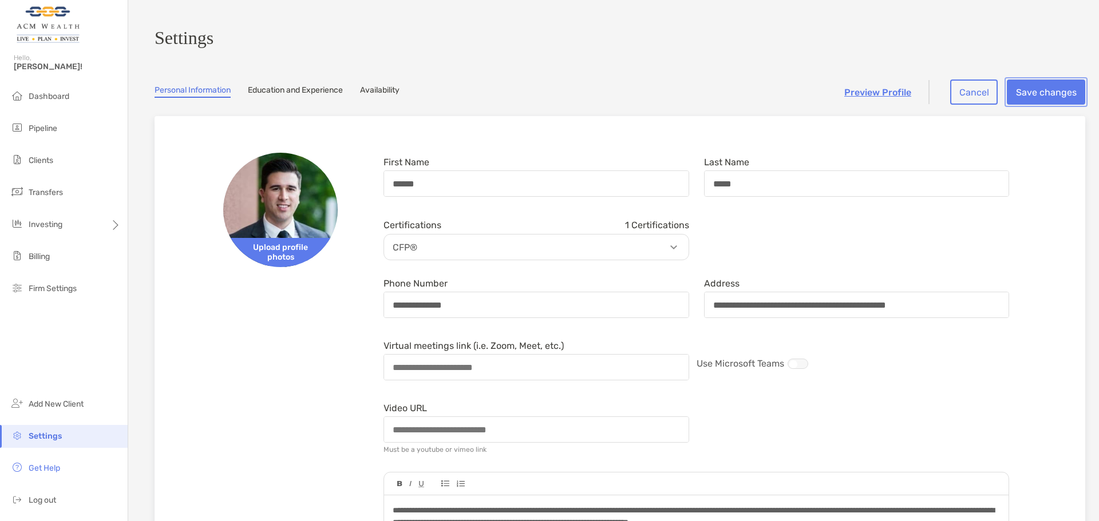
click at [1031, 93] on button "Save changes" at bounding box center [1046, 92] width 78 height 25
click at [1059, 98] on button "Save changes" at bounding box center [1046, 92] width 78 height 25
click at [304, 94] on link "Education and Experience" at bounding box center [295, 91] width 95 height 13
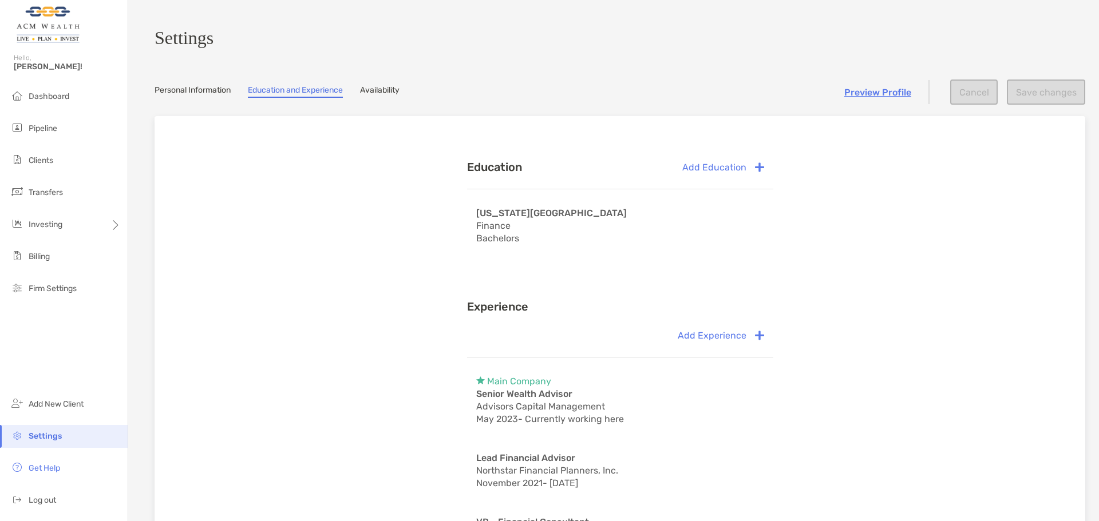
click at [205, 96] on link "Personal Information" at bounding box center [193, 91] width 76 height 13
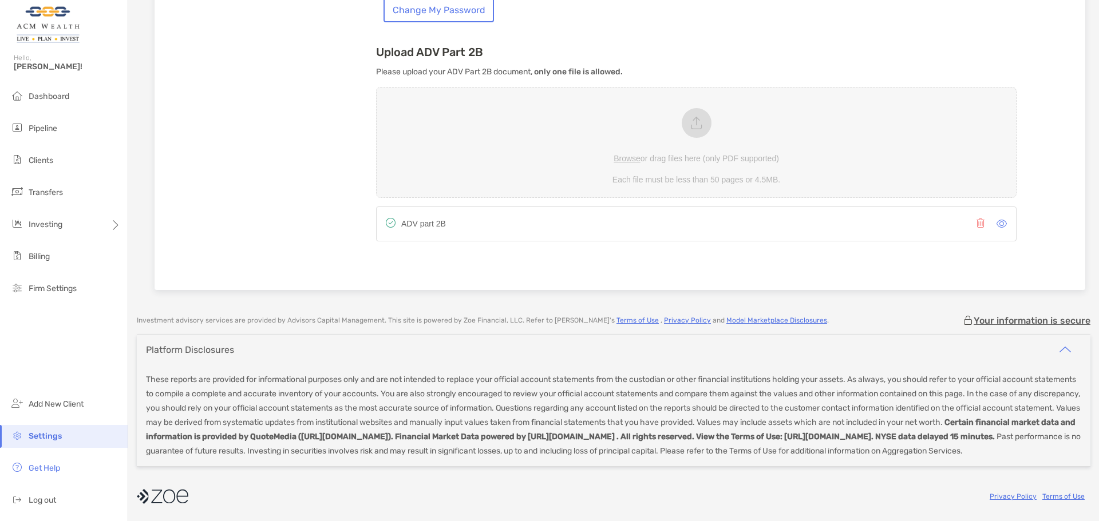
scroll to position [795, 0]
click at [66, 295] on li "Firm Settings" at bounding box center [64, 289] width 128 height 23
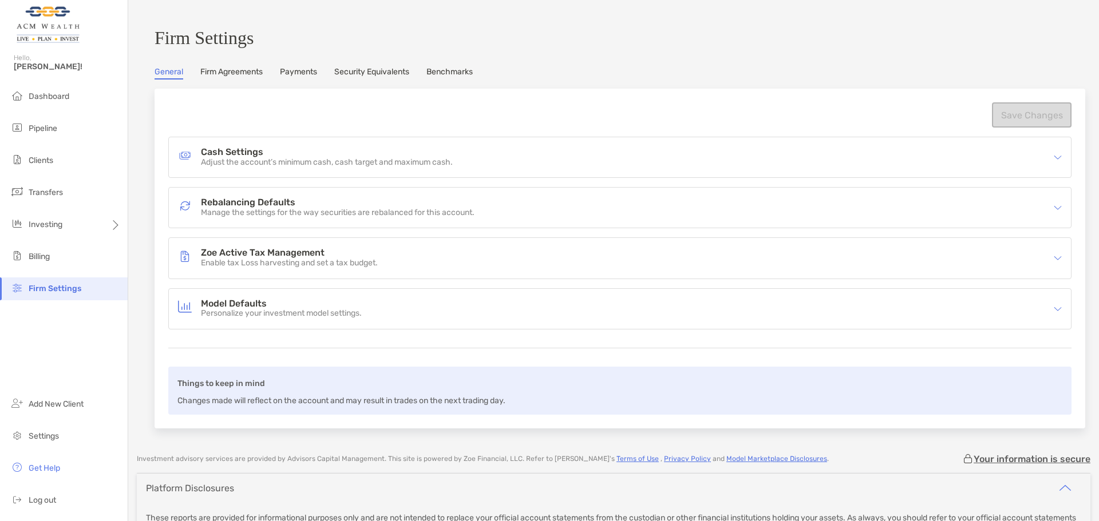
click at [234, 77] on link "Firm Agreements" at bounding box center [231, 73] width 62 height 13
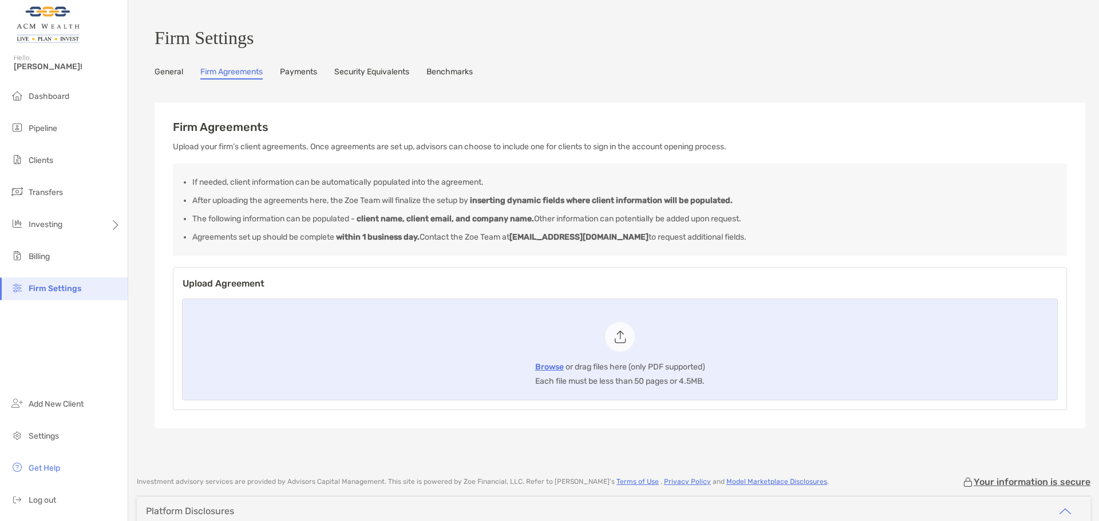
click at [308, 76] on link "Payments" at bounding box center [298, 73] width 37 height 13
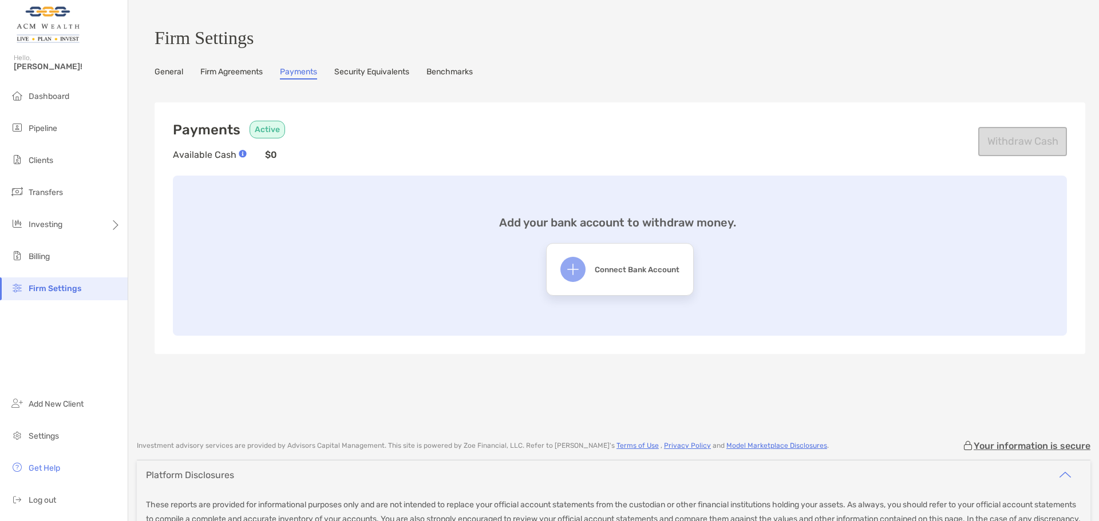
click at [363, 76] on link "Security Equivalents" at bounding box center [371, 73] width 75 height 13
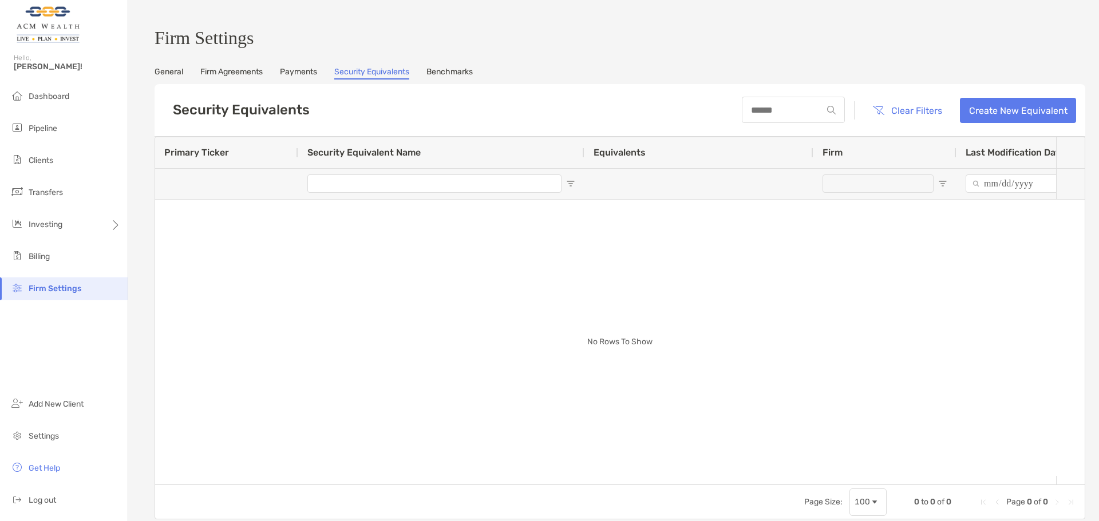
click at [473, 76] on link "Benchmarks" at bounding box center [449, 73] width 46 height 13
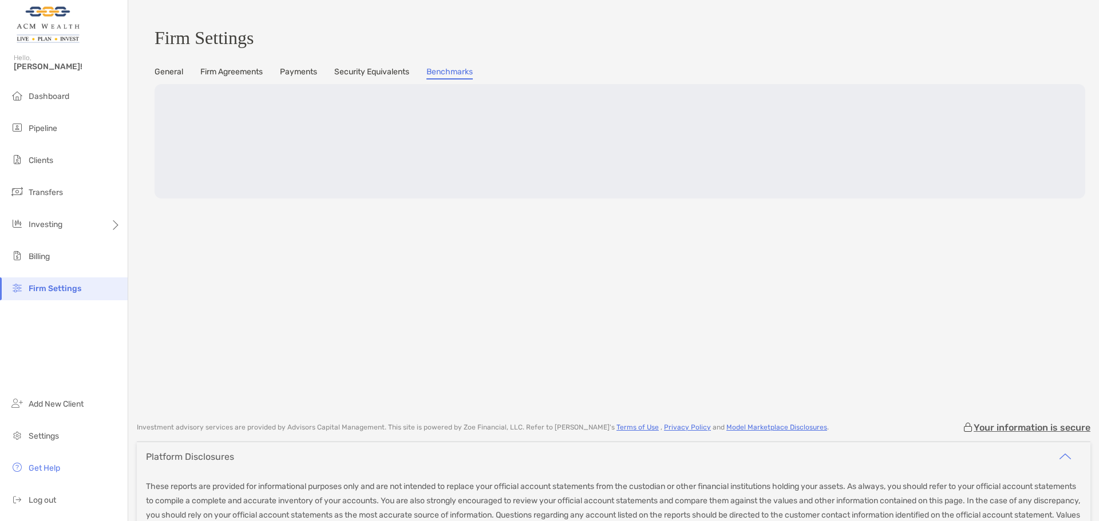
click at [455, 77] on link "Benchmarks" at bounding box center [449, 73] width 46 height 13
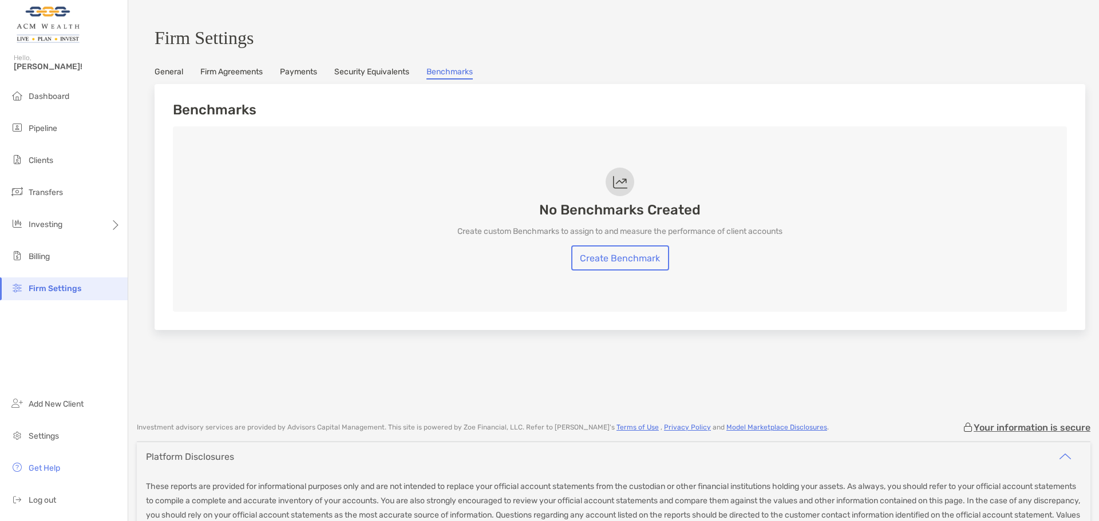
click at [30, 65] on span "[PERSON_NAME]!" at bounding box center [67, 67] width 107 height 10
click at [165, 79] on link "General" at bounding box center [169, 73] width 29 height 13
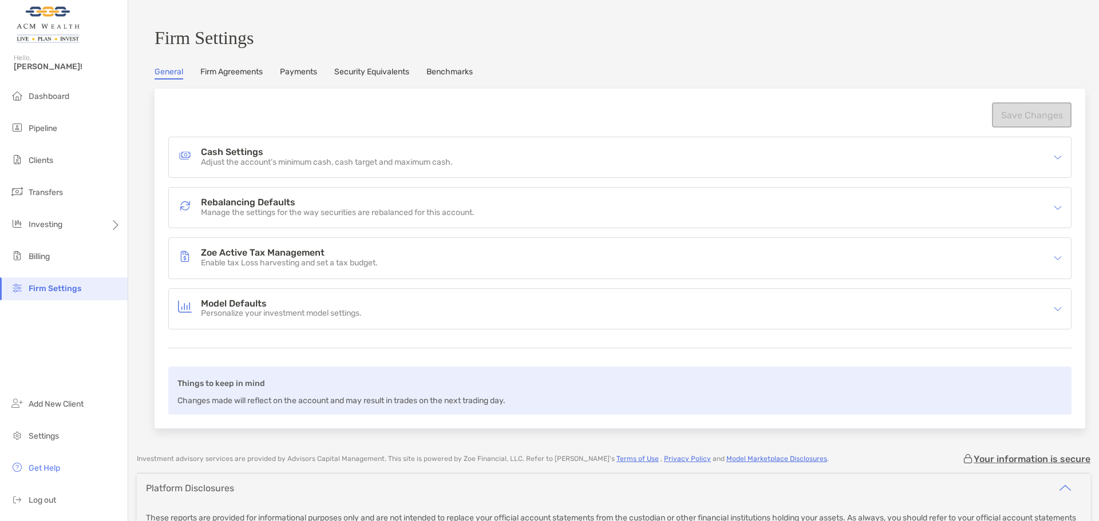
click at [215, 79] on link "Firm Agreements" at bounding box center [231, 73] width 62 height 13
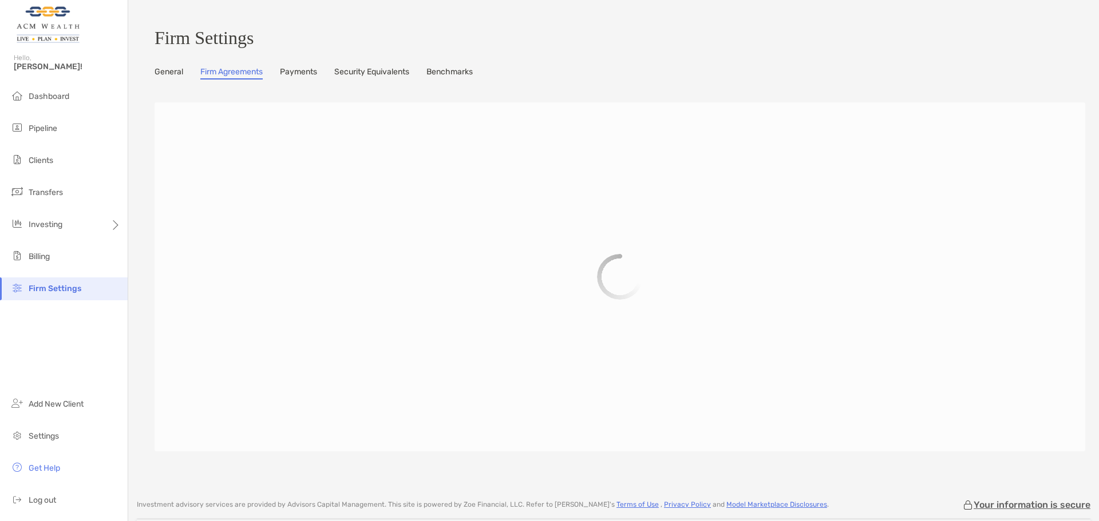
click at [171, 79] on link "General" at bounding box center [169, 73] width 29 height 13
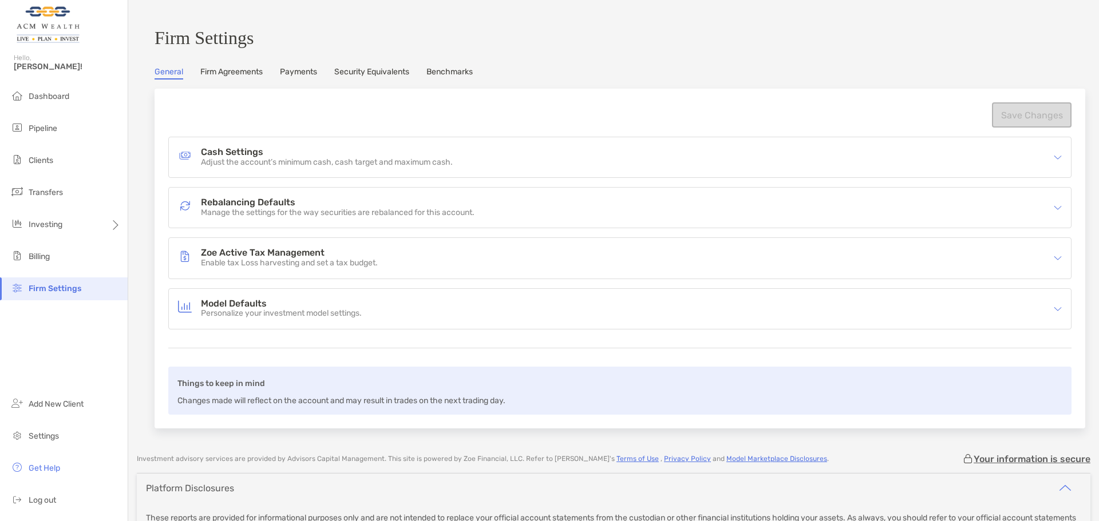
click at [212, 79] on link "Firm Agreements" at bounding box center [231, 73] width 62 height 13
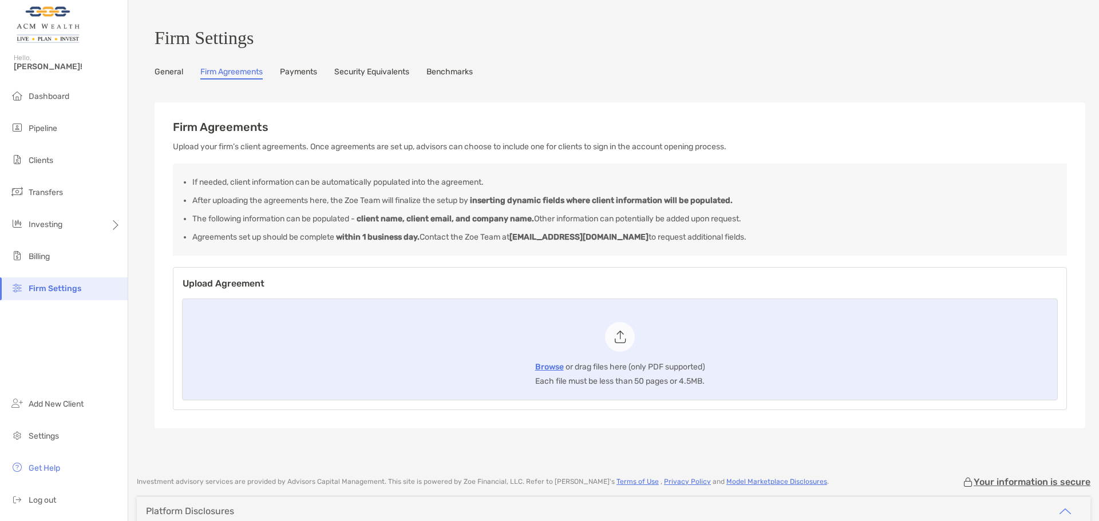
click at [302, 80] on link "Payments" at bounding box center [298, 73] width 37 height 13
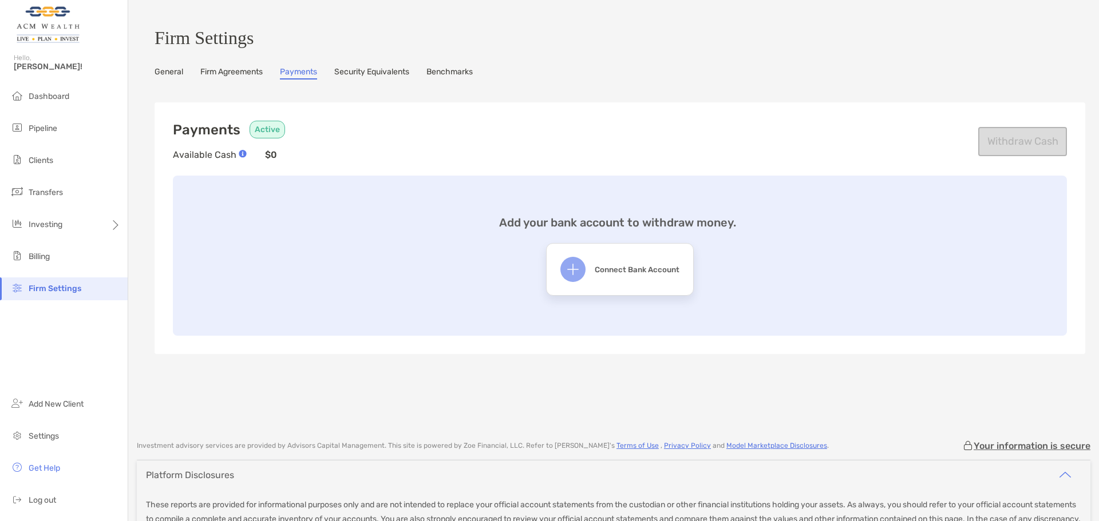
click at [382, 80] on link "Security Equivalents" at bounding box center [371, 73] width 75 height 13
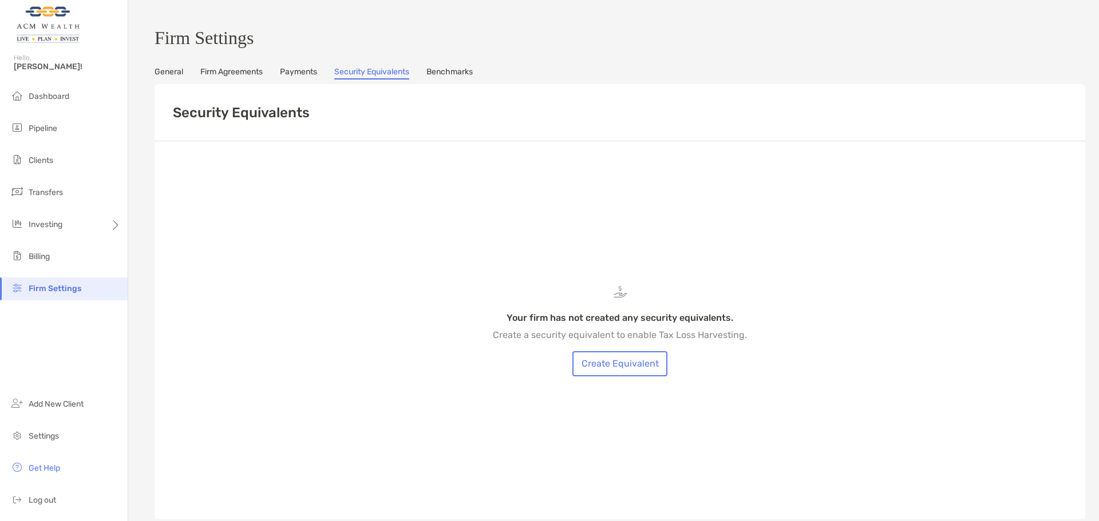
click at [480, 80] on div "General Firm Agreements Payments Security Equivalents Benchmarks" at bounding box center [620, 73] width 931 height 13
click at [466, 80] on link "Benchmarks" at bounding box center [449, 73] width 46 height 13
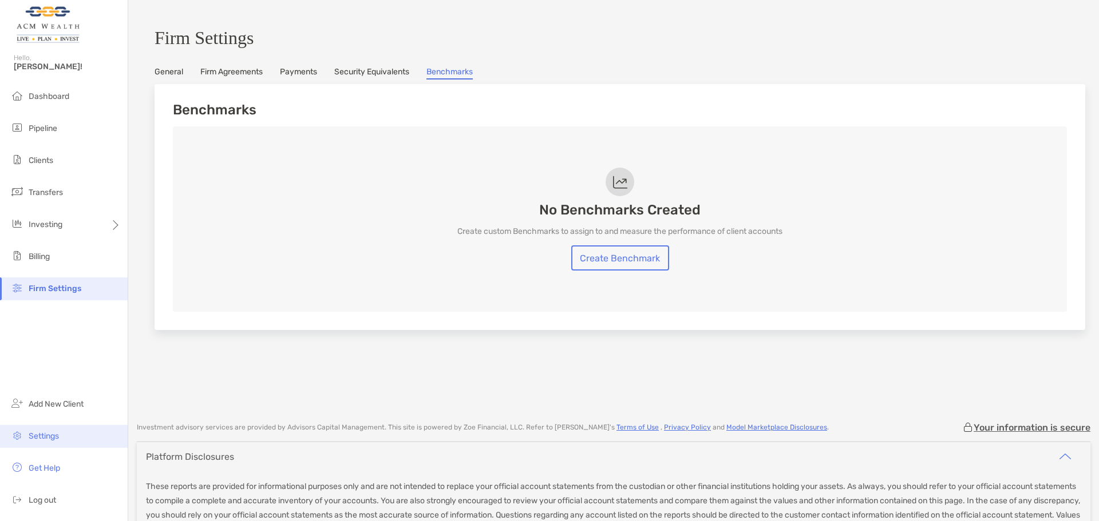
click at [45, 438] on span "Settings" at bounding box center [44, 437] width 30 height 10
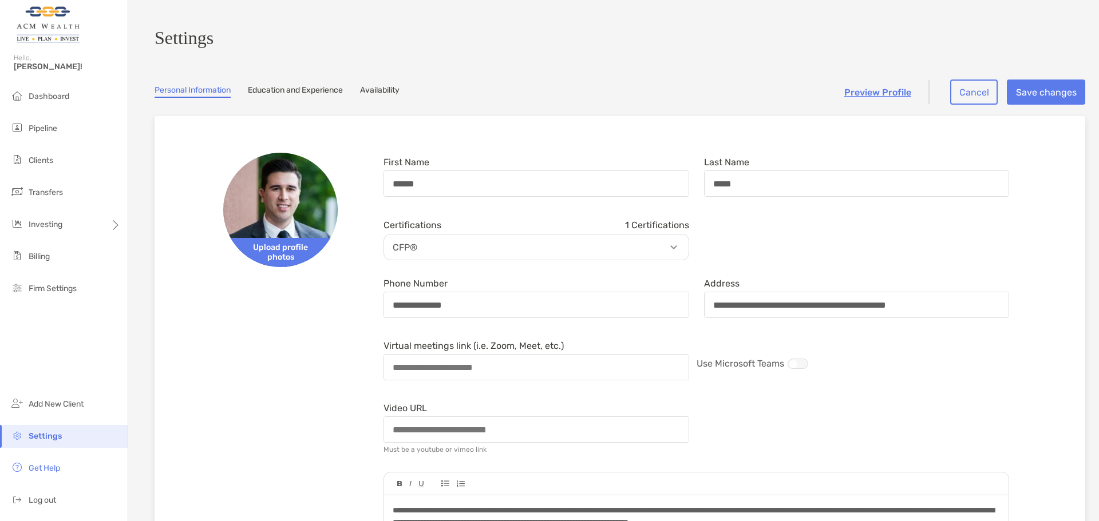
click at [382, 92] on link "Availability" at bounding box center [379, 91] width 39 height 13
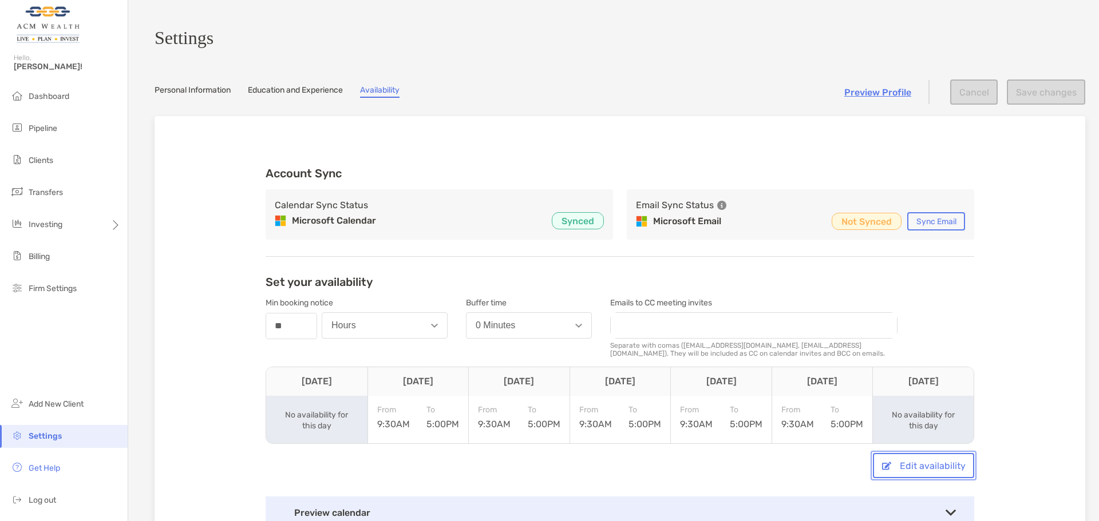
click at [897, 473] on button "Edit availability" at bounding box center [923, 465] width 101 height 25
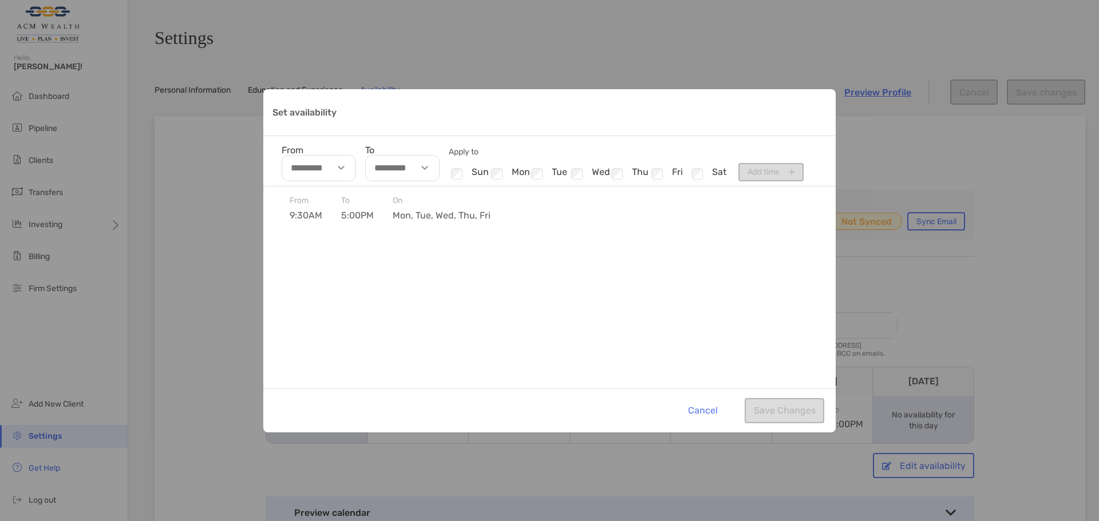
click at [313, 171] on input "From" at bounding box center [319, 168] width 74 height 26
click at [659, 315] on div "From 9:30AM To 5:00PM On mon, tue, wed, thu, fri" at bounding box center [549, 288] width 572 height 202
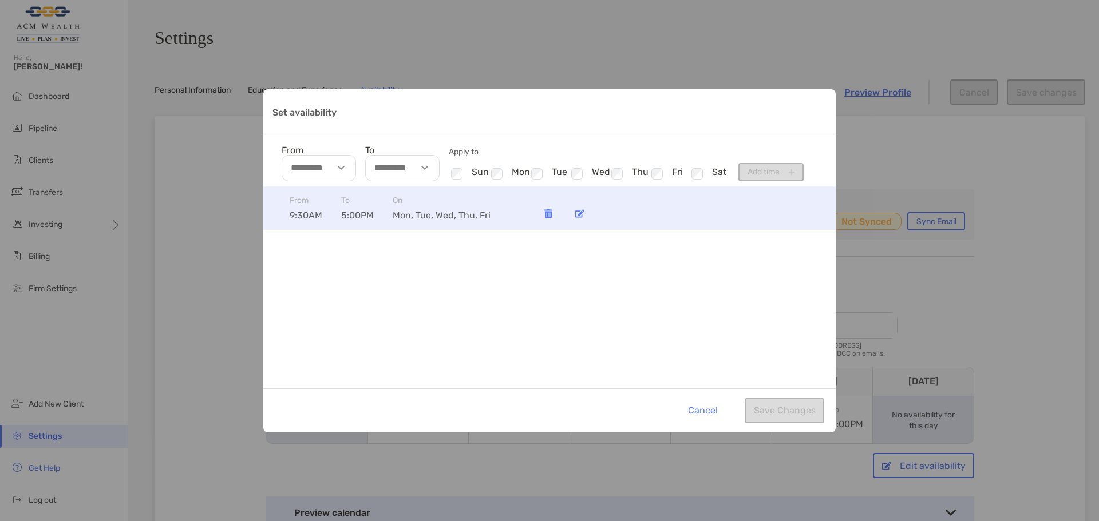
click at [580, 215] on img "Set availability" at bounding box center [579, 213] width 9 height 9
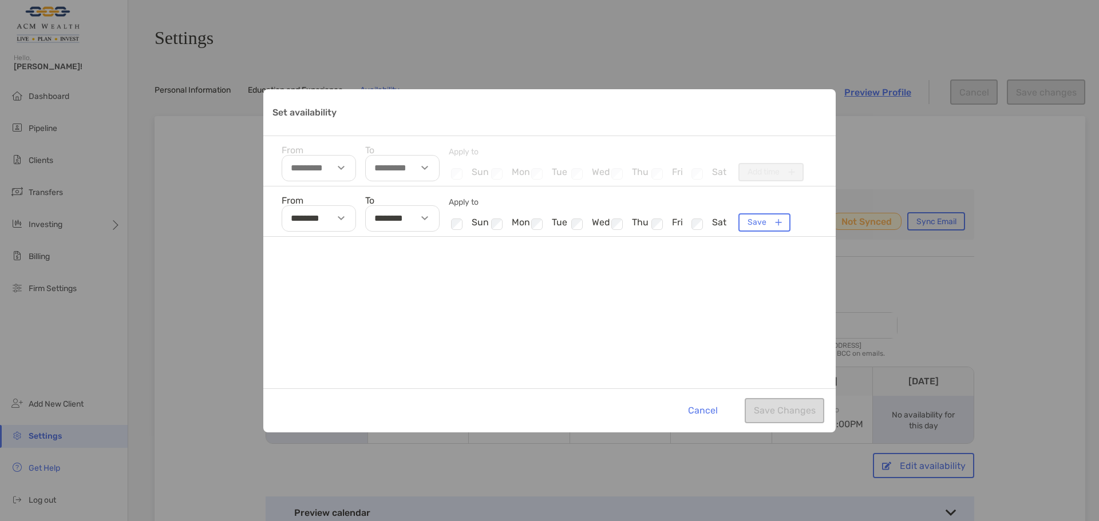
click at [338, 226] on div "Set availability" at bounding box center [343, 218] width 26 height 26
click at [780, 277] on div "From ******** 01 02 03 04 05 06 07 08 09 10 11 12 00 30 AM PM To ******** Apply…" at bounding box center [549, 288] width 572 height 202
click at [721, 322] on div "From ******** To ******** Apply to Checkbox sun Checkbox mon Checkbox tue Check…" at bounding box center [549, 288] width 572 height 202
click at [710, 418] on button "Cancel" at bounding box center [703, 410] width 48 height 25
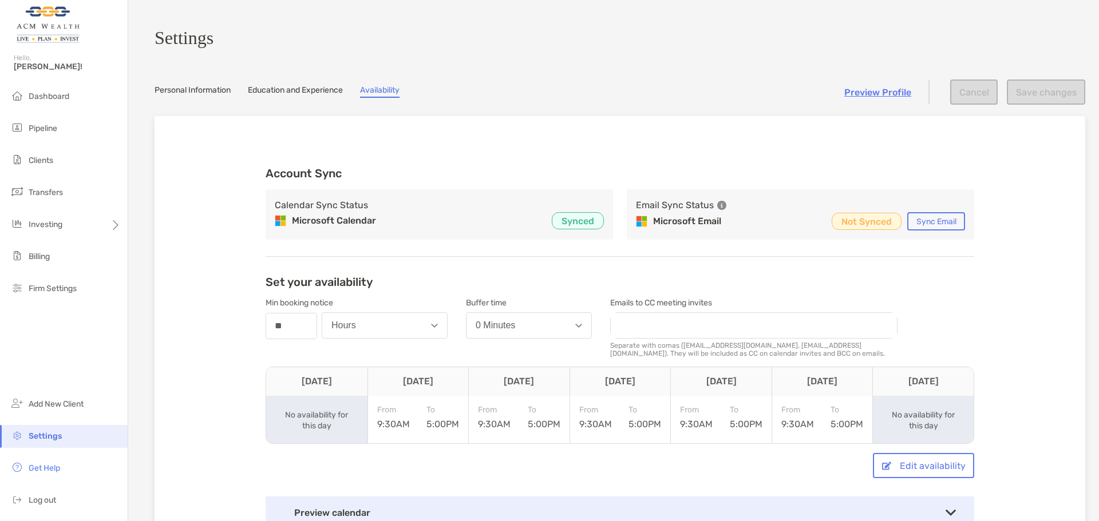
click at [888, 98] on link "Preview Profile" at bounding box center [877, 92] width 67 height 11
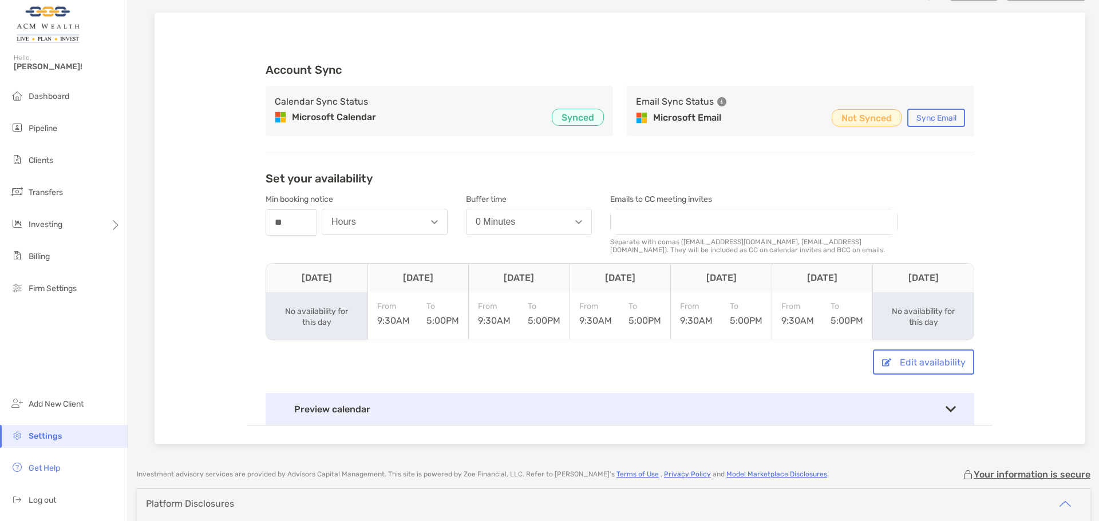
scroll to position [0, 0]
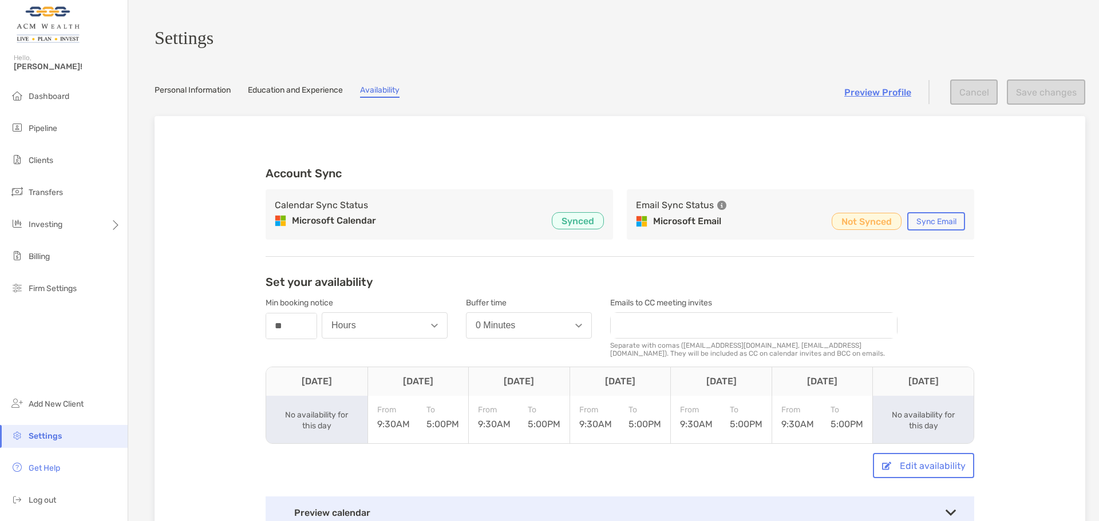
click at [545, 331] on button "0 Minutes" at bounding box center [529, 325] width 126 height 26
click at [509, 386] on div "30 Minutes" at bounding box center [498, 383] width 45 height 10
click at [1044, 94] on button "Save changes" at bounding box center [1046, 92] width 78 height 25
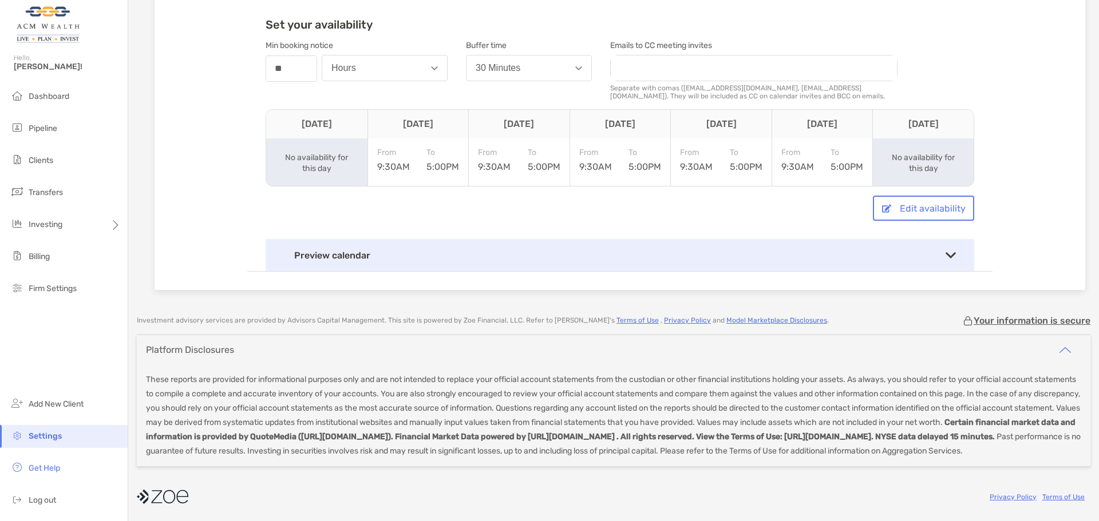
click at [947, 252] on img at bounding box center [950, 255] width 10 height 6
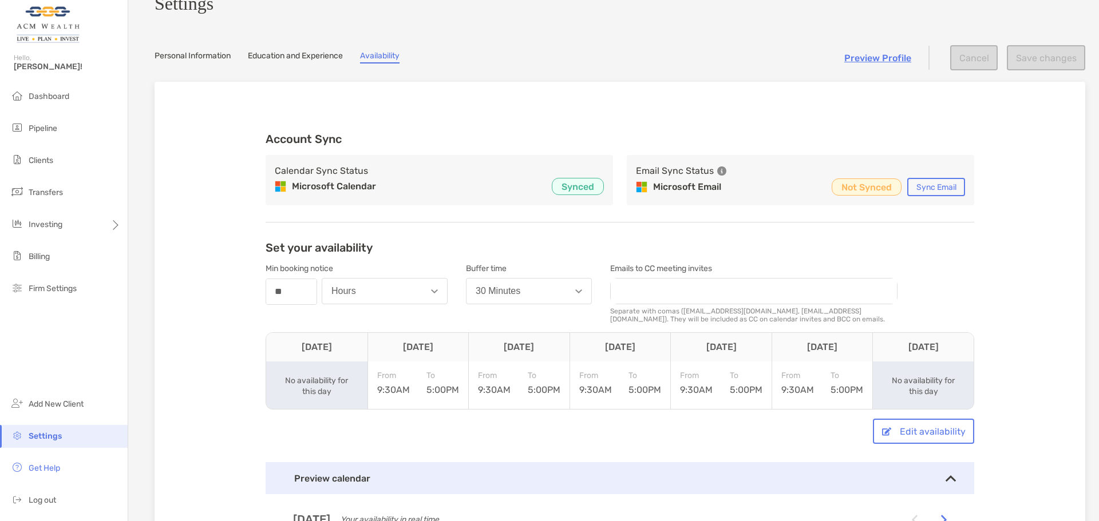
scroll to position [0, 0]
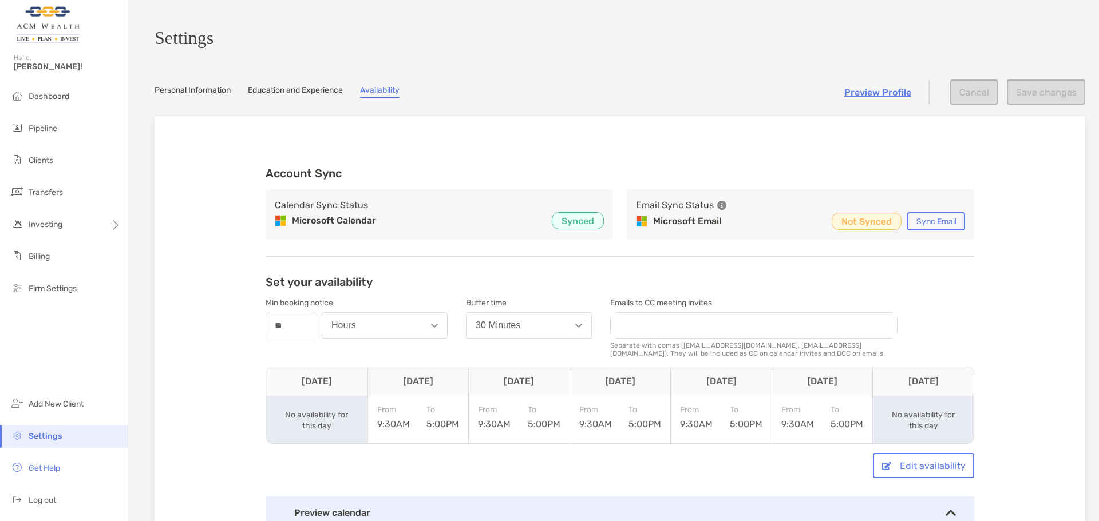
click at [860, 98] on link "Preview Profile" at bounding box center [877, 92] width 67 height 11
click at [189, 88] on section "Settings Personal Information Education and Experience Availability Preview Pro…" at bounding box center [613, 423] width 971 height 846
click at [188, 94] on link "Personal Information" at bounding box center [193, 91] width 76 height 13
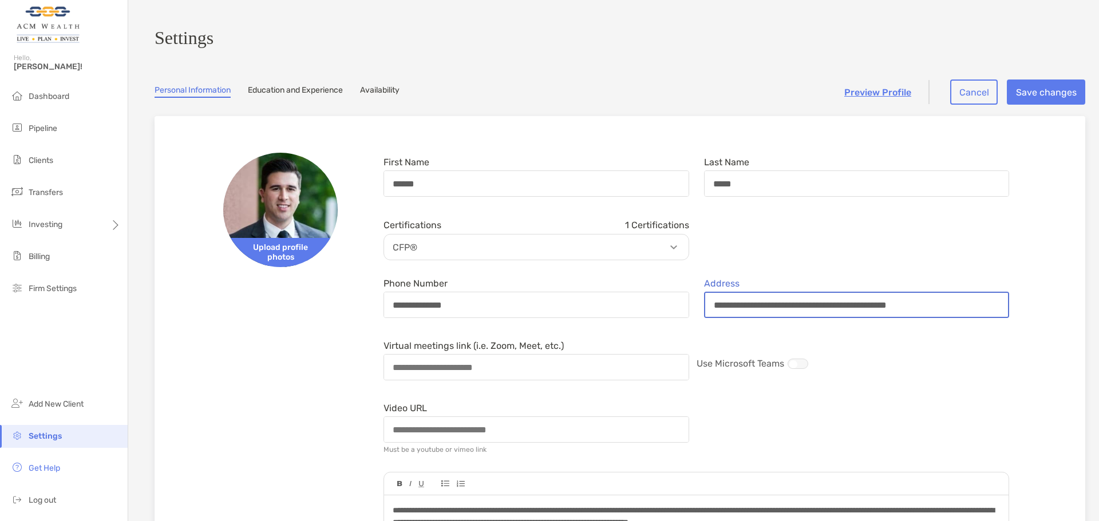
click at [826, 304] on input "**********" at bounding box center [856, 305] width 303 height 24
click at [984, 201] on div "Last Name *****" at bounding box center [857, 177] width 320 height 49
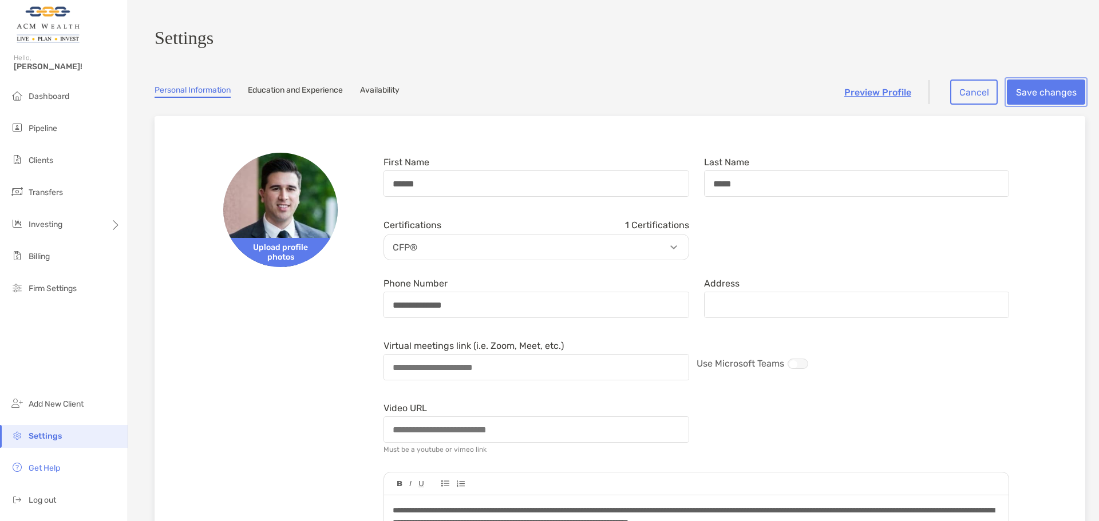
click at [1036, 101] on button "Save changes" at bounding box center [1046, 92] width 78 height 25
click at [883, 98] on link "Preview Profile" at bounding box center [877, 92] width 67 height 11
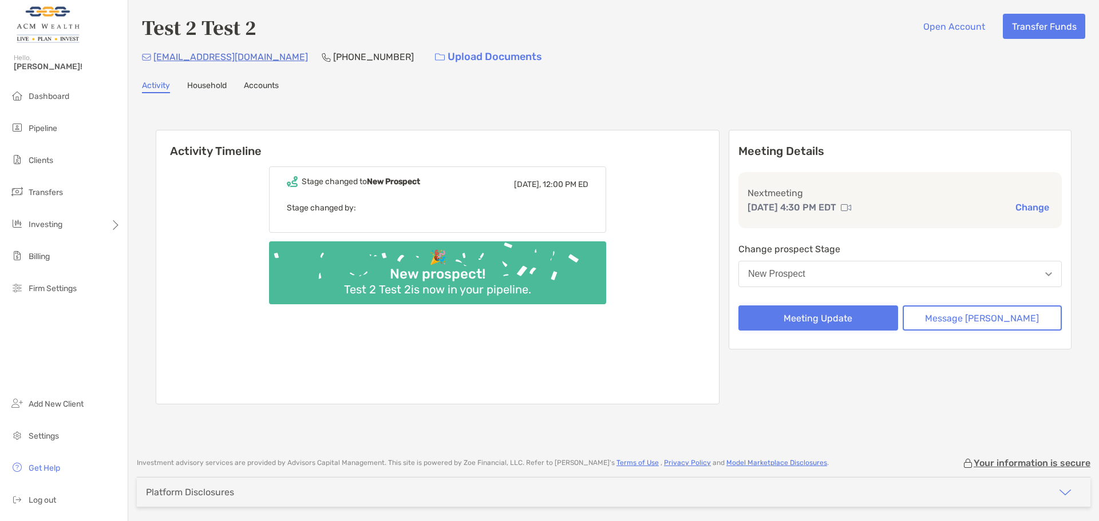
click at [480, 283] on div "Test 2 Test 2 is now in your pipeline." at bounding box center [437, 290] width 196 height 14
click at [889, 275] on button "New Prospect" at bounding box center [899, 274] width 323 height 26
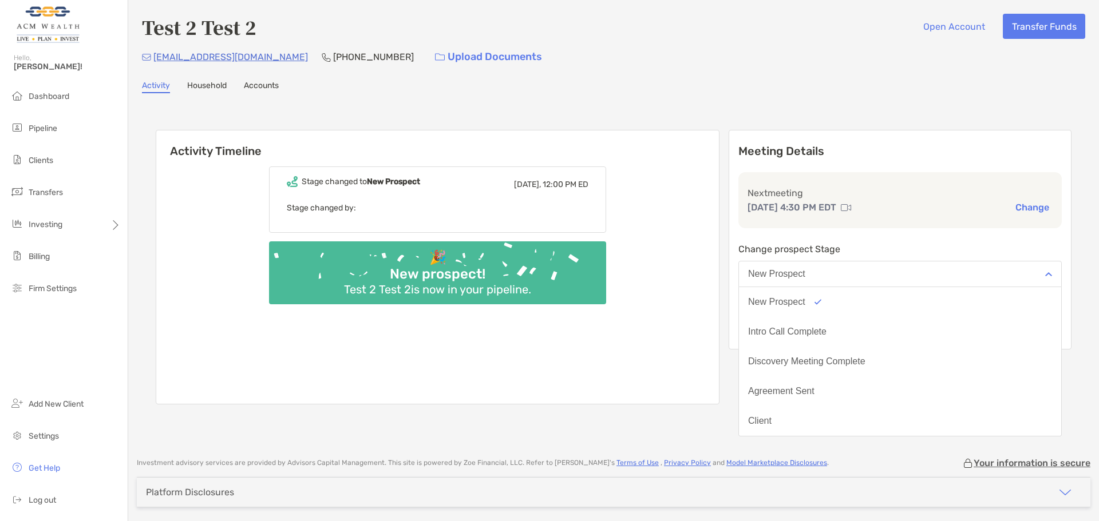
click at [606, 230] on div "Stage changed to New Prospect Today, 12:00 PM ED Stage changed by:" at bounding box center [437, 200] width 337 height 66
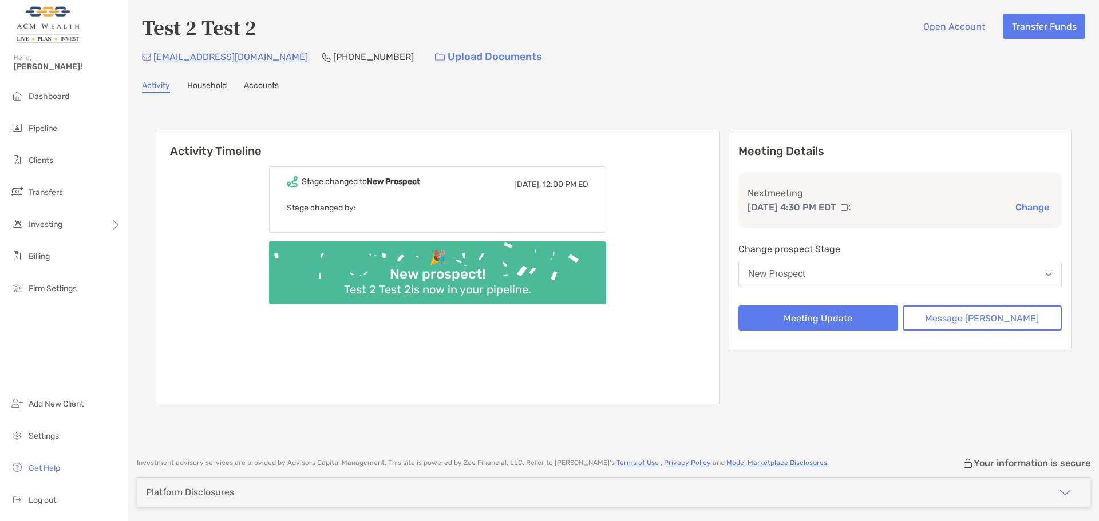
click at [457, 209] on p "Stage changed by:" at bounding box center [438, 208] width 302 height 14
drag, startPoint x: 599, startPoint y: 179, endPoint x: 487, endPoint y: 181, distance: 111.6
click at [487, 181] on div "Stage changed to New Prospect Today, 12:00 PM ED" at bounding box center [438, 184] width 302 height 17
drag, startPoint x: 328, startPoint y: 205, endPoint x: 430, endPoint y: 212, distance: 102.7
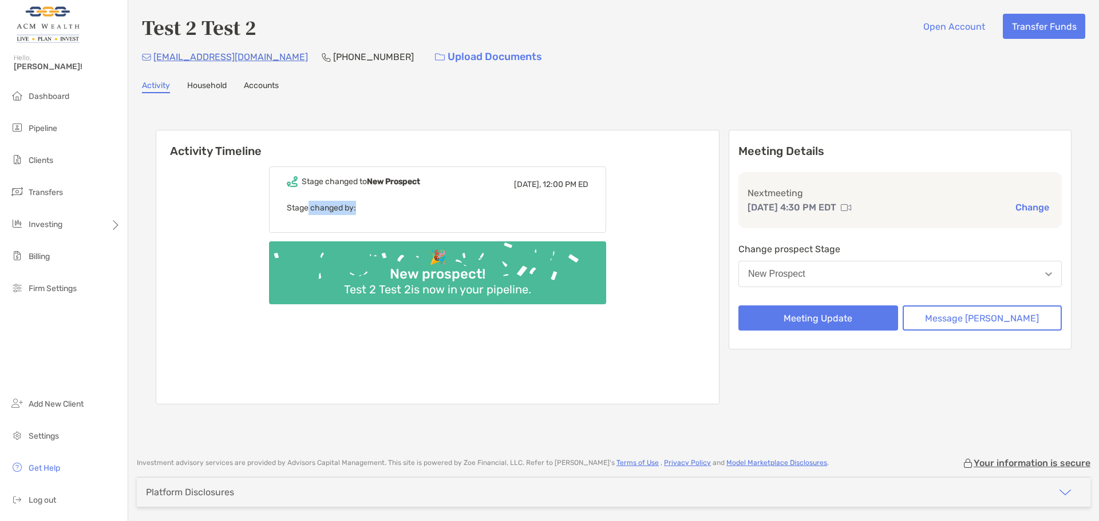
click at [430, 212] on p "Stage changed by:" at bounding box center [438, 208] width 302 height 14
click at [46, 119] on li "Pipeline" at bounding box center [64, 128] width 128 height 23
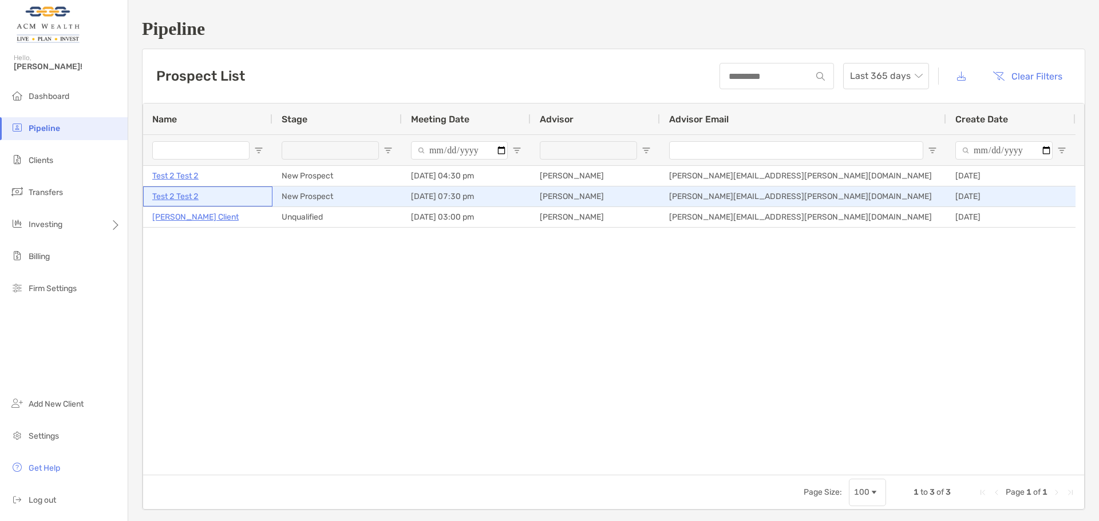
click at [173, 197] on p "Test 2 Test 2" at bounding box center [175, 196] width 46 height 14
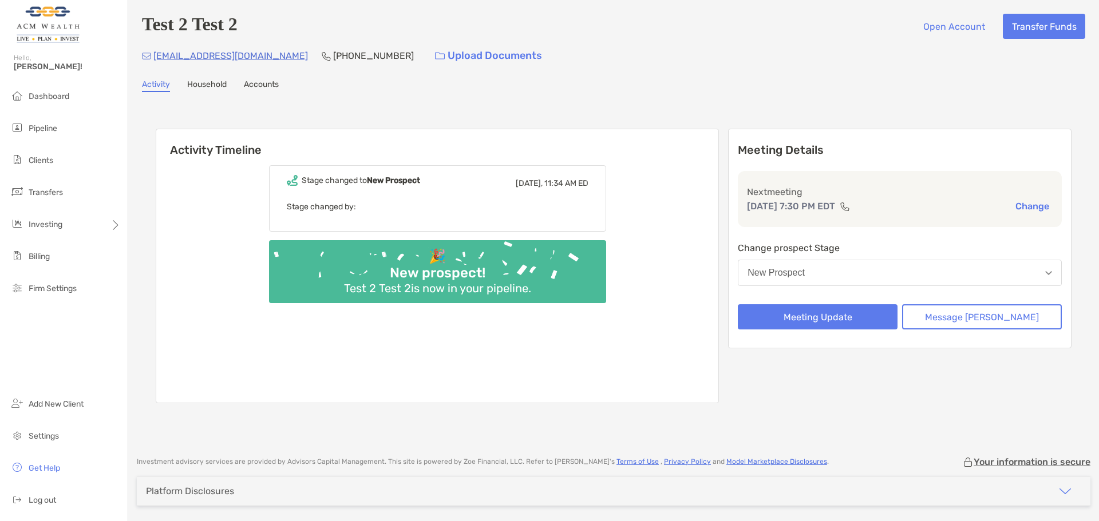
click at [921, 278] on button "New Prospect" at bounding box center [900, 273] width 324 height 26
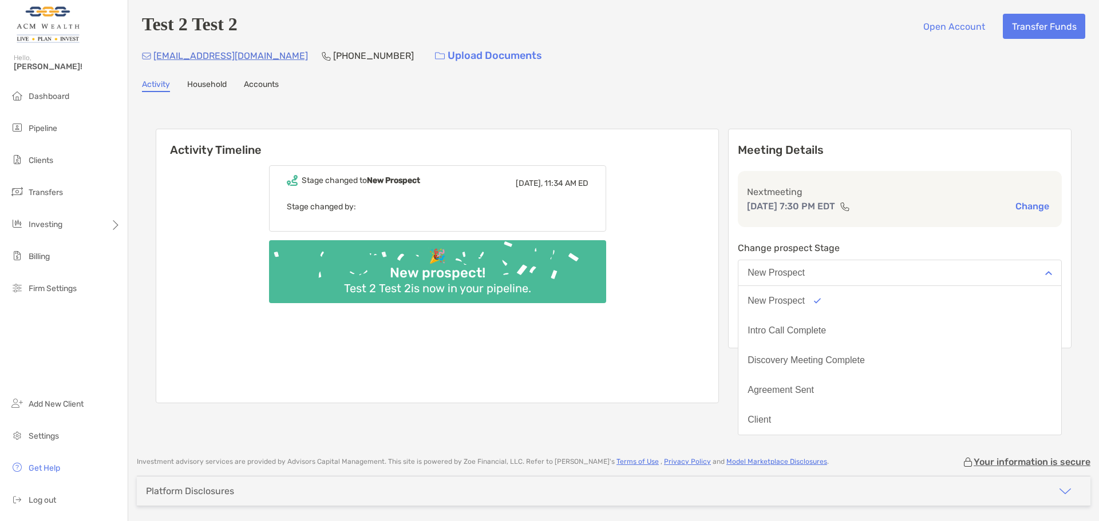
click at [921, 278] on button "New Prospect" at bounding box center [900, 273] width 324 height 26
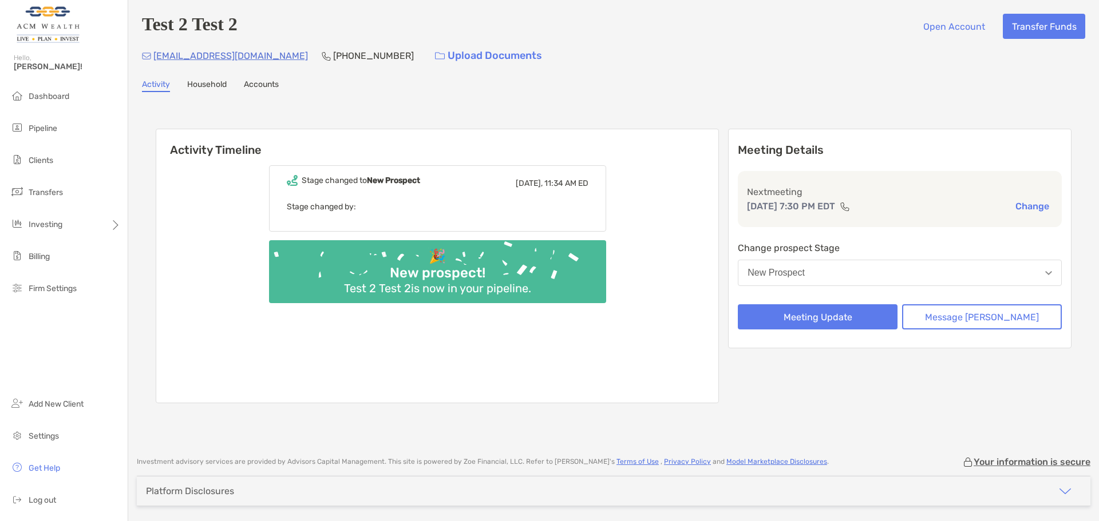
click at [921, 278] on button "New Prospect" at bounding box center [900, 273] width 324 height 26
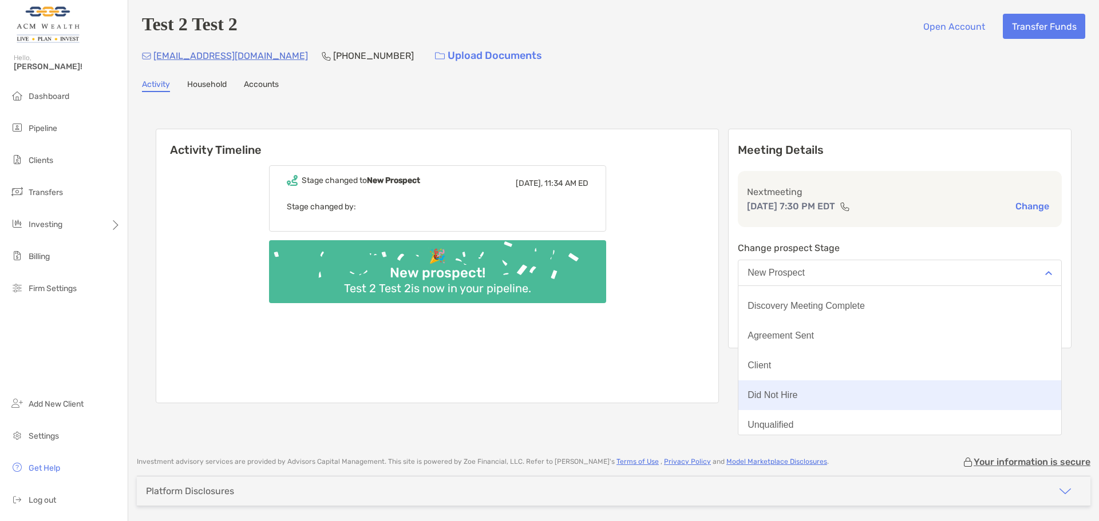
scroll to position [89, 0]
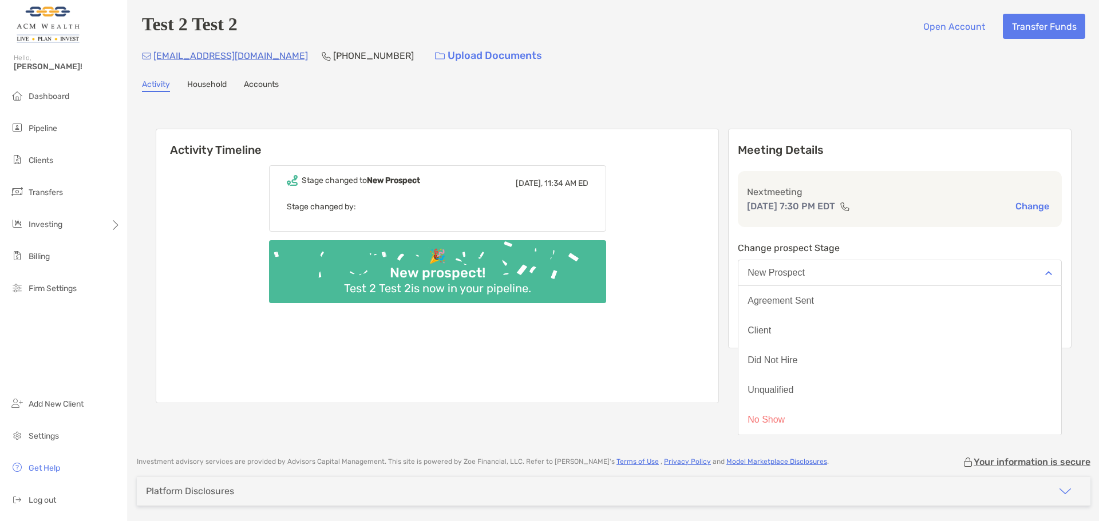
click at [238, 353] on div "Stage changed to New Prospect Today, 11:34 AM ED Stage changed by: 🎉 New prospe…" at bounding box center [437, 280] width 562 height 246
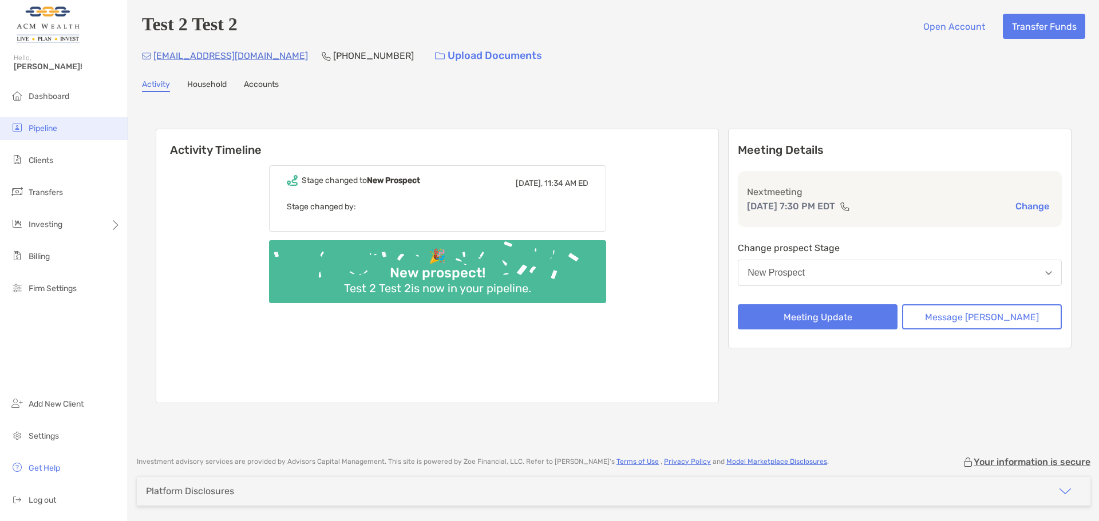
click at [53, 126] on span "Pipeline" at bounding box center [43, 129] width 29 height 10
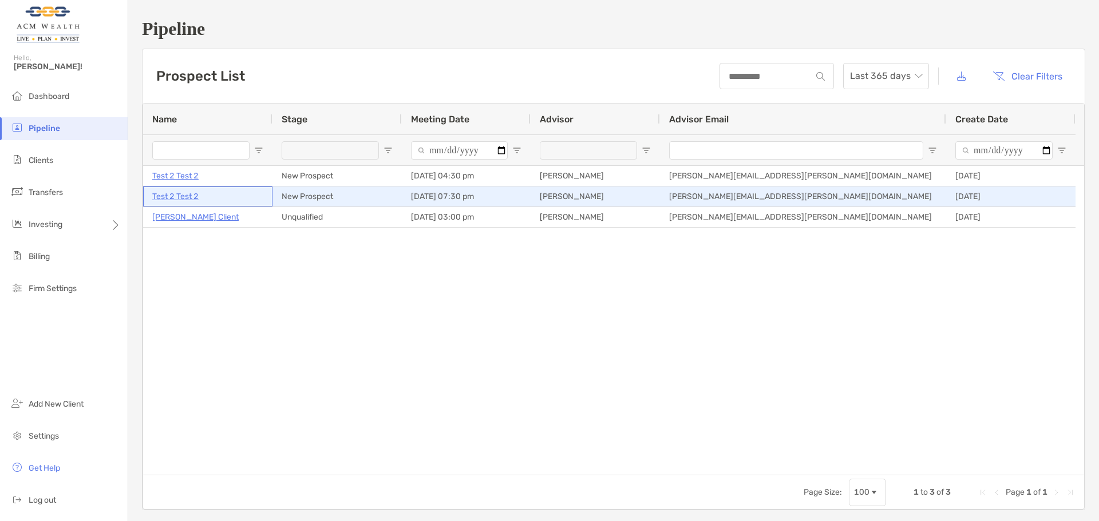
click at [177, 197] on p "Test 2 Test 2" at bounding box center [175, 196] width 46 height 14
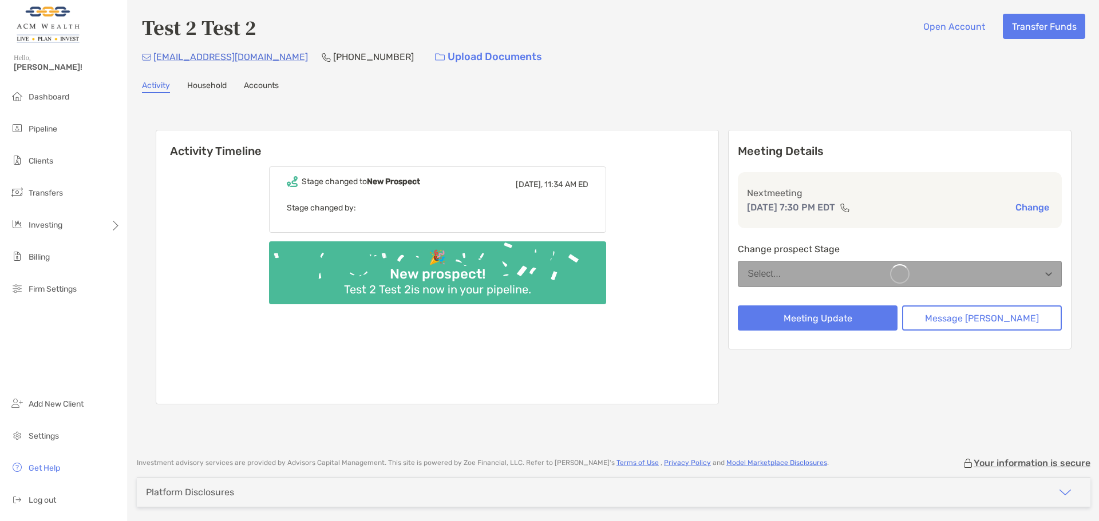
click at [165, 86] on link "Activity" at bounding box center [156, 87] width 28 height 13
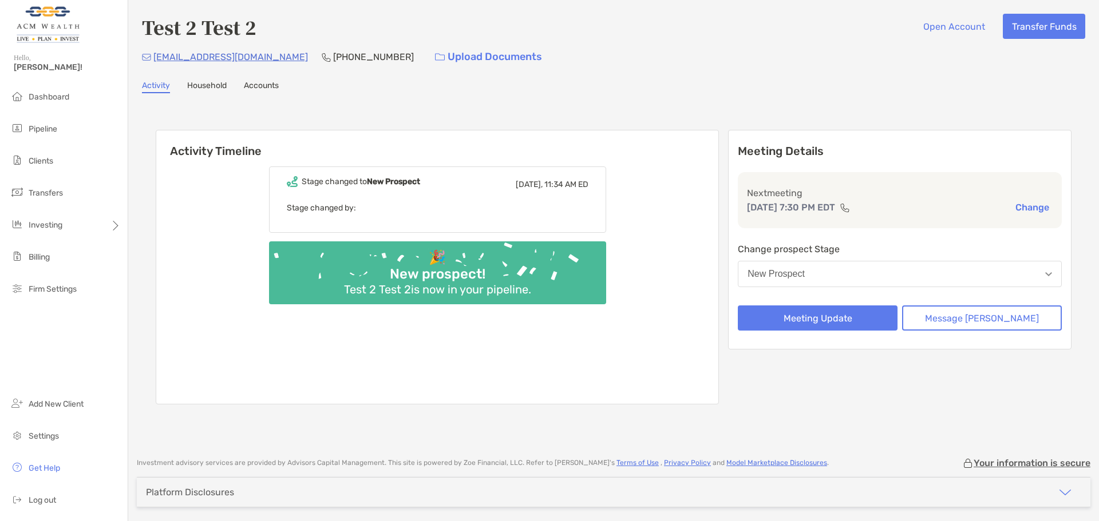
click at [962, 284] on button "New Prospect" at bounding box center [900, 274] width 324 height 26
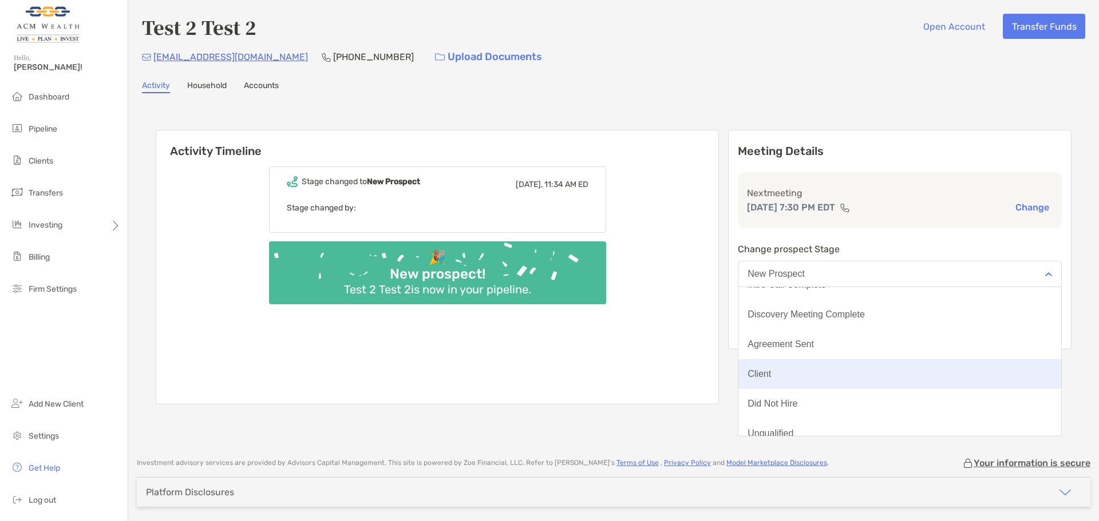
scroll to position [89, 0]
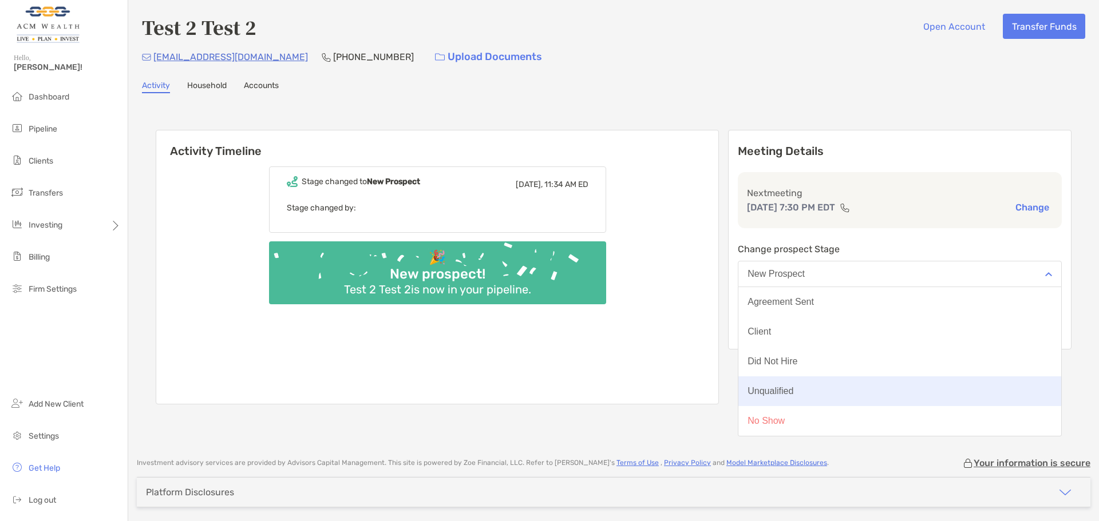
click at [793, 393] on div "Unqualified" at bounding box center [770, 391] width 46 height 10
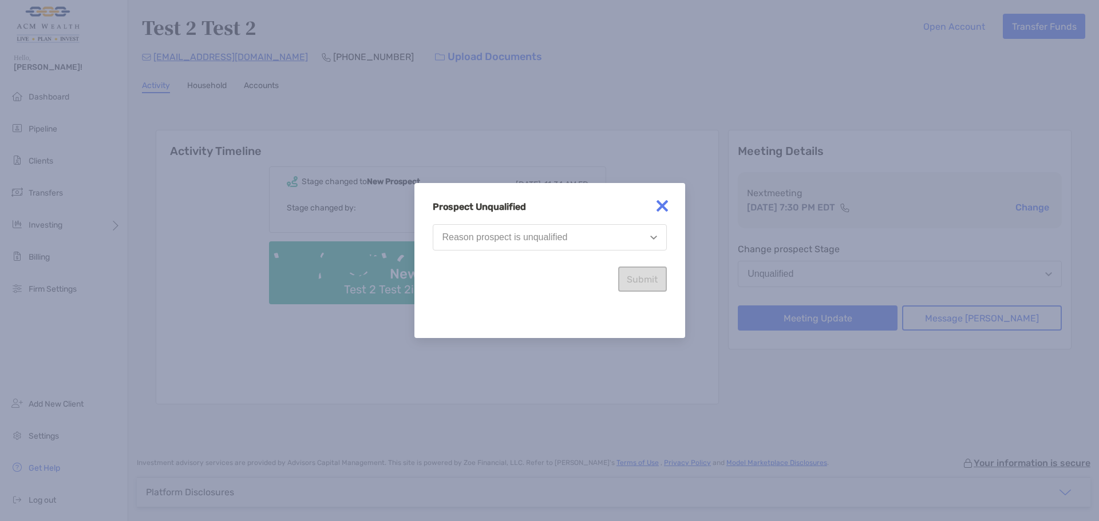
click at [495, 236] on div "Reason prospect is unqualified" at bounding box center [504, 237] width 125 height 10
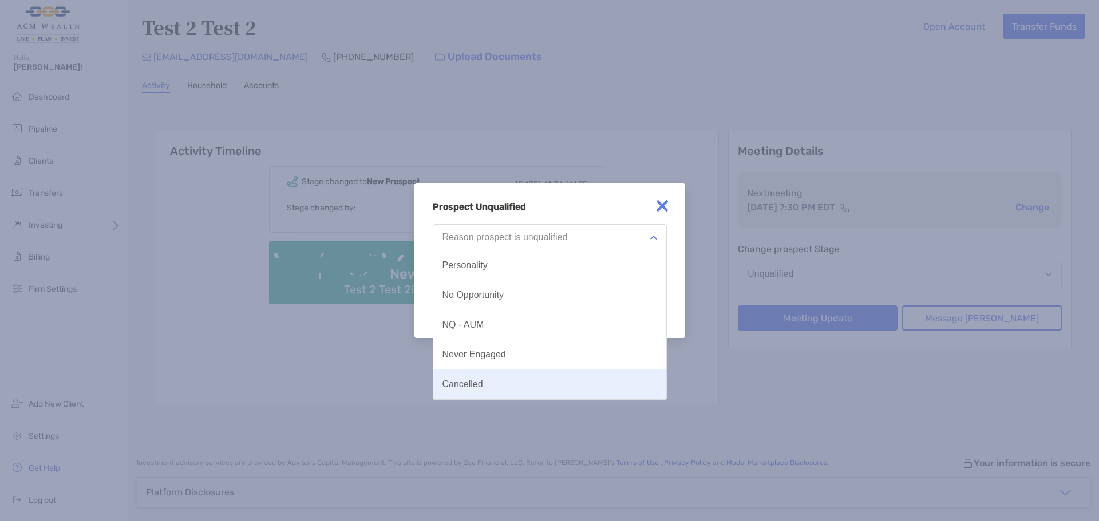
click at [477, 383] on div "Cancelled" at bounding box center [462, 384] width 41 height 10
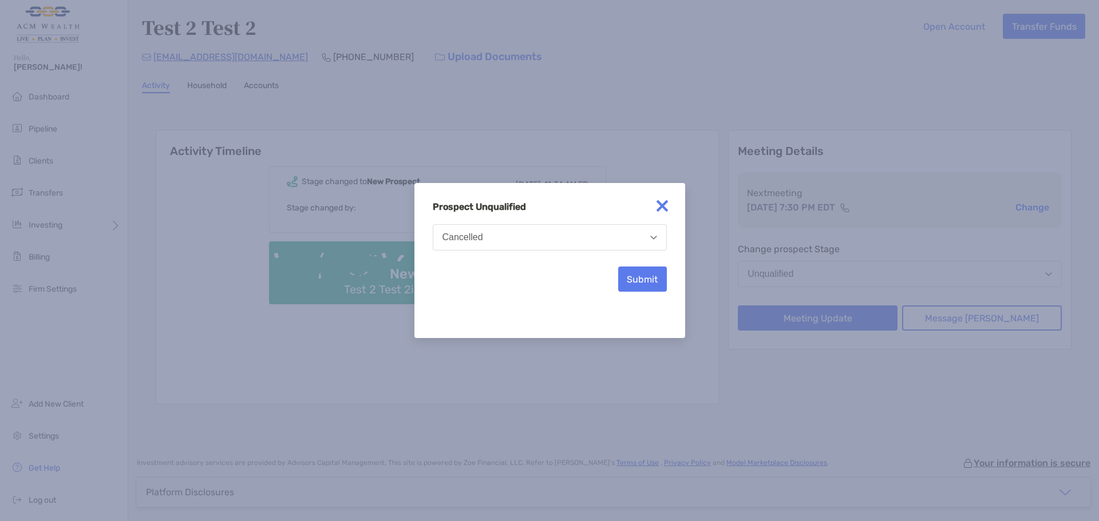
click at [524, 241] on button "Cancelled" at bounding box center [550, 237] width 234 height 26
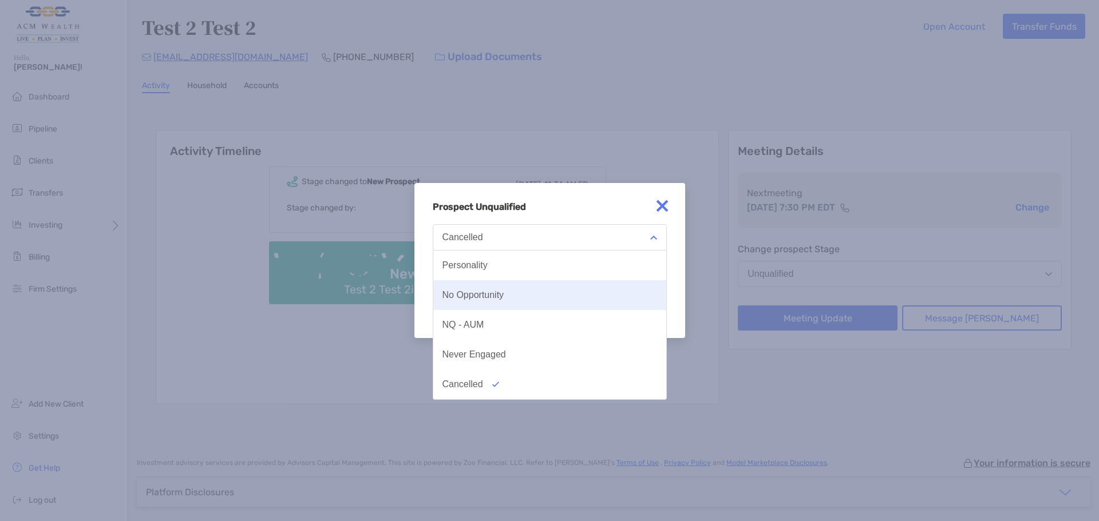
click at [496, 295] on div "No Opportunity" at bounding box center [473, 295] width 62 height 10
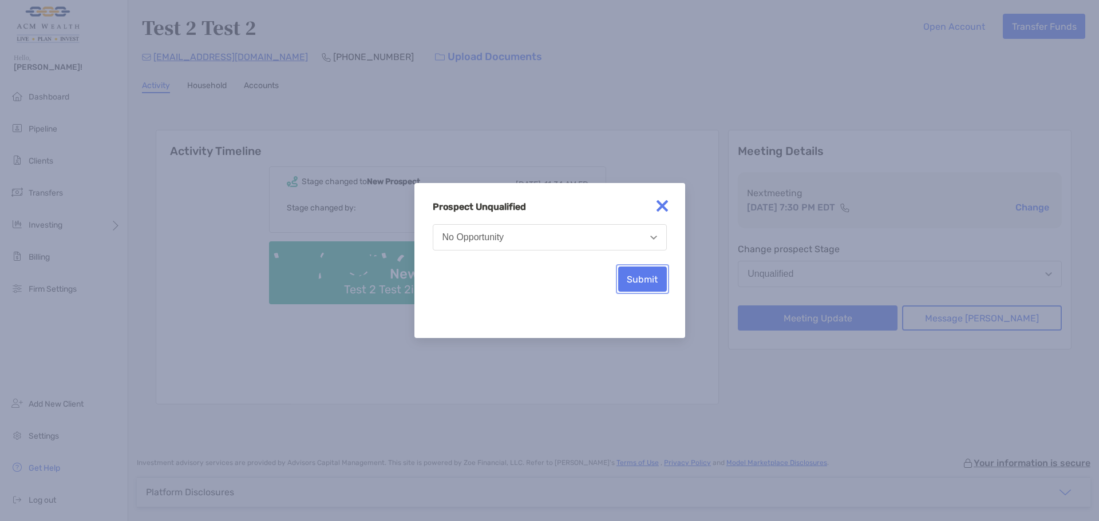
click at [640, 287] on button "Submit" at bounding box center [642, 279] width 49 height 25
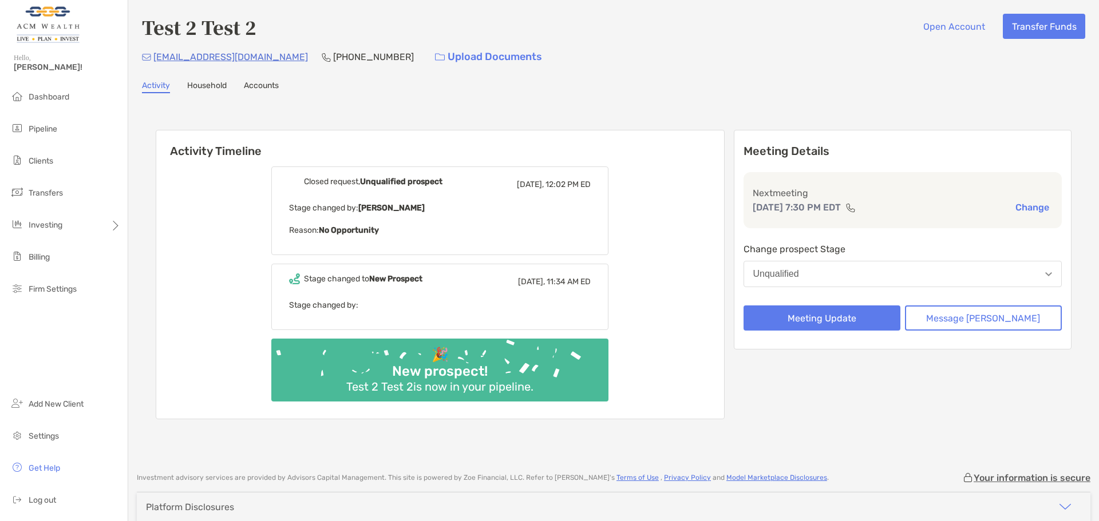
click at [878, 394] on div "Meeting Details Next meeting Oct 9, 7:30 PM EDT Change Change prospect Stage Un…" at bounding box center [903, 275] width 338 height 290
click at [712, 316] on div "Closed request, Unqualified prospect Today, 12:02 PM ED Stage changed by: Felip…" at bounding box center [440, 288] width 568 height 261
click at [399, 72] on div "Test 2 Test 2 Open Account Transfer Funds fmejia_91@yahoo.com (954) 821-8476 Up…" at bounding box center [613, 230] width 971 height 461
click at [208, 86] on link "Household" at bounding box center [206, 87] width 39 height 13
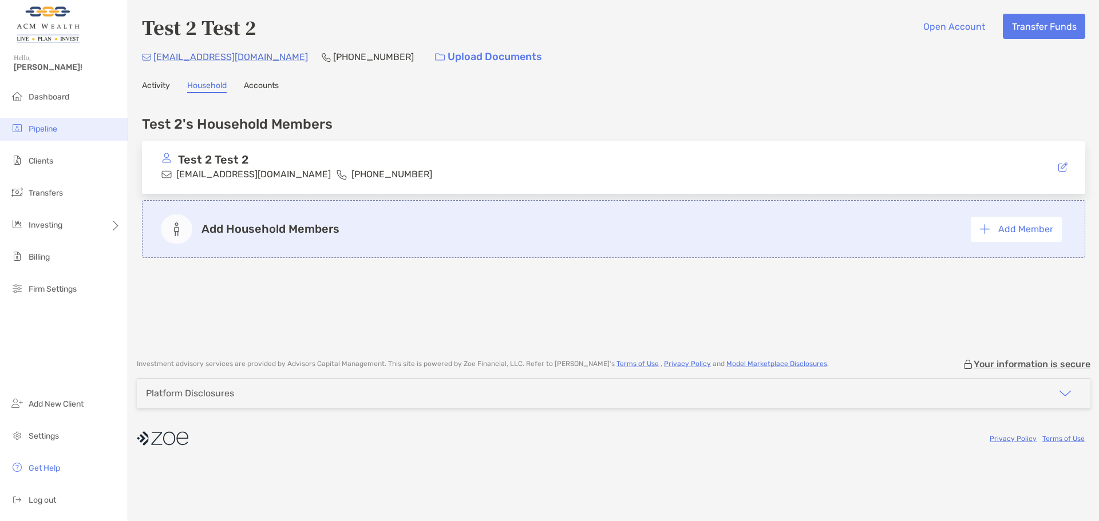
click at [37, 132] on span "Pipeline" at bounding box center [43, 129] width 29 height 10
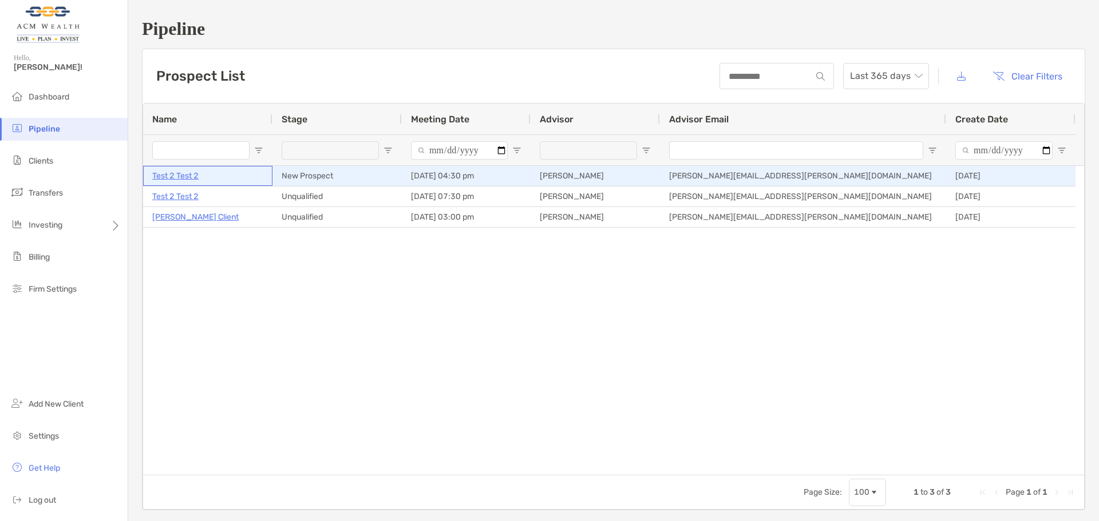
click at [182, 171] on p "Test 2 Test 2" at bounding box center [175, 176] width 46 height 14
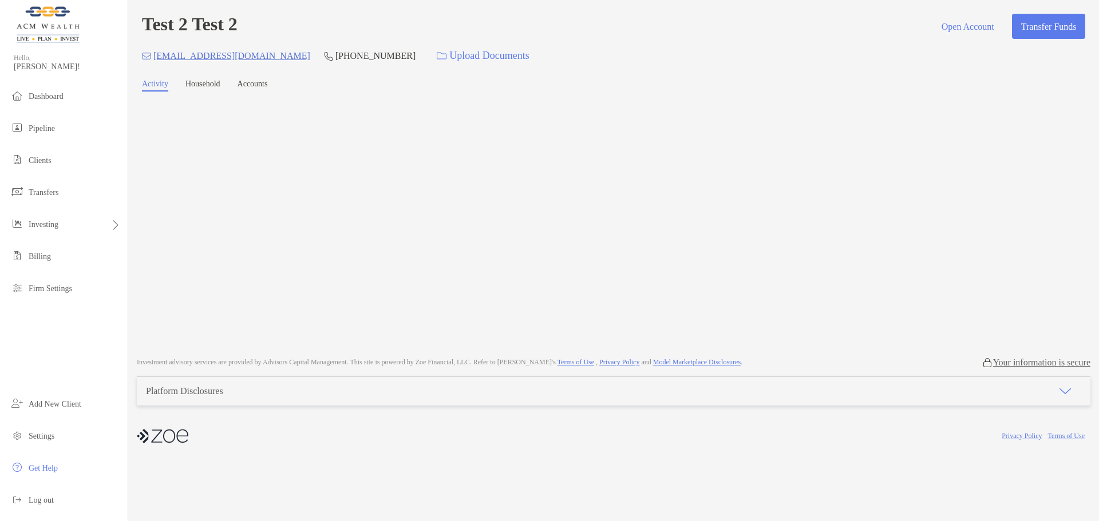
click at [209, 87] on link "Household" at bounding box center [202, 86] width 35 height 12
click at [168, 88] on link "Activity" at bounding box center [155, 86] width 26 height 12
click at [206, 89] on link "Household" at bounding box center [202, 86] width 35 height 12
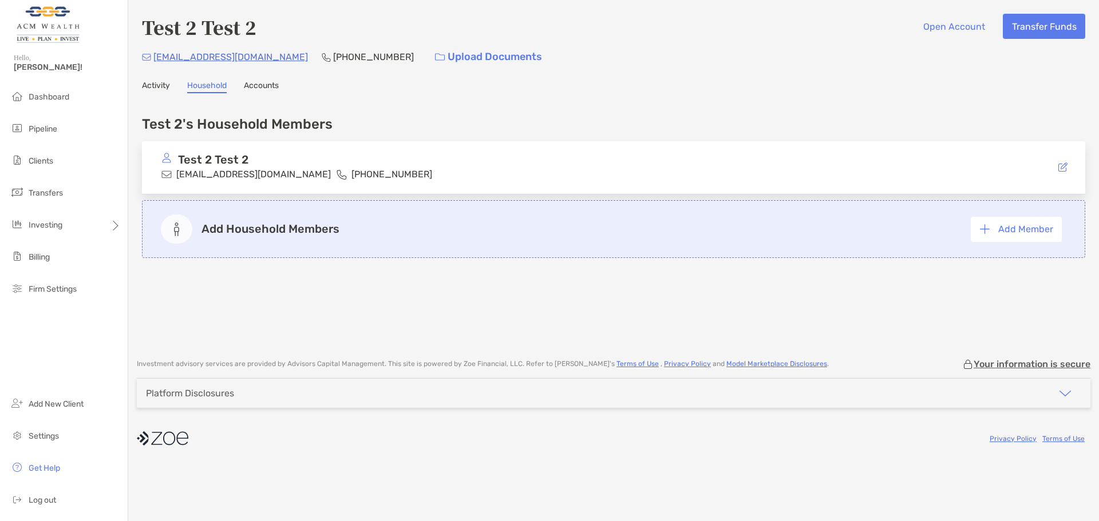
click at [159, 90] on link "Activity" at bounding box center [156, 87] width 28 height 13
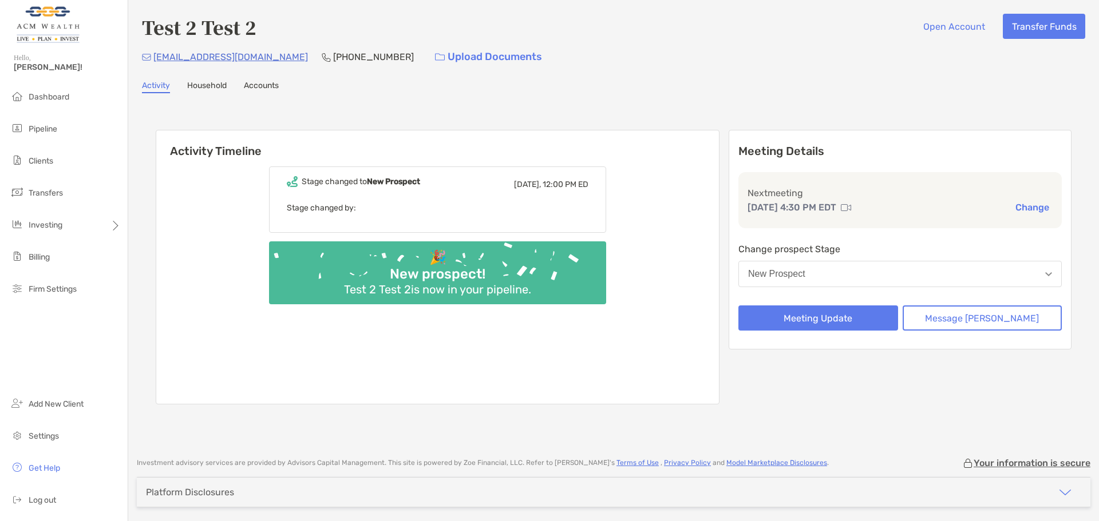
click at [953, 279] on button "New Prospect" at bounding box center [899, 274] width 323 height 26
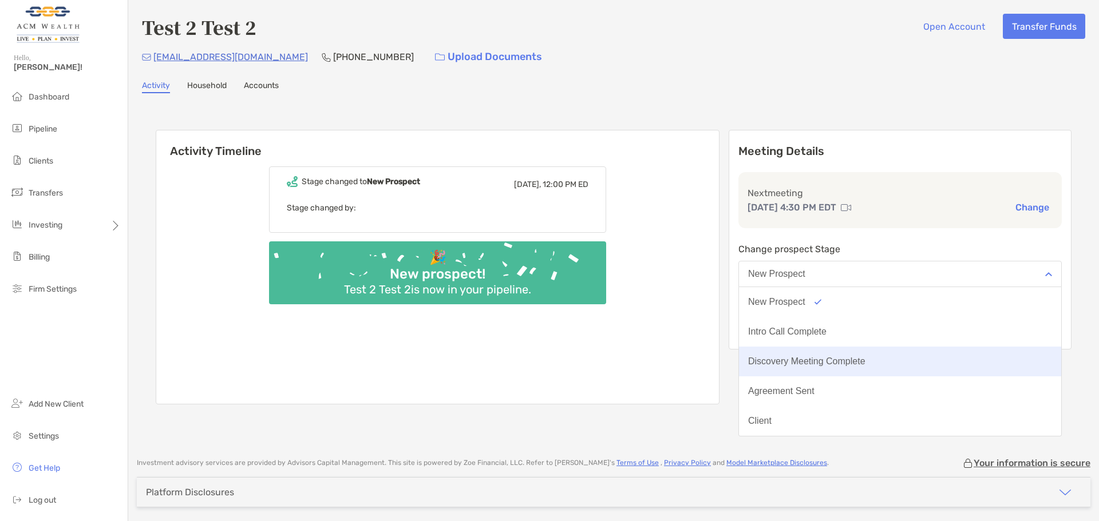
scroll to position [89, 0]
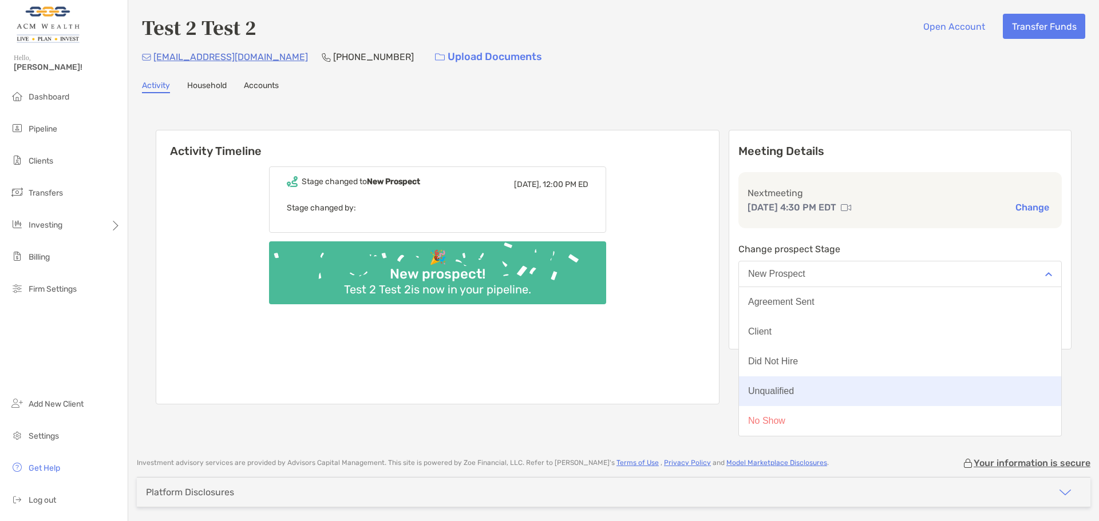
click at [856, 393] on button "Unqualified" at bounding box center [900, 392] width 322 height 30
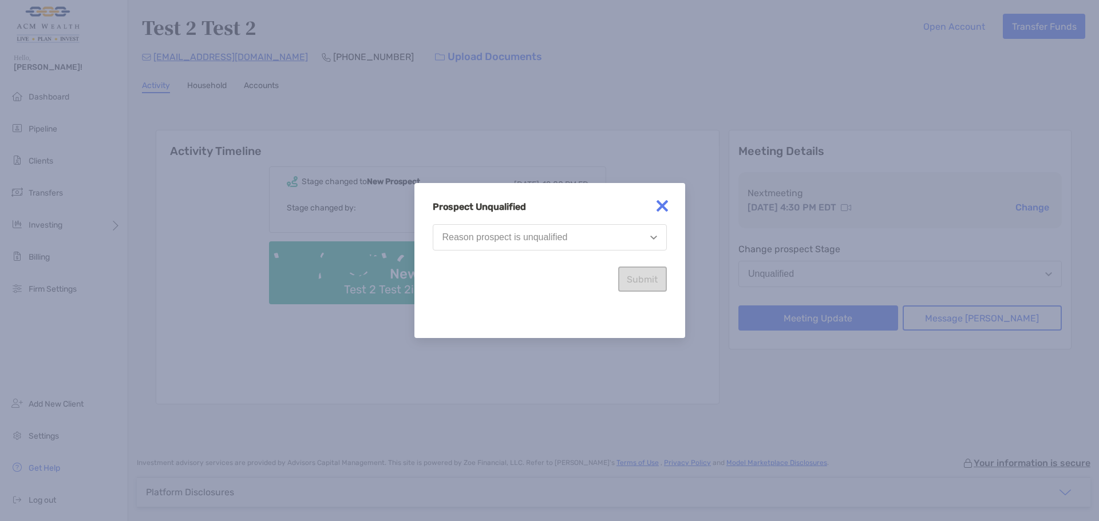
click at [565, 247] on button "Reason prospect is unqualified" at bounding box center [550, 237] width 234 height 26
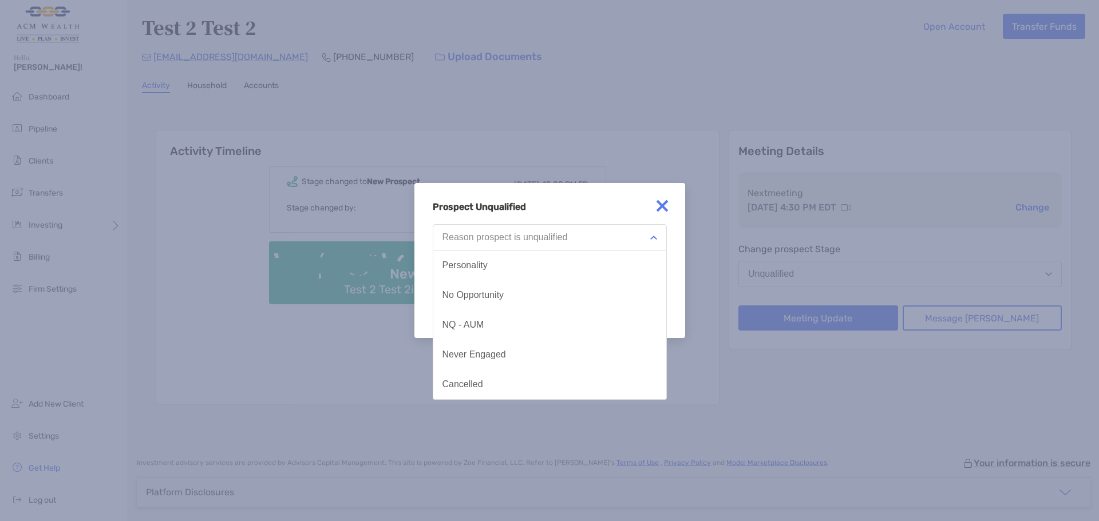
click at [565, 247] on button "Reason prospect is unqualified" at bounding box center [550, 237] width 234 height 26
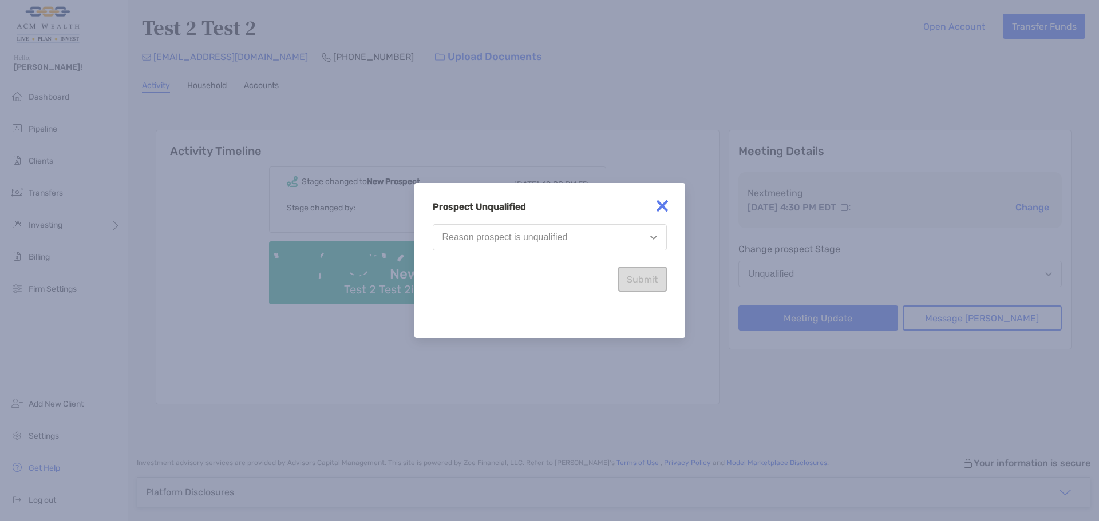
click at [589, 248] on button "Reason prospect is unqualified" at bounding box center [550, 237] width 234 height 26
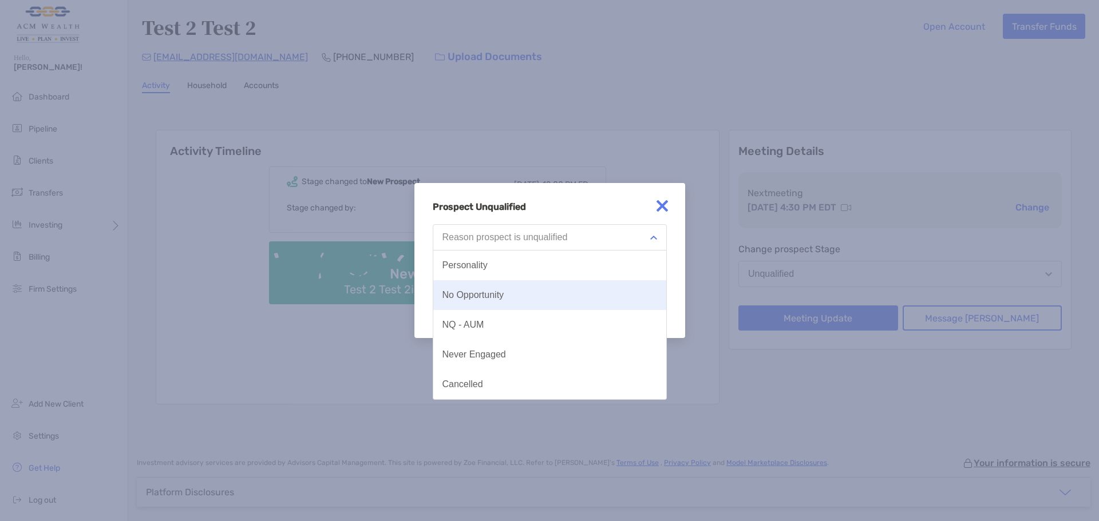
click at [567, 292] on button "No Opportunity" at bounding box center [549, 295] width 233 height 30
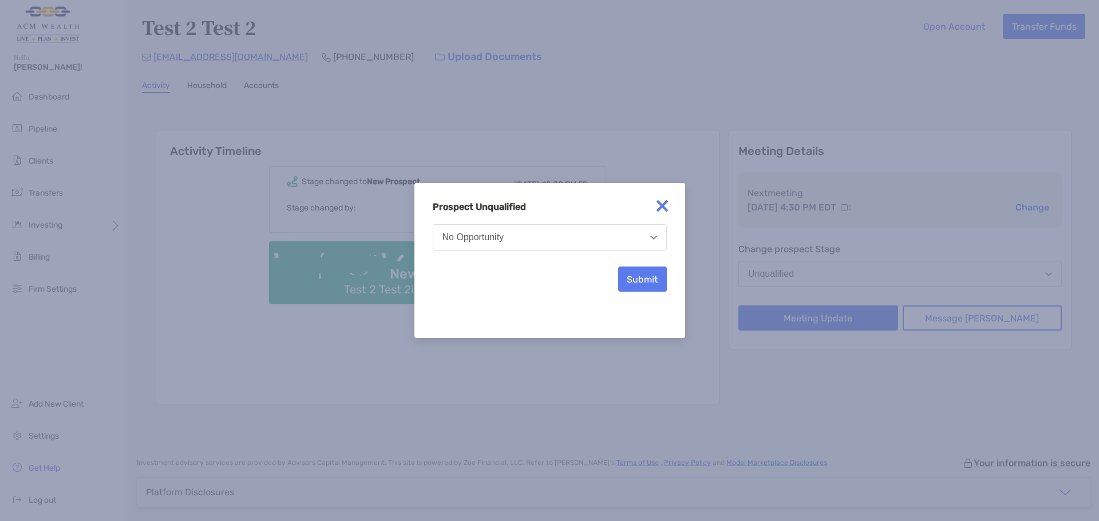
click at [567, 243] on button "No Opportunity" at bounding box center [550, 237] width 234 height 26
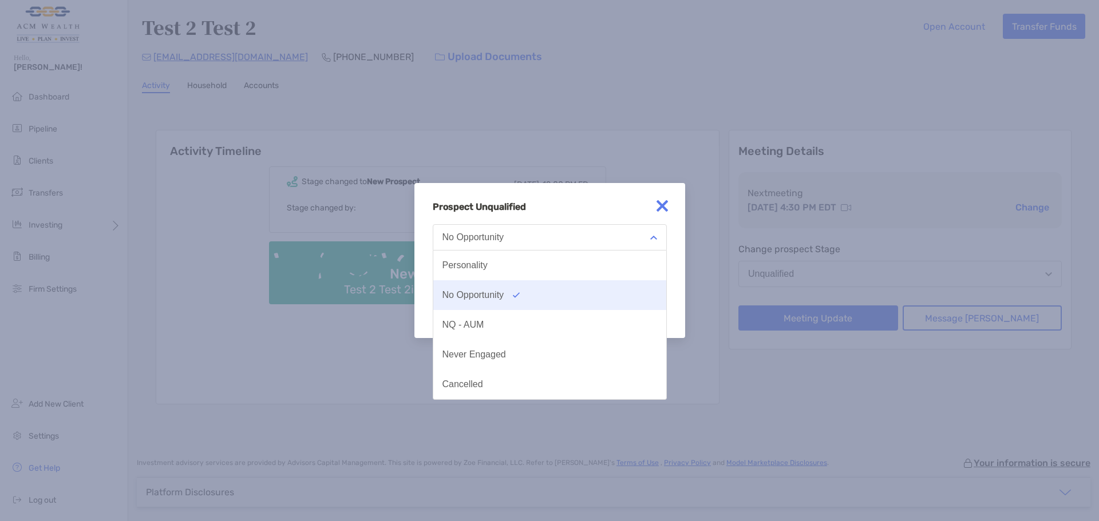
click at [508, 298] on button "No Opportunity" at bounding box center [549, 295] width 233 height 30
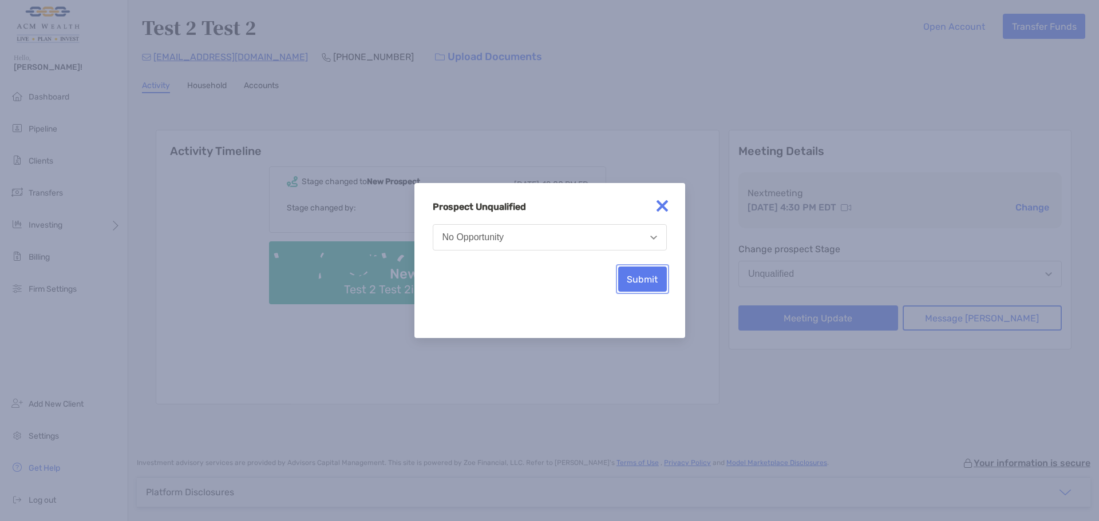
click at [640, 279] on button "Submit" at bounding box center [642, 279] width 49 height 25
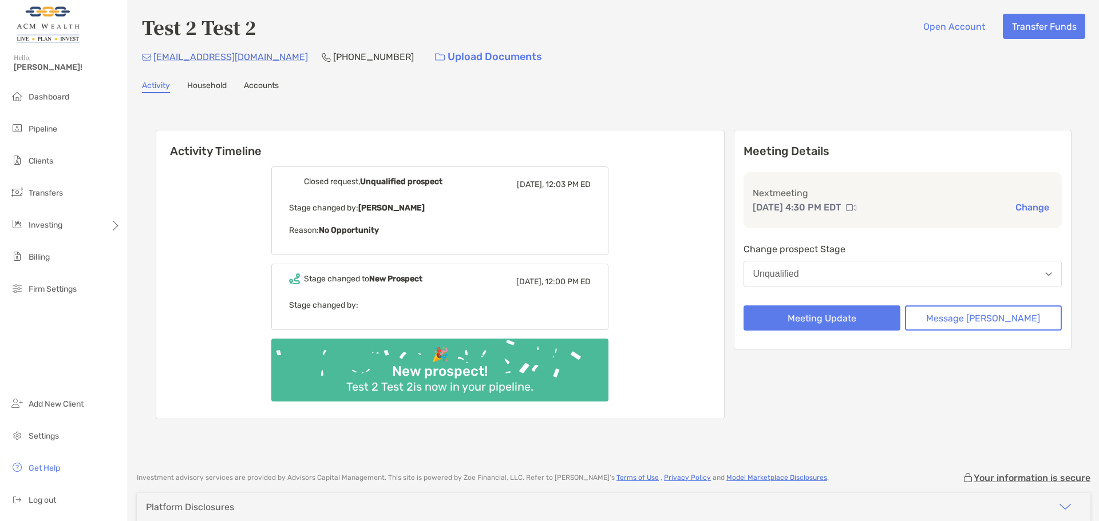
click at [196, 77] on div "Test 2 Test 2 Open Account Transfer Funds [EMAIL_ADDRESS][DOMAIN_NAME] [PHONE_N…" at bounding box center [613, 230] width 971 height 461
click at [194, 80] on div "Test 2 Test 2 Open Account Transfer Funds [EMAIL_ADDRESS][DOMAIN_NAME] [PHONE_N…" at bounding box center [613, 230] width 971 height 461
click at [200, 86] on link "Household" at bounding box center [206, 87] width 39 height 13
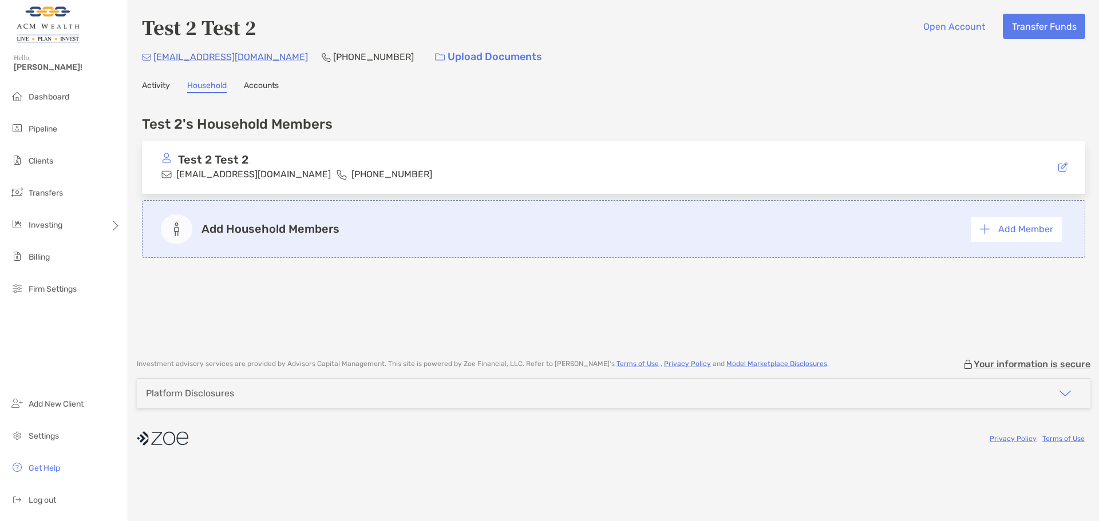
click at [275, 86] on link "Accounts" at bounding box center [261, 87] width 35 height 13
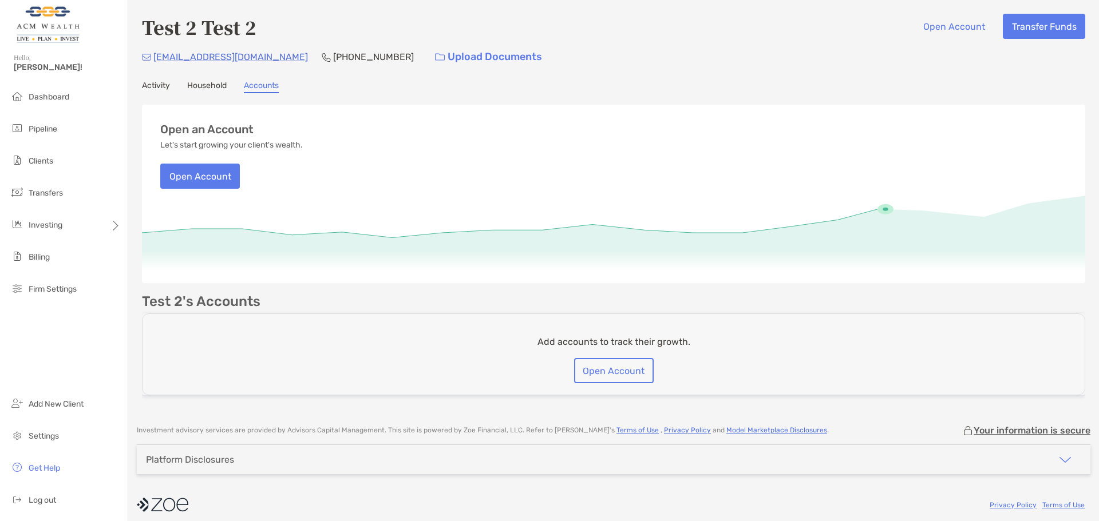
click at [159, 89] on link "Activity" at bounding box center [156, 87] width 28 height 13
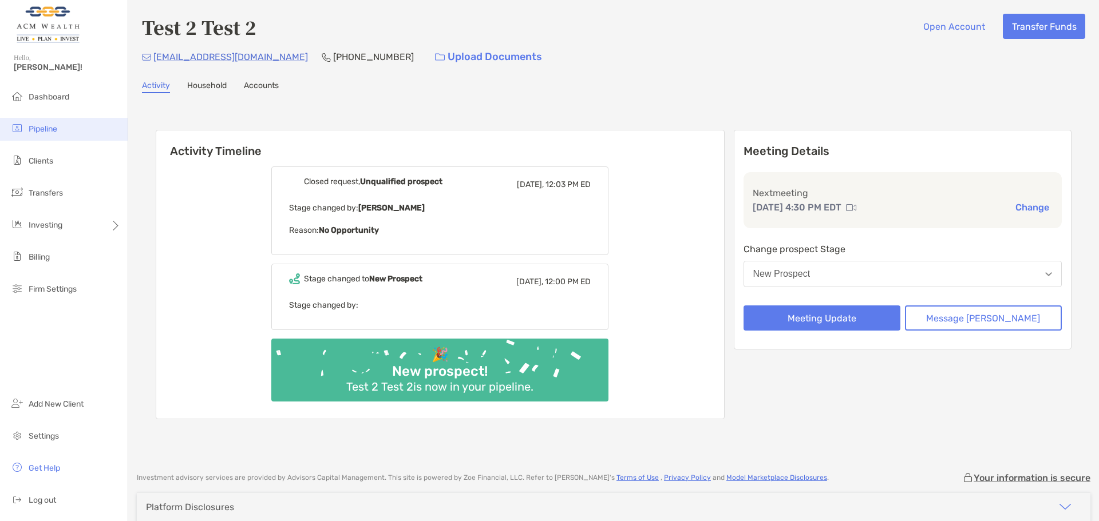
click at [40, 128] on span "Pipeline" at bounding box center [43, 129] width 29 height 10
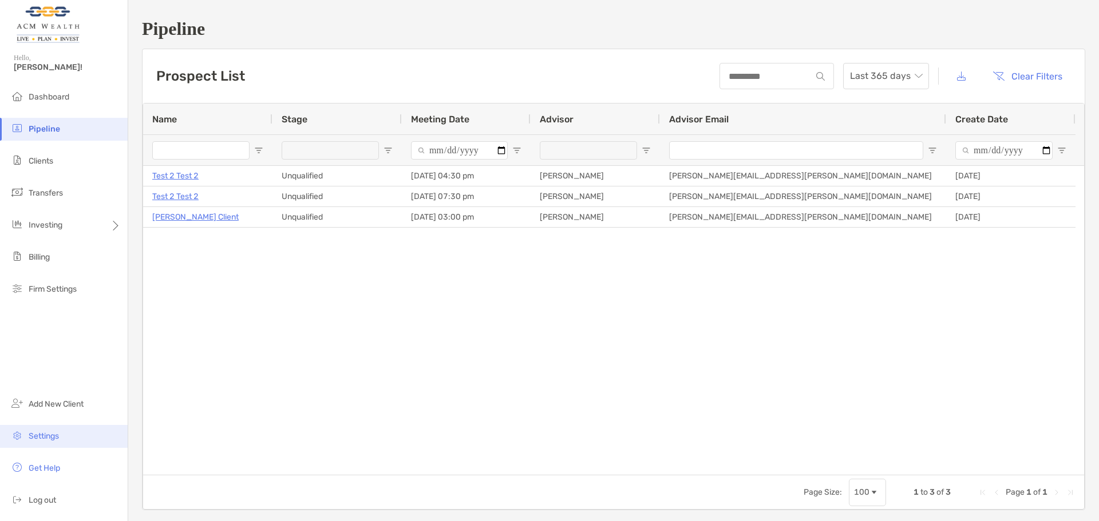
click at [57, 437] on span "Settings" at bounding box center [44, 437] width 30 height 10
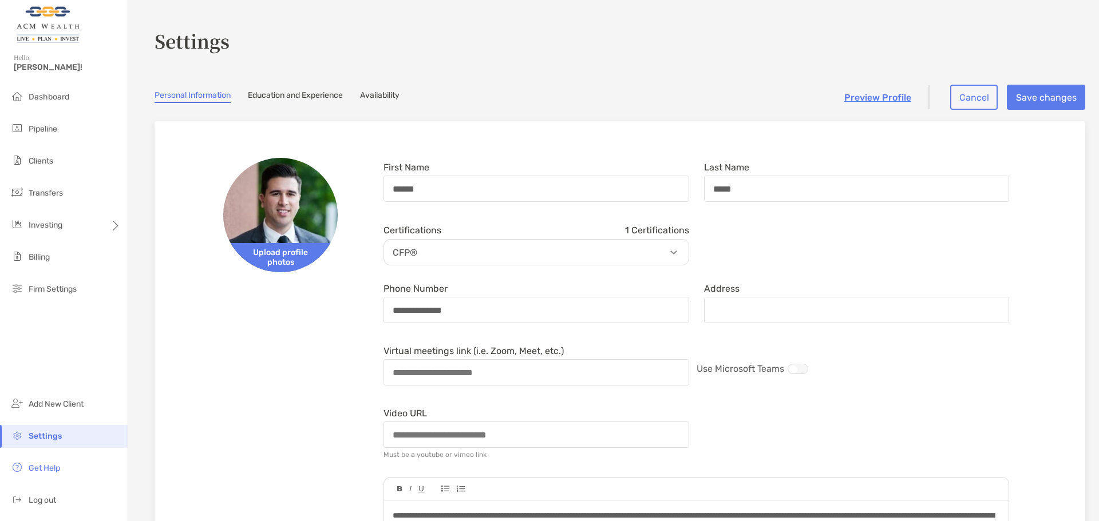
click at [282, 100] on link "Education and Experience" at bounding box center [295, 96] width 95 height 13
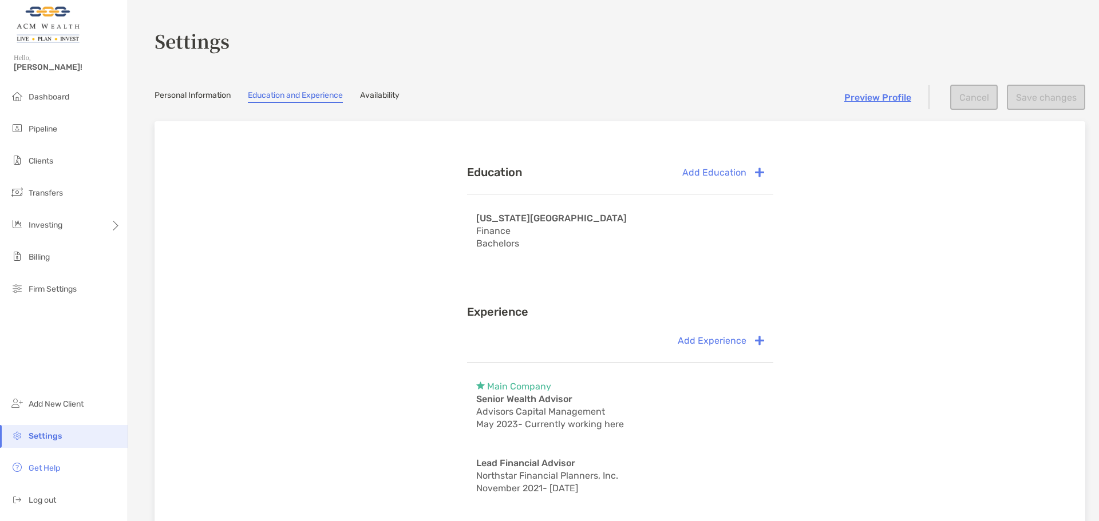
click at [377, 92] on link "Availability" at bounding box center [379, 96] width 39 height 13
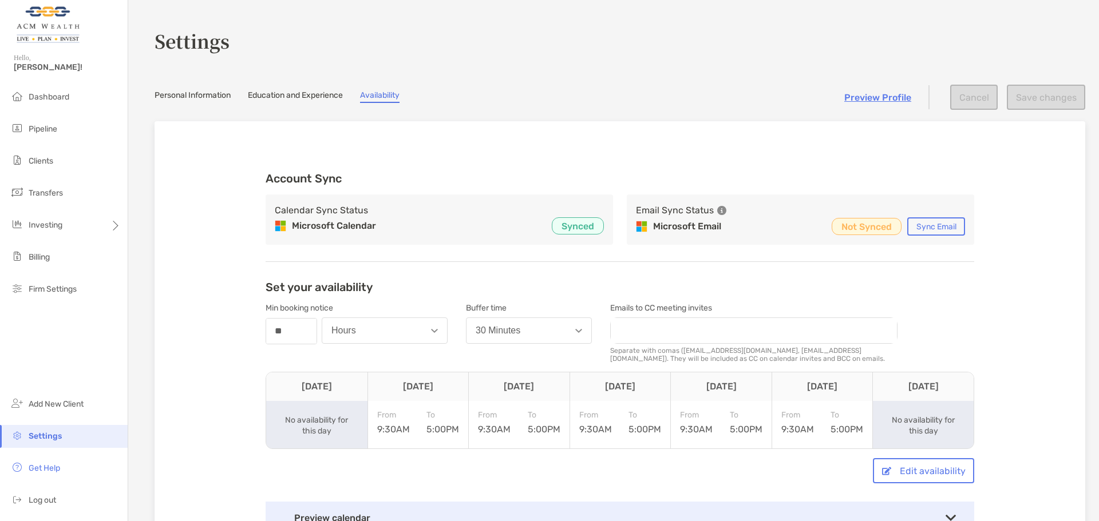
click at [641, 62] on div "Settings" at bounding box center [620, 40] width 931 height 63
